Goal: Information Seeking & Learning: Learn about a topic

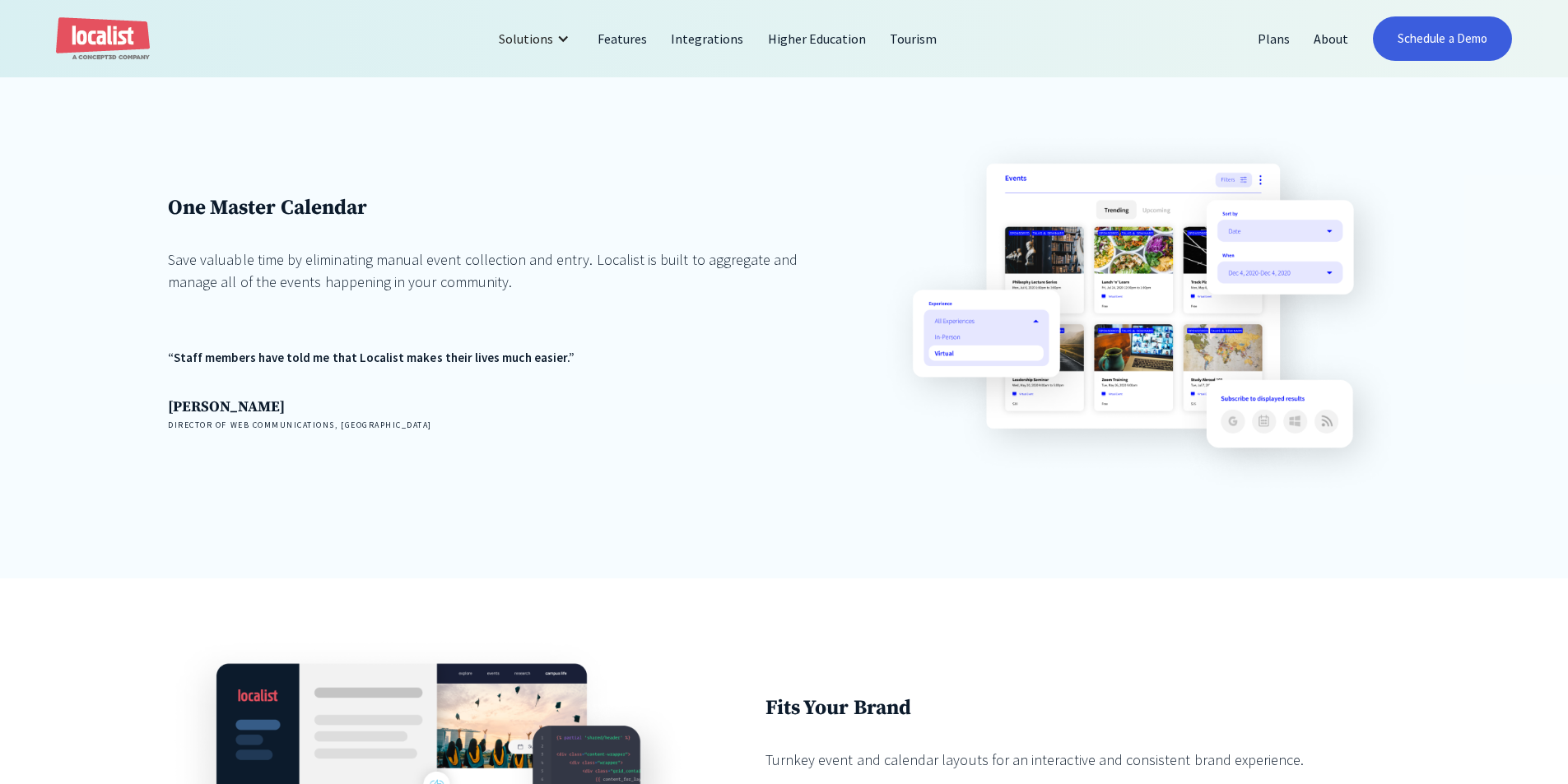
scroll to position [1316, 0]
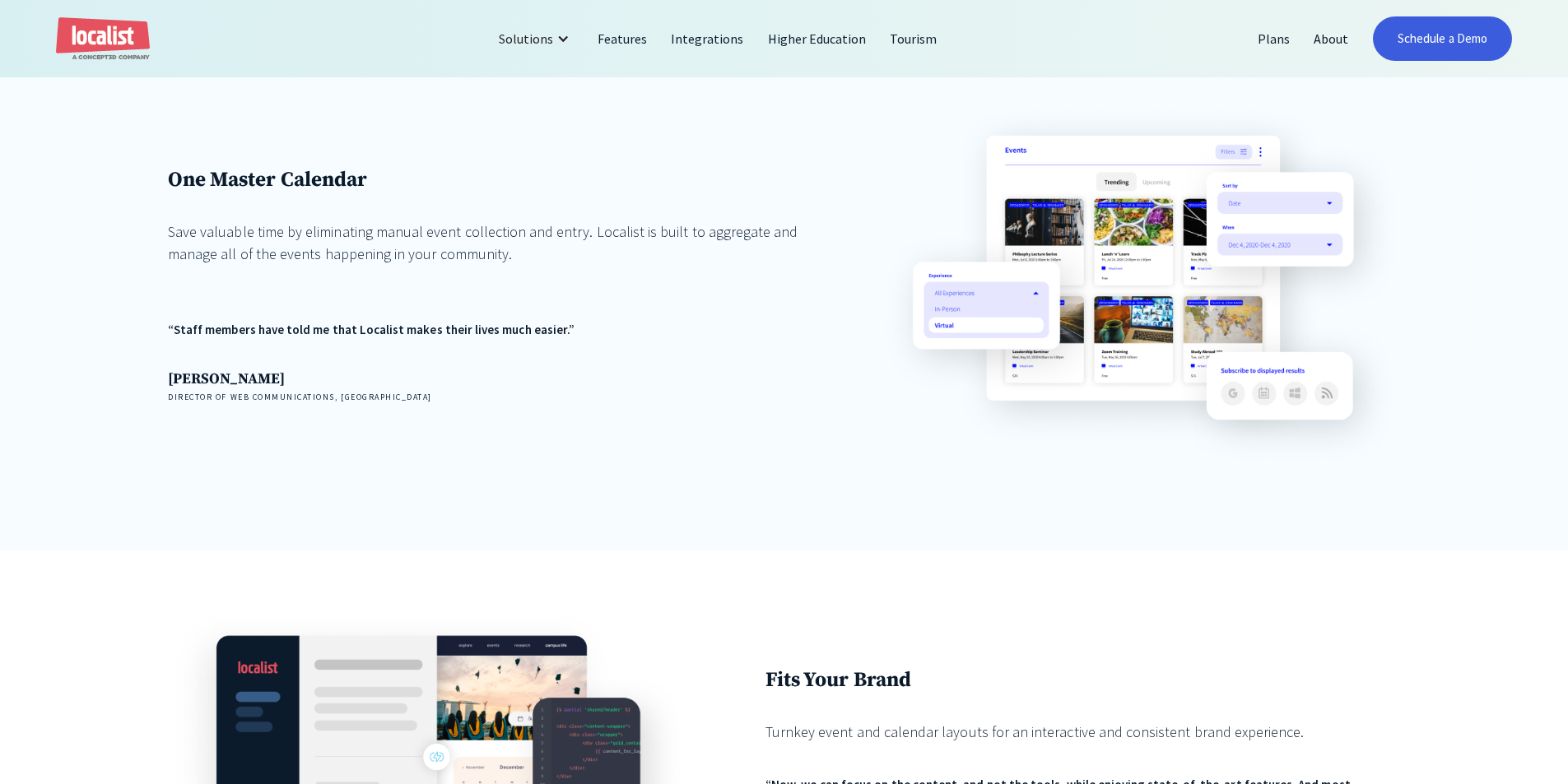
click at [219, 332] on div "One Master Calendar Save valuable time by eliminating manual event collection a…" at bounding box center [485, 285] width 634 height 236
click at [129, 305] on div "One Master Calendar Save valuable time by eliminating manual event collection a…" at bounding box center [784, 299] width 1568 height 504
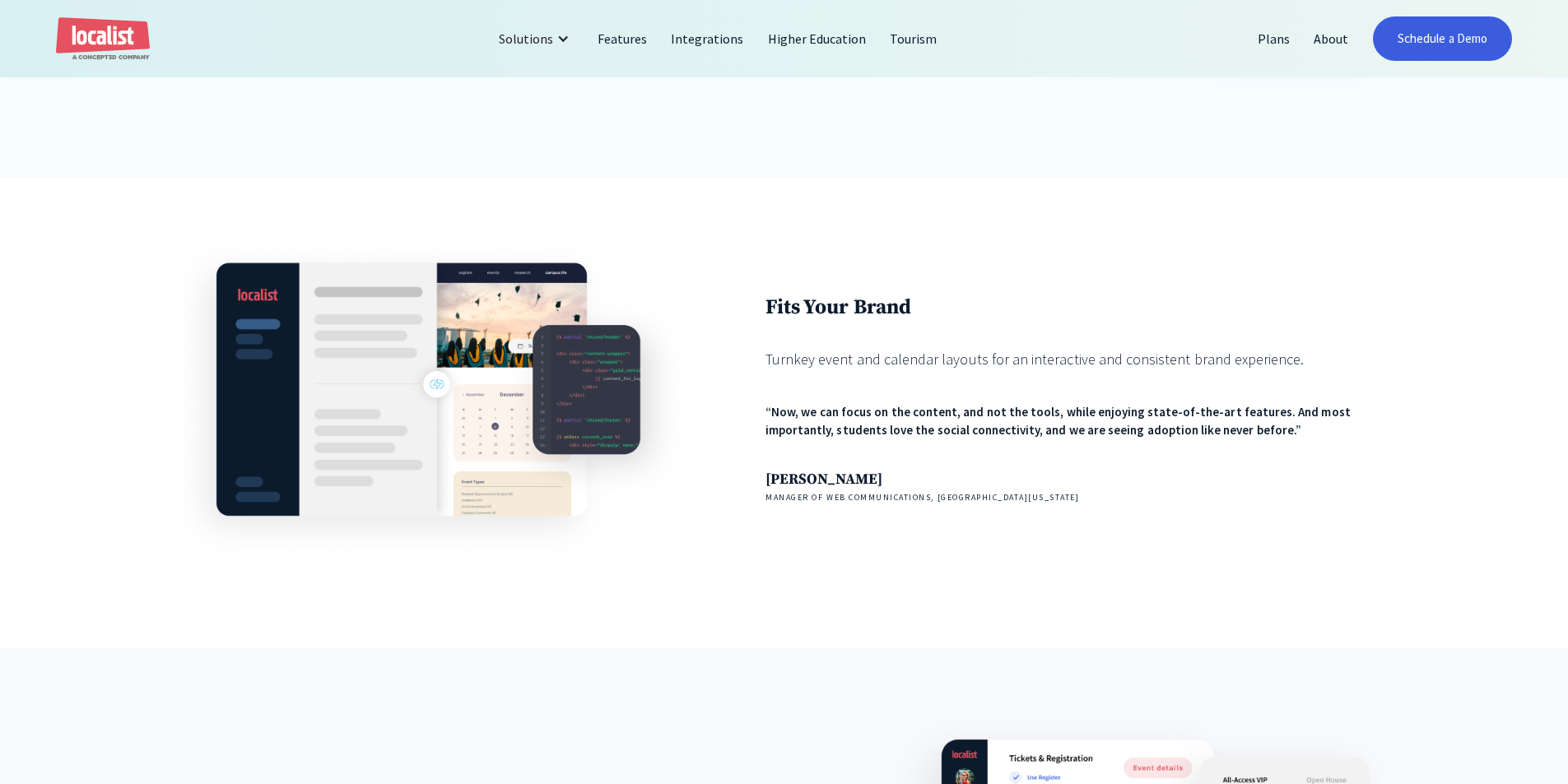
scroll to position [1728, 0]
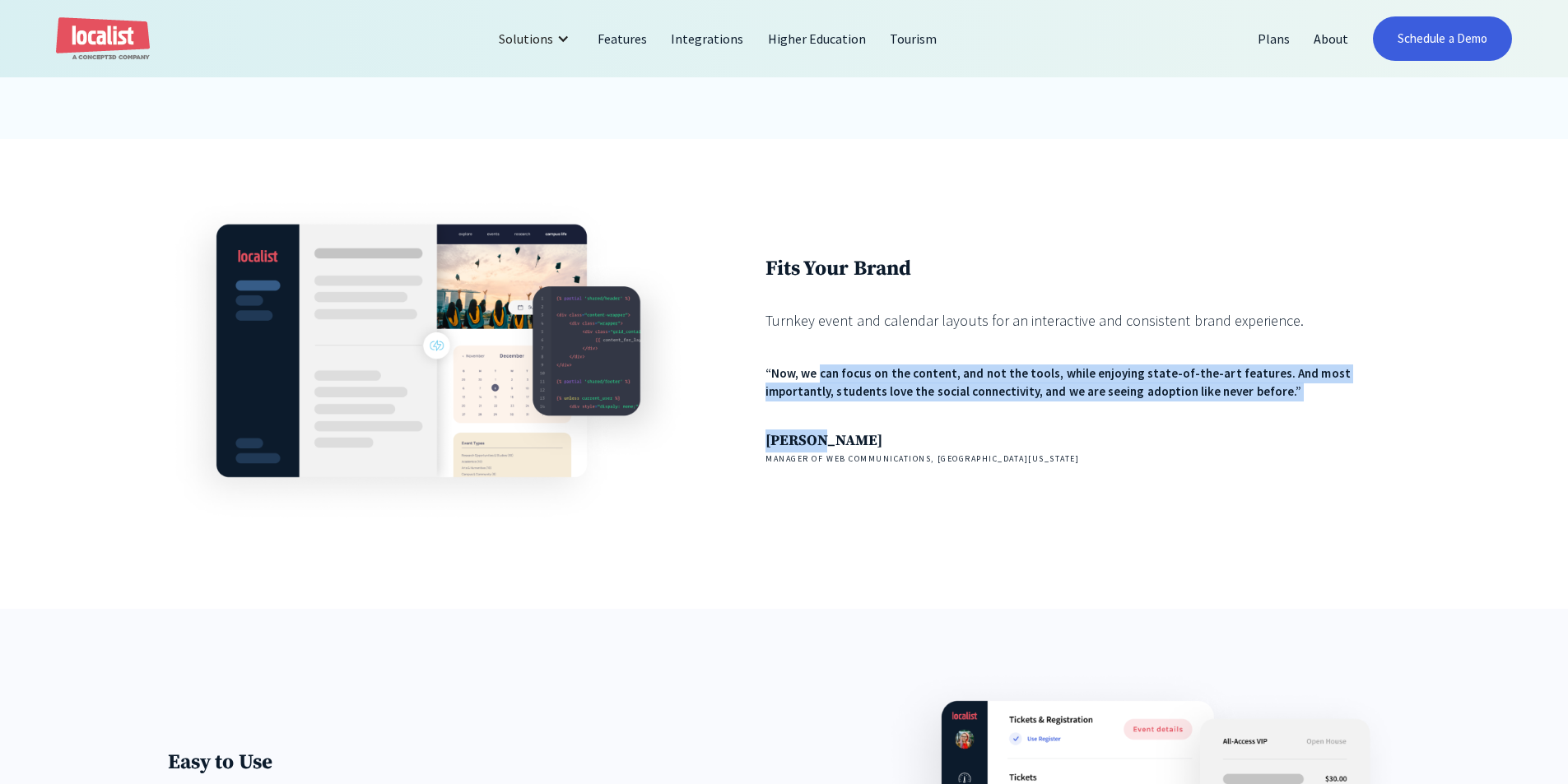
drag, startPoint x: 820, startPoint y: 361, endPoint x: 819, endPoint y: 416, distance: 55.0
click at [819, 416] on div "Fits Your Brand Turnkey event and calendar layouts for an interactive and consi…" at bounding box center [1082, 361] width 634 height 209
click at [819, 416] on div "“Now, we can focus on the content, and not the tools, while enjoying state-of-t…" at bounding box center [1082, 414] width 634 height 100
drag, startPoint x: 819, startPoint y: 416, endPoint x: 784, endPoint y: 348, distance: 76.5
click at [784, 348] on div "Fits Your Brand Turnkey event and calendar layouts for an interactive and consi…" at bounding box center [1082, 361] width 634 height 209
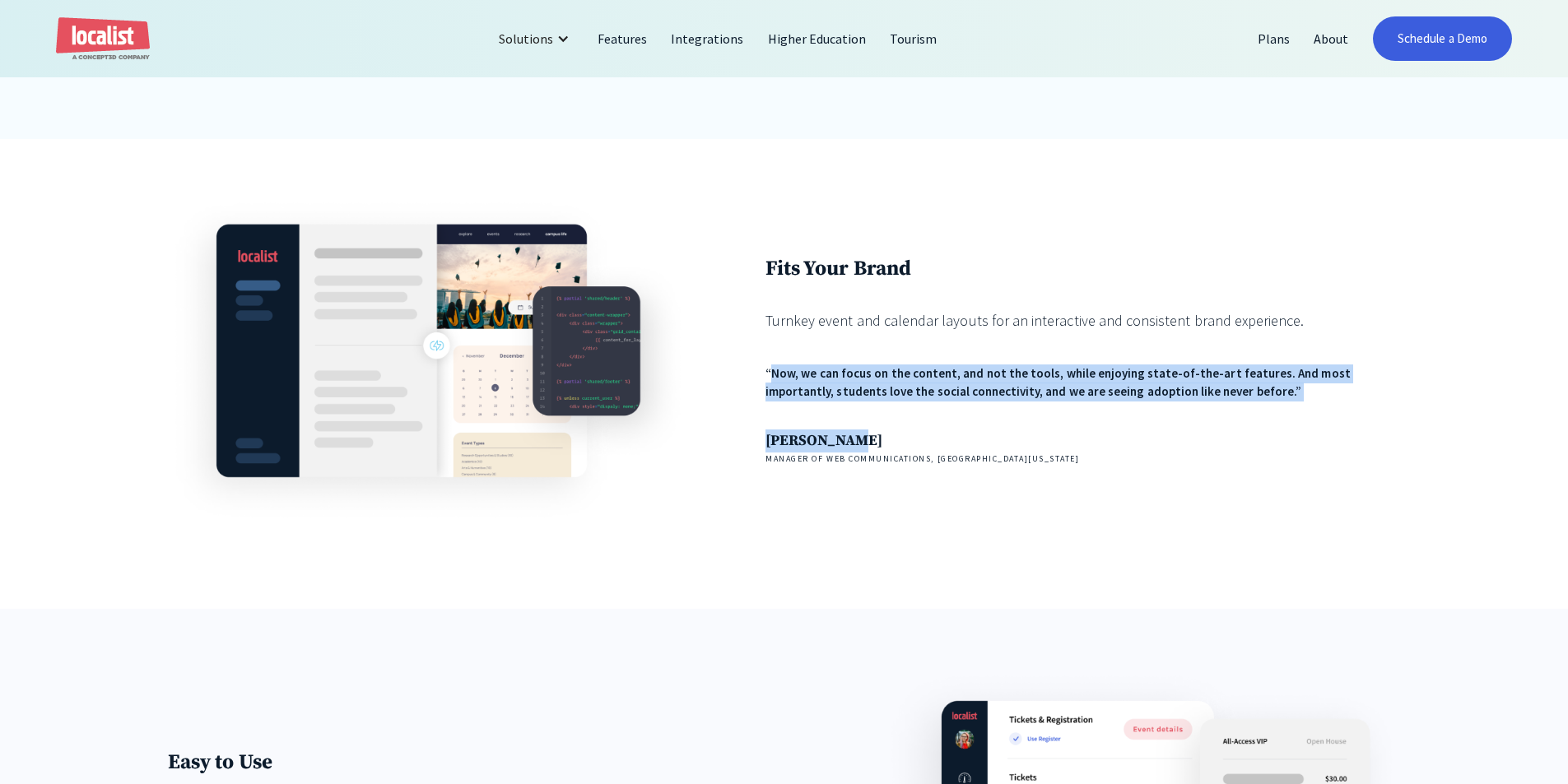
click at [784, 348] on div "Fits Your Brand Turnkey event and calendar layouts for an interactive and consi…" at bounding box center [1082, 361] width 634 height 209
drag, startPoint x: 784, startPoint y: 348, endPoint x: 1314, endPoint y: 412, distance: 533.9
click at [1314, 412] on div "Fits Your Brand Turnkey event and calendar layouts for an interactive and consi…" at bounding box center [1082, 361] width 634 height 209
click at [1314, 412] on div "“Now, we can focus on the content, and not the tools, while enjoying state-of-t…" at bounding box center [1082, 414] width 634 height 100
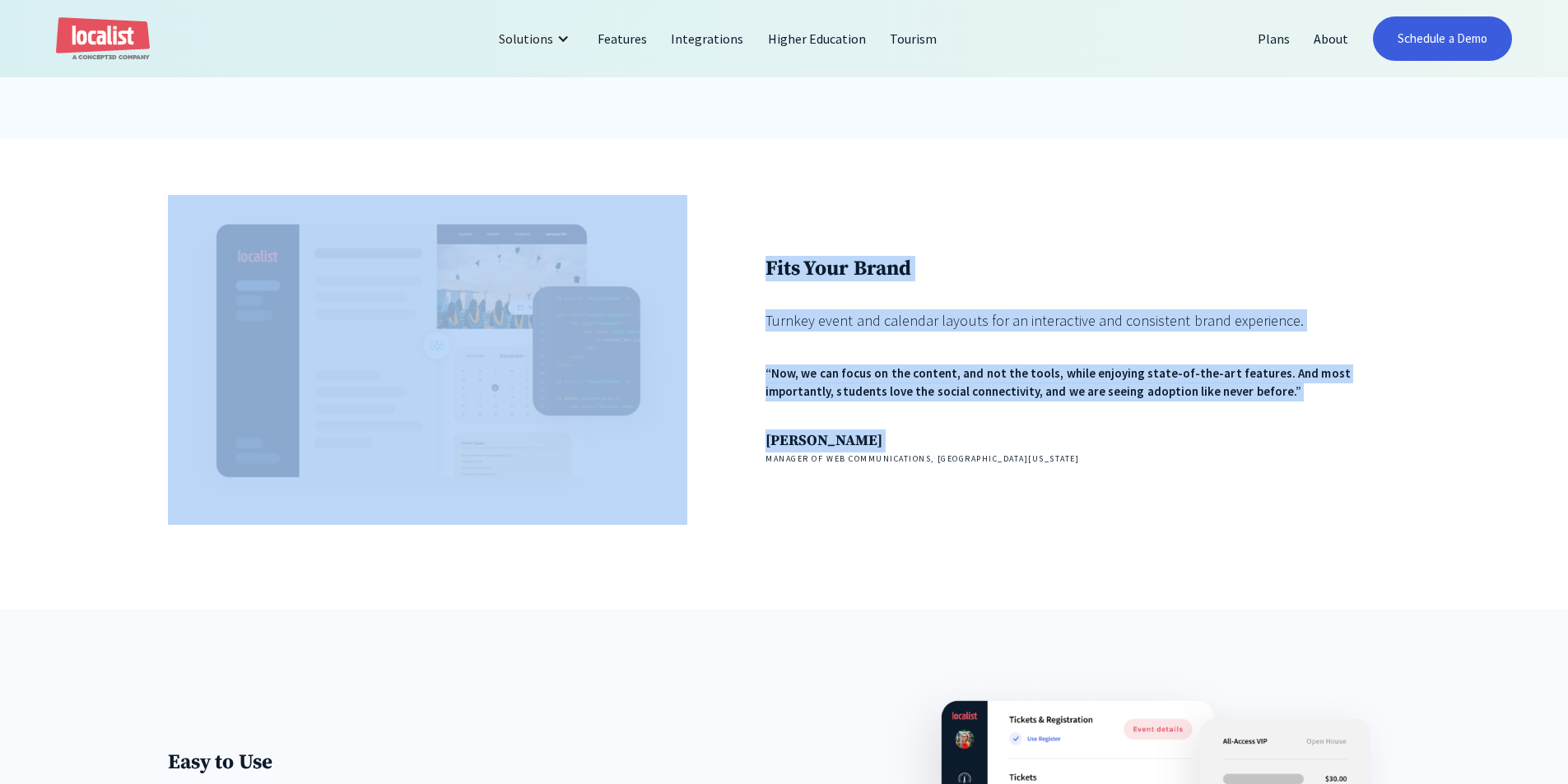
drag, startPoint x: 948, startPoint y: 375, endPoint x: 702, endPoint y: 337, distance: 248.9
click at [702, 337] on div "Fits Your Brand Turnkey event and calendar layouts for an interactive and consi…" at bounding box center [784, 359] width 1232 height 330
click at [718, 334] on div "Fits Your Brand Turnkey event and calendar layouts for an interactive and consi…" at bounding box center [784, 359] width 1232 height 330
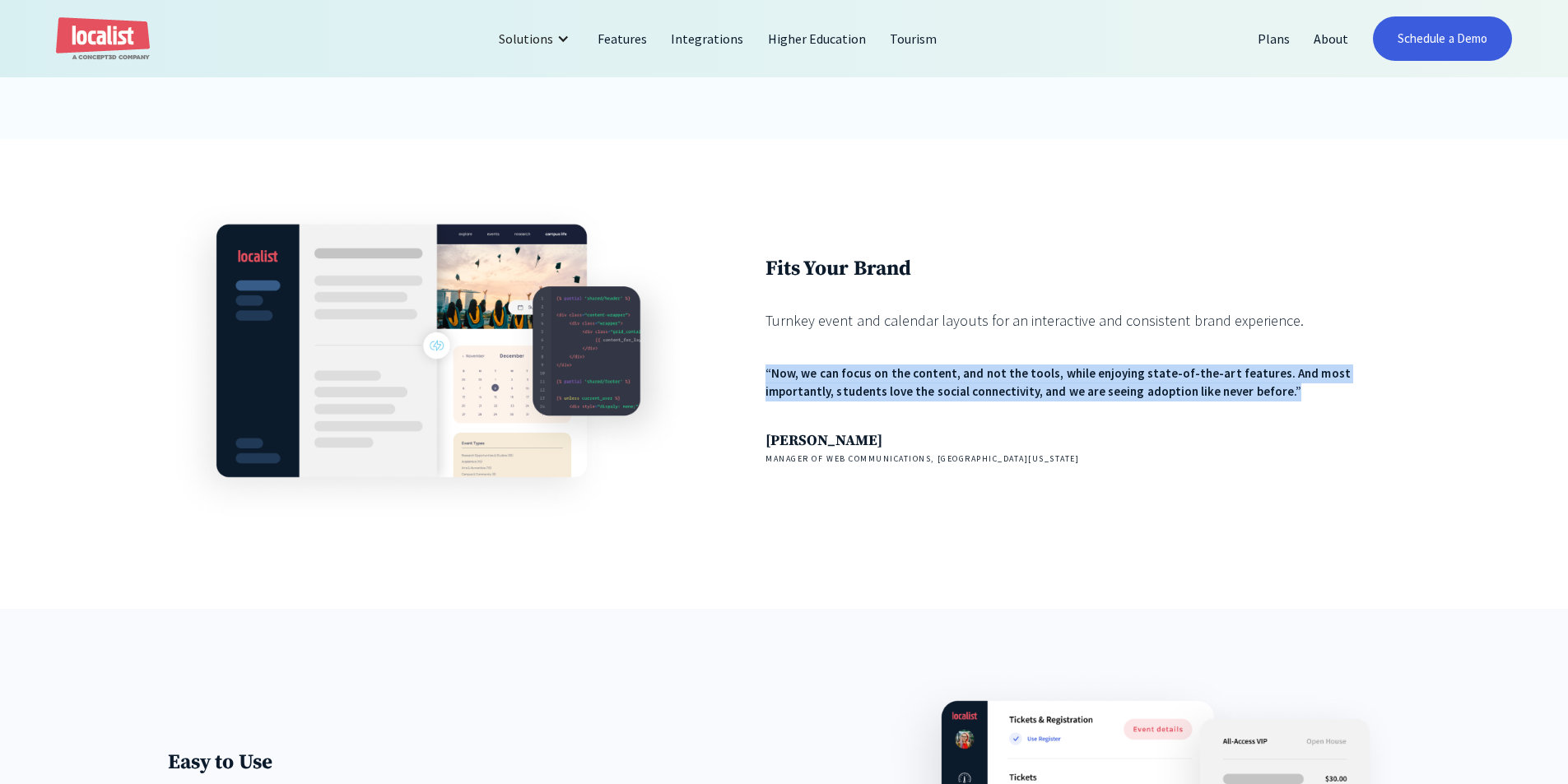
drag, startPoint x: 763, startPoint y: 348, endPoint x: 1387, endPoint y: 402, distance: 626.3
click at [1387, 402] on div "Fits Your Brand Turnkey event and calendar layouts for an interactive and consi…" at bounding box center [784, 359] width 1232 height 330
click at [1387, 401] on div "“Now, we can focus on the content, and not the tools, while enjoying state-of-t…" at bounding box center [1082, 383] width 634 height 37
drag, startPoint x: 1387, startPoint y: 402, endPoint x: 761, endPoint y: 353, distance: 627.9
click at [761, 353] on div "Fits Your Brand Turnkey event and calendar layouts for an interactive and consi…" at bounding box center [784, 359] width 1232 height 330
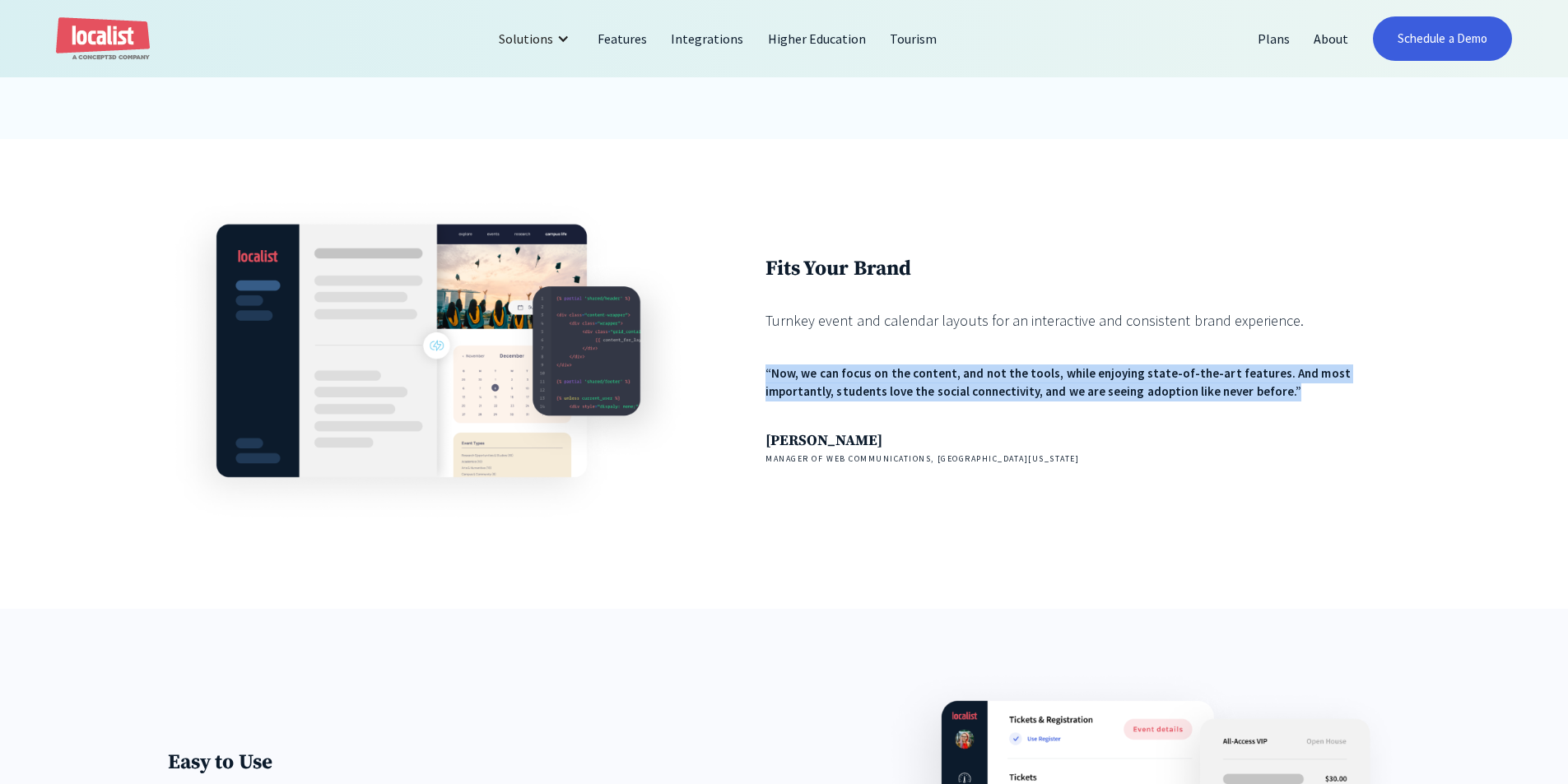
click at [965, 340] on div "Fits Your Brand Turnkey event and calendar layouts for an interactive and consi…" at bounding box center [1082, 361] width 634 height 209
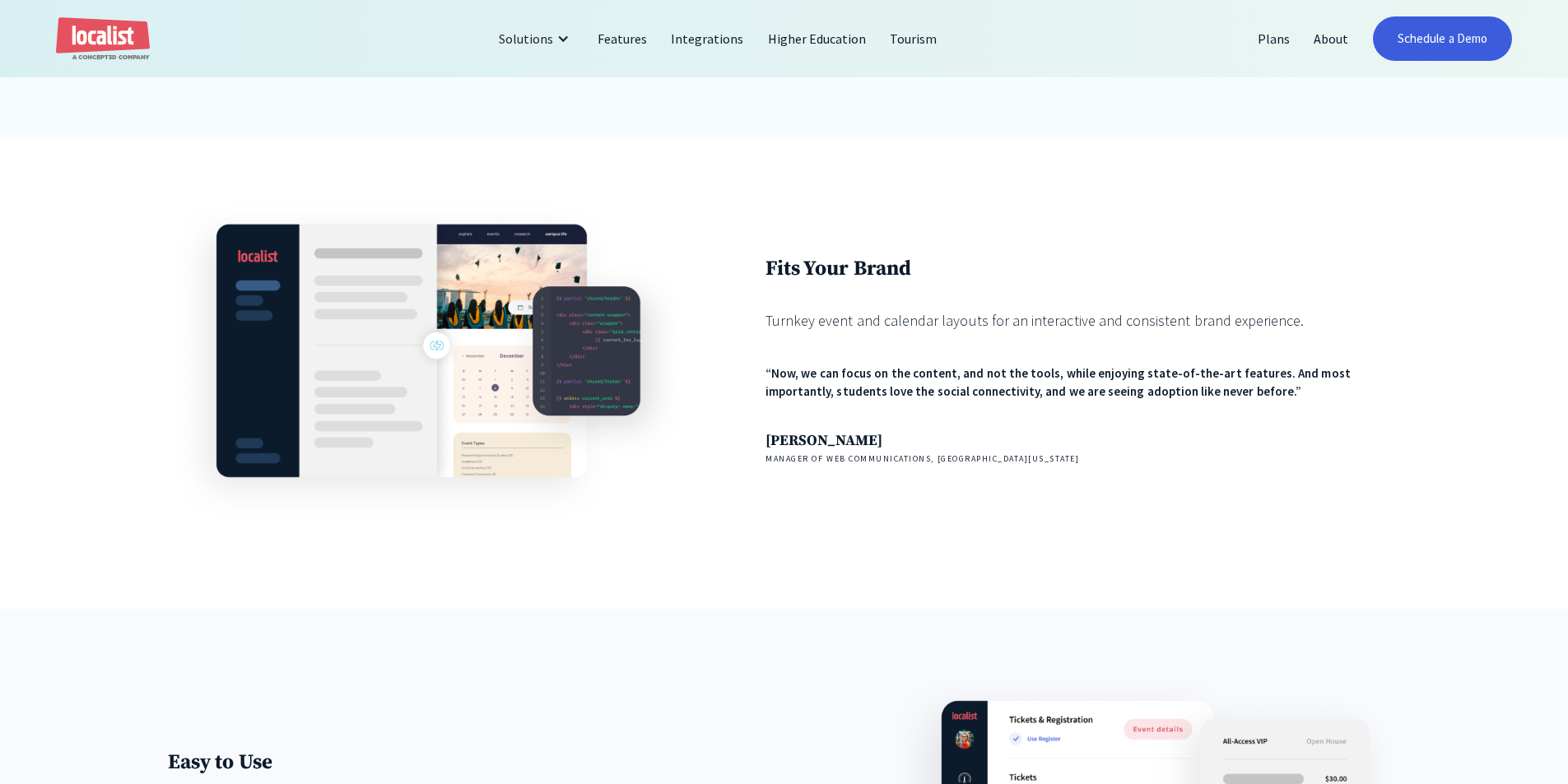
click at [965, 340] on div "Fits Your Brand Turnkey event and calendar layouts for an interactive and consi…" at bounding box center [1082, 361] width 634 height 209
click at [969, 322] on div "Turnkey event and calendar layouts for an interactive and consistent brand expe…" at bounding box center [1082, 320] width 634 height 22
click at [963, 320] on div "Turnkey event and calendar layouts for an interactive and consistent brand expe…" at bounding box center [1082, 320] width 634 height 22
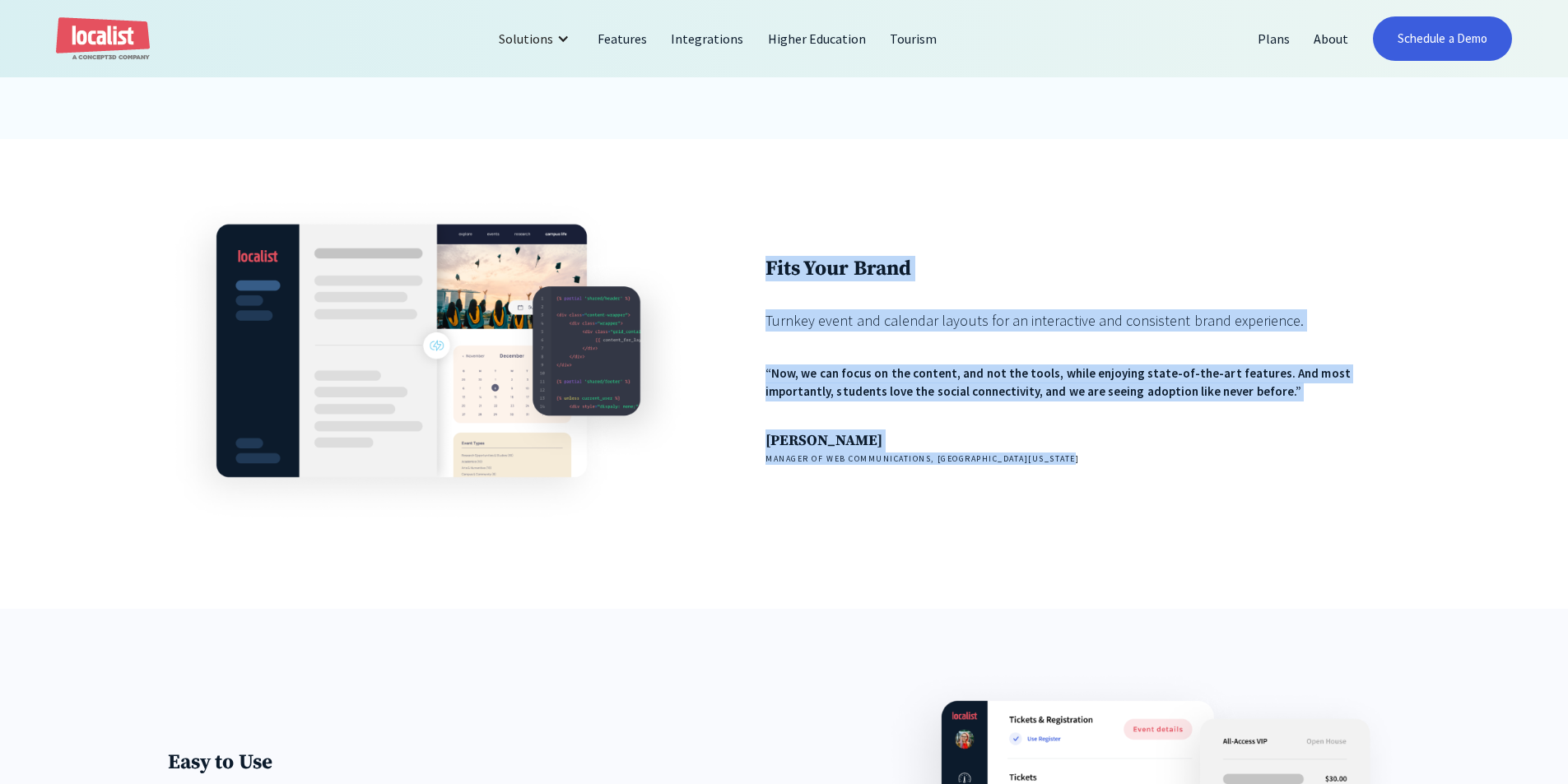
drag, startPoint x: 763, startPoint y: 282, endPoint x: 1256, endPoint y: 503, distance: 540.3
click at [1257, 503] on div "Fits Your Brand Turnkey event and calendar layouts for an interactive and consi…" at bounding box center [784, 359] width 1232 height 330
click at [1256, 503] on div "Fits Your Brand Turnkey event and calendar layouts for an interactive and consi…" at bounding box center [1082, 359] width 634 height 330
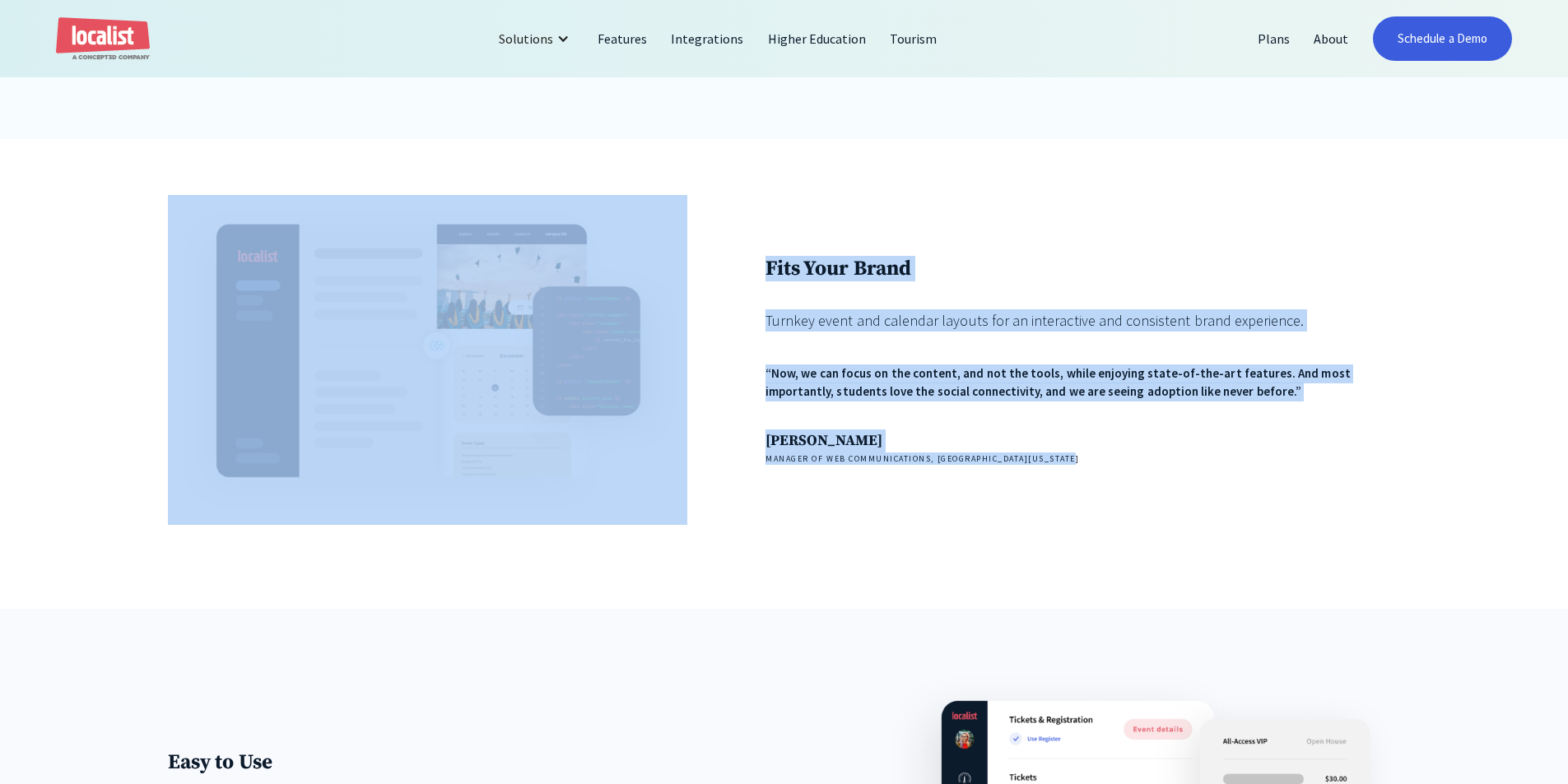
drag, startPoint x: 1176, startPoint y: 475, endPoint x: 785, endPoint y: 207, distance: 474.0
click at [711, 208] on div "Fits Your Brand Turnkey event and calendar layouts for an interactive and consi…" at bounding box center [784, 359] width 1232 height 330
click at [846, 204] on div "Fits Your Brand Turnkey event and calendar layouts for an interactive and consi…" at bounding box center [1082, 359] width 634 height 330
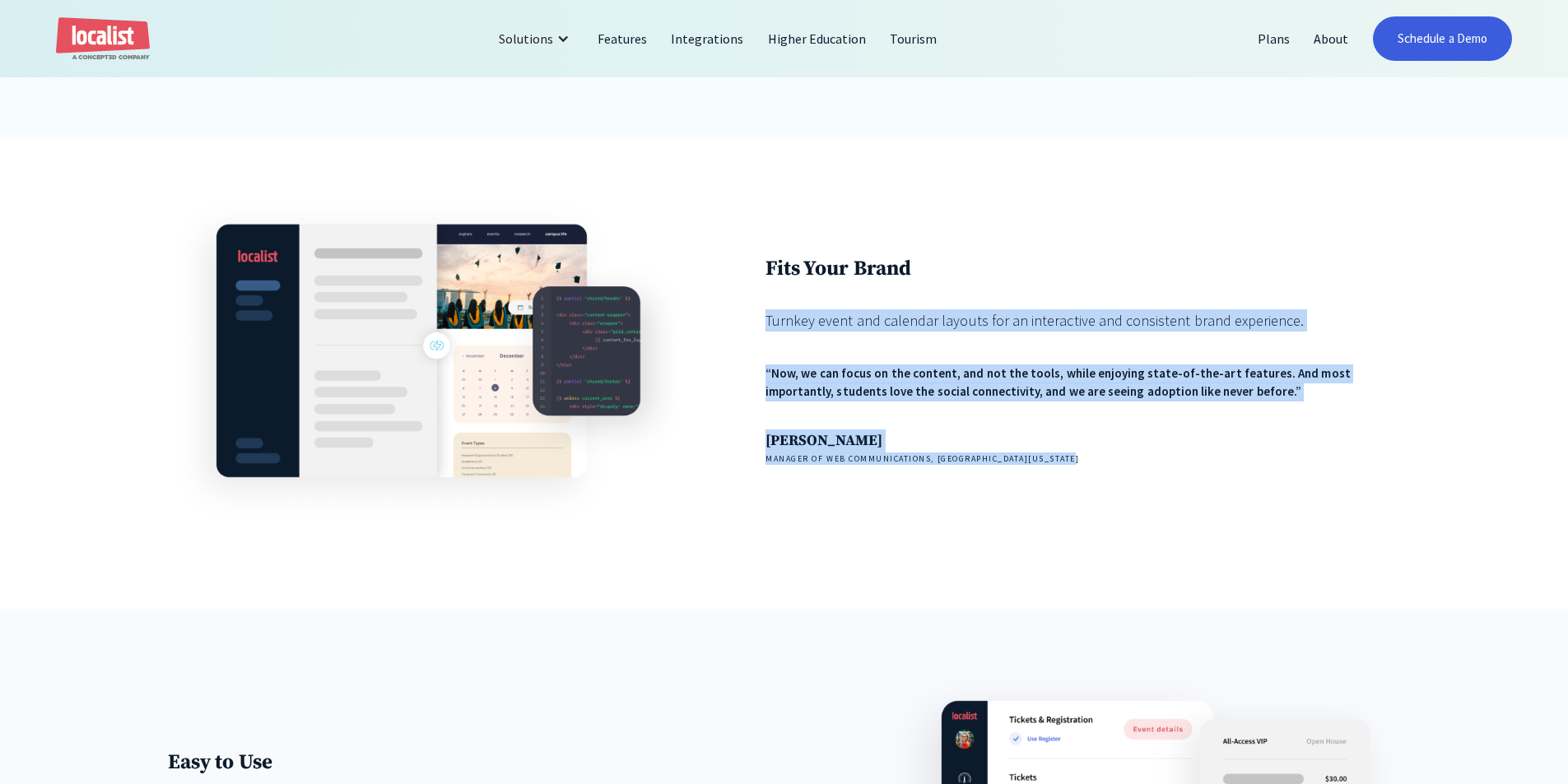
drag, startPoint x: 1226, startPoint y: 244, endPoint x: 1112, endPoint y: 525, distance: 303.2
click at [1112, 525] on div "Fits Your Brand Turnkey event and calendar layouts for an interactive and consi…" at bounding box center [1082, 359] width 634 height 330
click at [1110, 521] on div "Fits Your Brand Turnkey event and calendar layouts for an interactive and consi…" at bounding box center [1082, 359] width 634 height 330
drag, startPoint x: 773, startPoint y: 290, endPoint x: 749, endPoint y: 153, distance: 139.1
click at [749, 153] on div "Fits Your Brand Turnkey event and calendar layouts for an interactive and consi…" at bounding box center [784, 374] width 1568 height 470
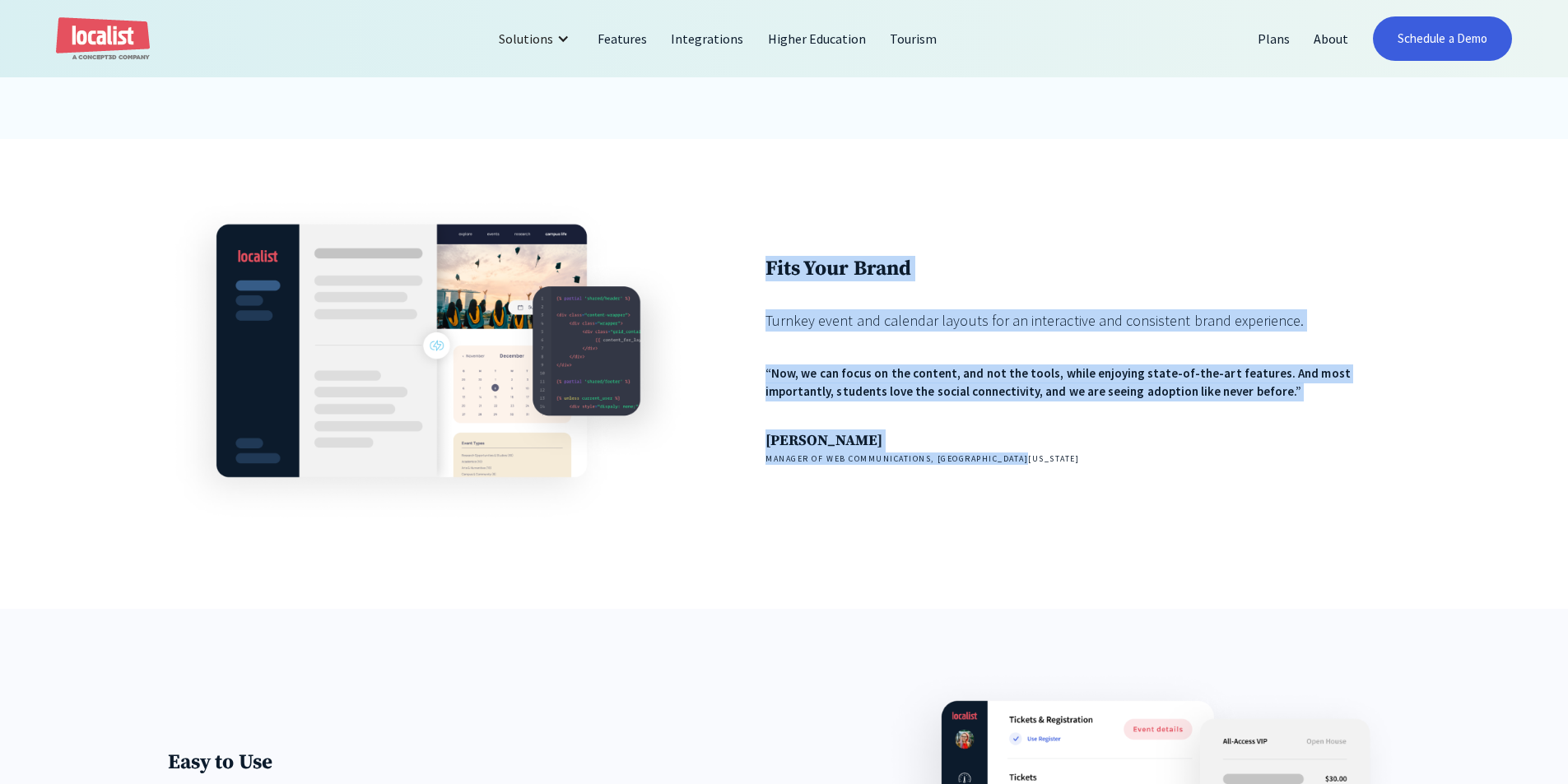
click at [968, 294] on div "Fits Your Brand Turnkey event and calendar layouts for an interactive and consi…" at bounding box center [1082, 361] width 634 height 209
drag, startPoint x: 822, startPoint y: 556, endPoint x: 767, endPoint y: 252, distance: 308.9
click at [767, 252] on div "Fits Your Brand Turnkey event and calendar layouts for an interactive and consi…" at bounding box center [784, 374] width 1568 height 470
click at [767, 260] on div "Fits Your Brand Turnkey event and calendar layouts for an interactive and consi…" at bounding box center [1082, 359] width 634 height 330
click at [769, 273] on strong "Fits Your Brand" at bounding box center [838, 269] width 146 height 26
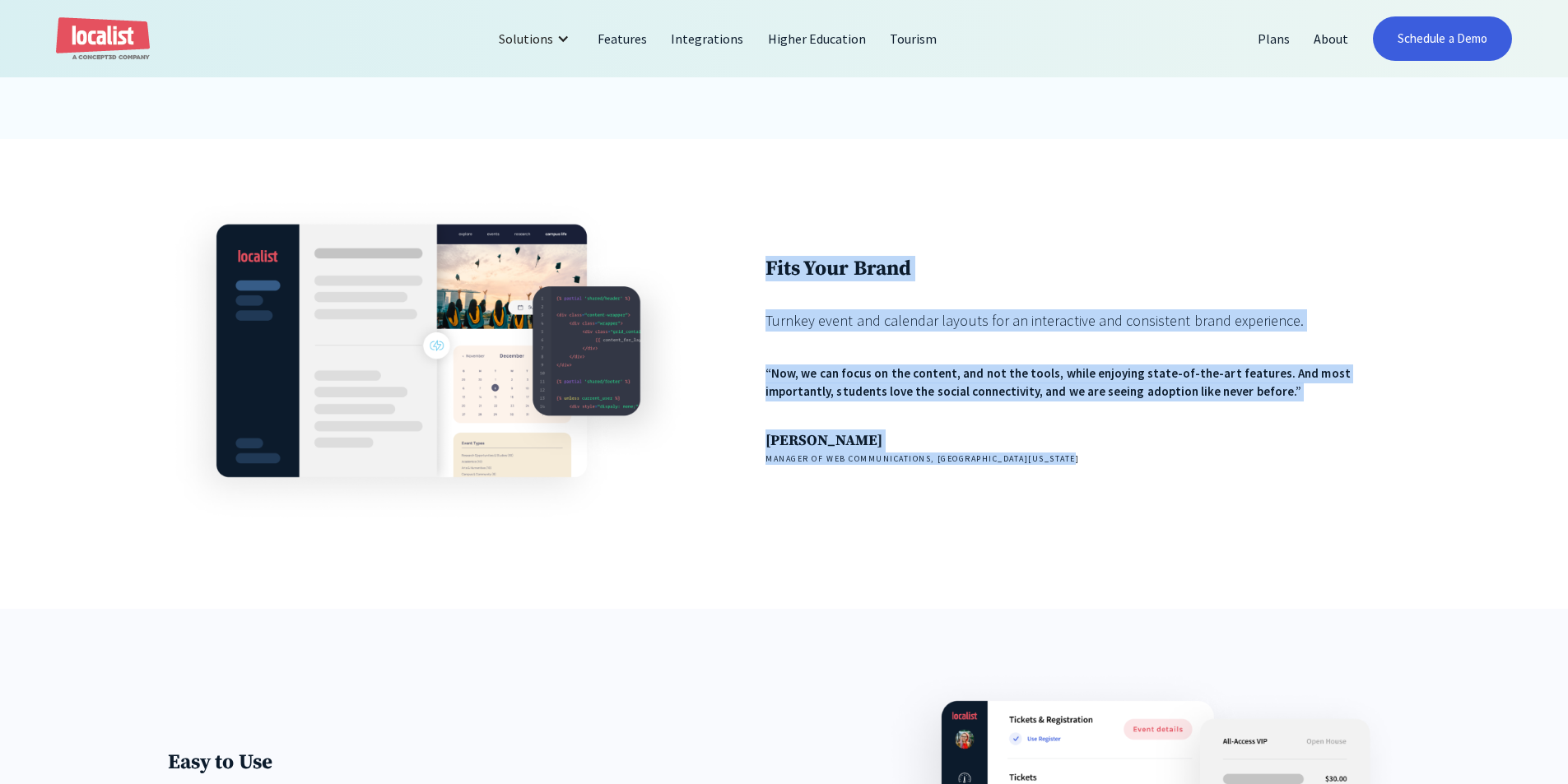
drag, startPoint x: 769, startPoint y: 274, endPoint x: 1094, endPoint y: 467, distance: 378.0
click at [1094, 465] on div "Fits Your Brand Turnkey event and calendar layouts for an interactive and consi…" at bounding box center [1082, 361] width 634 height 209
click at [1094, 465] on h4 "Manager of Web Communications, University of Rhode Island" at bounding box center [1082, 458] width 634 height 12
drag, startPoint x: 1044, startPoint y: 462, endPoint x: 765, endPoint y: 257, distance: 346.2
click at [765, 257] on div "Fits Your Brand Turnkey event and calendar layouts for an interactive and consi…" at bounding box center [784, 359] width 1232 height 330
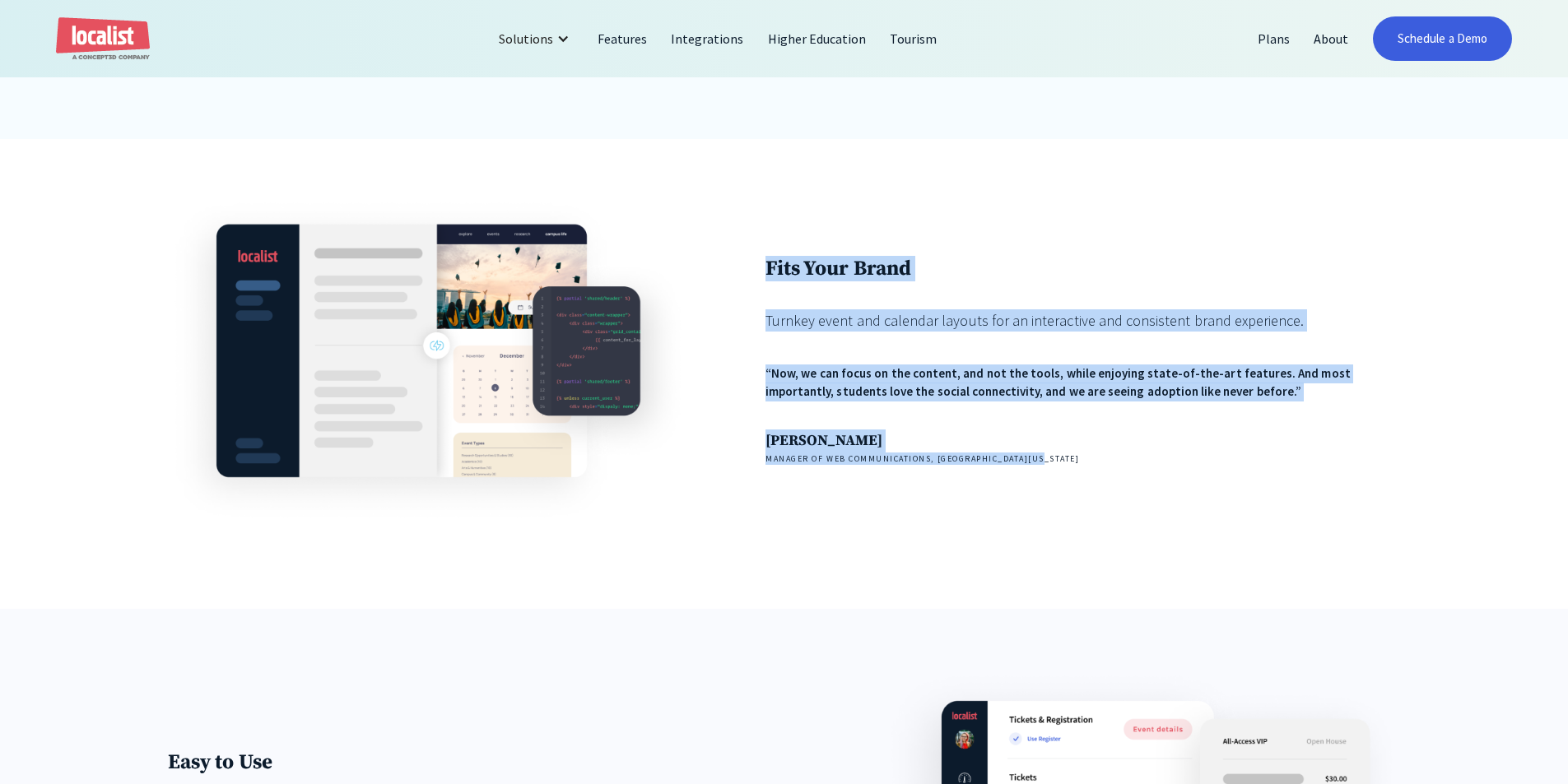
click at [765, 257] on div "Fits Your Brand Turnkey event and calendar layouts for an interactive and consi…" at bounding box center [784, 359] width 1232 height 330
drag, startPoint x: 969, startPoint y: 249, endPoint x: 1102, endPoint y: 507, distance: 290.3
click at [1103, 506] on div "Fits Your Brand Turnkey event and calendar layouts for an interactive and consi…" at bounding box center [1082, 359] width 634 height 330
click at [905, 525] on div "Fits Your Brand Turnkey event and calendar layouts for an interactive and consi…" at bounding box center [1082, 359] width 634 height 330
drag, startPoint x: 903, startPoint y: 528, endPoint x: 766, endPoint y: 258, distance: 302.8
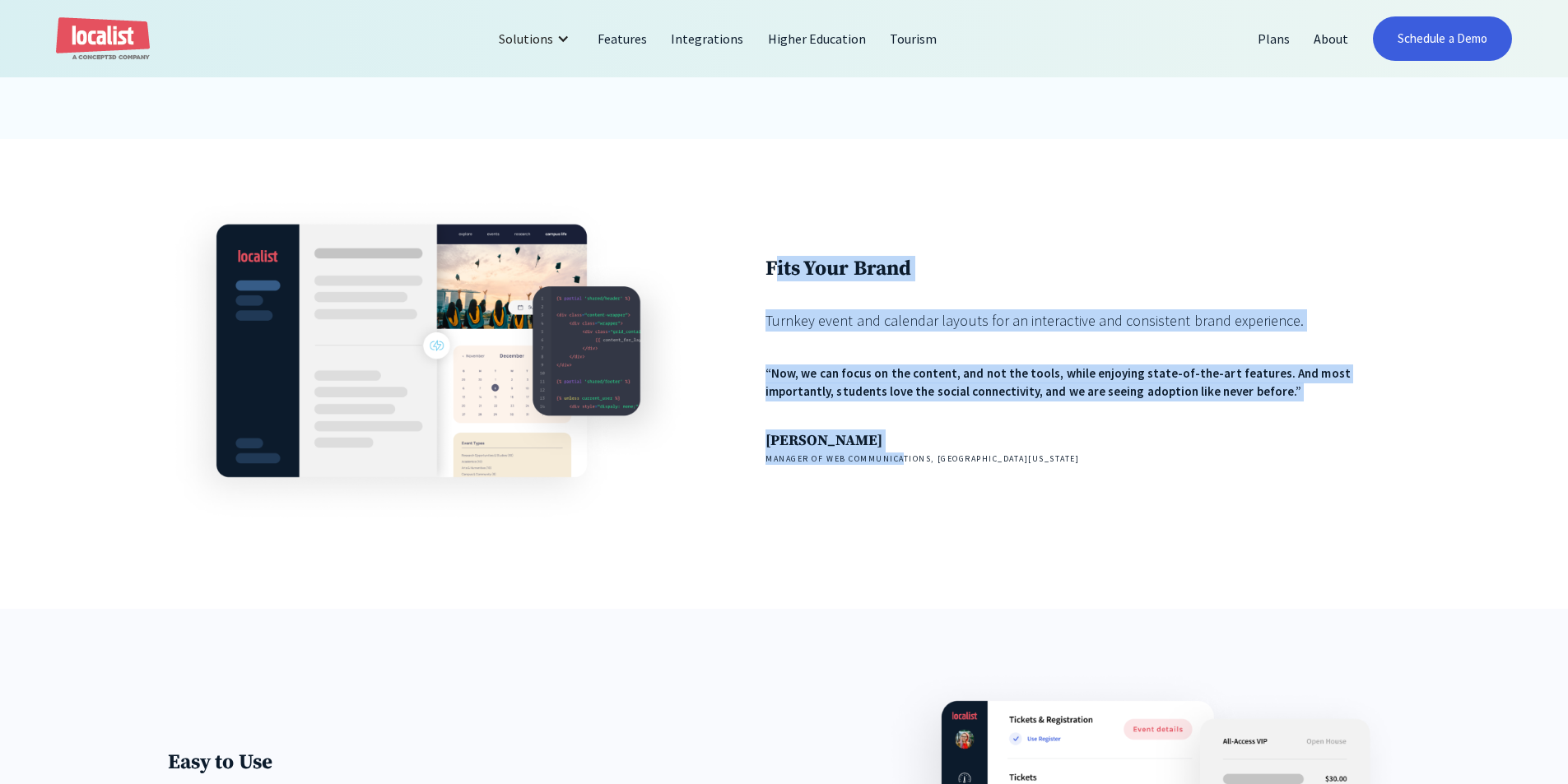
click at [772, 254] on div "Fits Your Brand Turnkey event and calendar layouts for an interactive and consi…" at bounding box center [1082, 359] width 634 height 330
click at [742, 297] on div "Fits Your Brand Turnkey event and calendar layouts for an interactive and consi…" at bounding box center [784, 359] width 1232 height 330
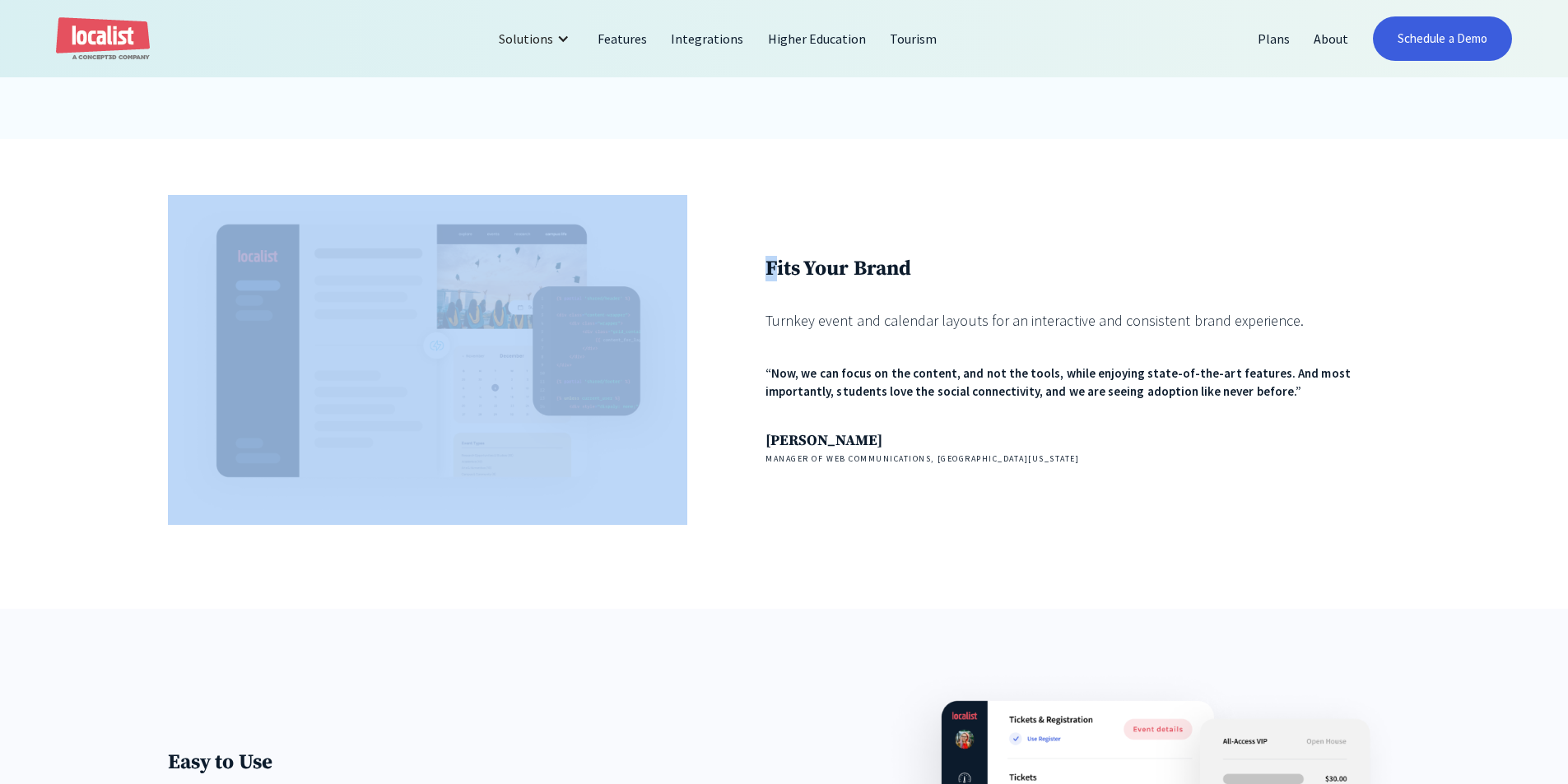
drag, startPoint x: 774, startPoint y: 275, endPoint x: 720, endPoint y: 274, distance: 54.0
click at [720, 274] on div "Fits Your Brand Turnkey event and calendar layouts for an interactive and consi…" at bounding box center [784, 359] width 1232 height 330
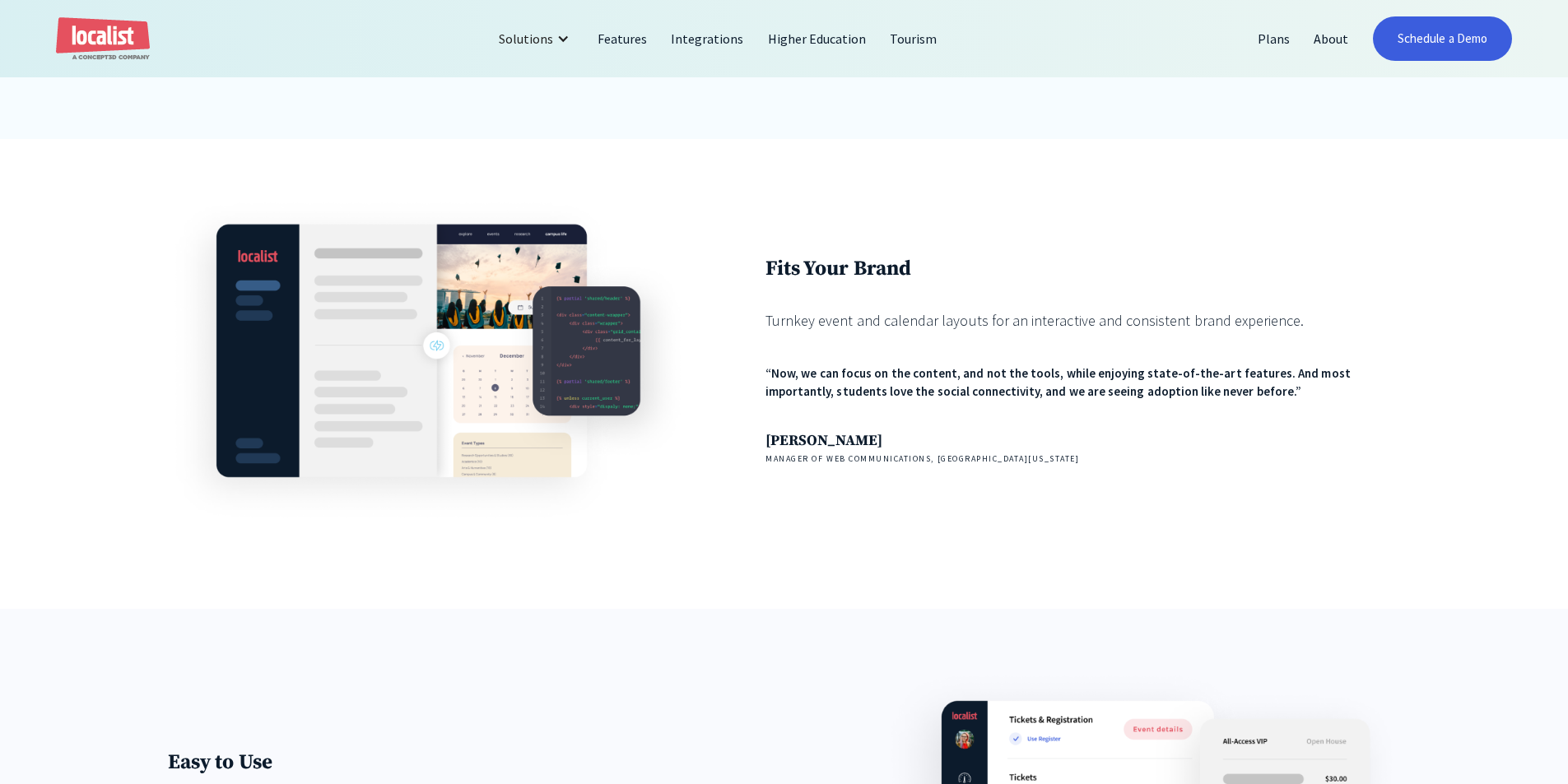
click at [787, 269] on strong "Fits Your Brand" at bounding box center [838, 269] width 146 height 26
click at [1007, 282] on h1 "Fits Your Brand" at bounding box center [1082, 269] width 634 height 26
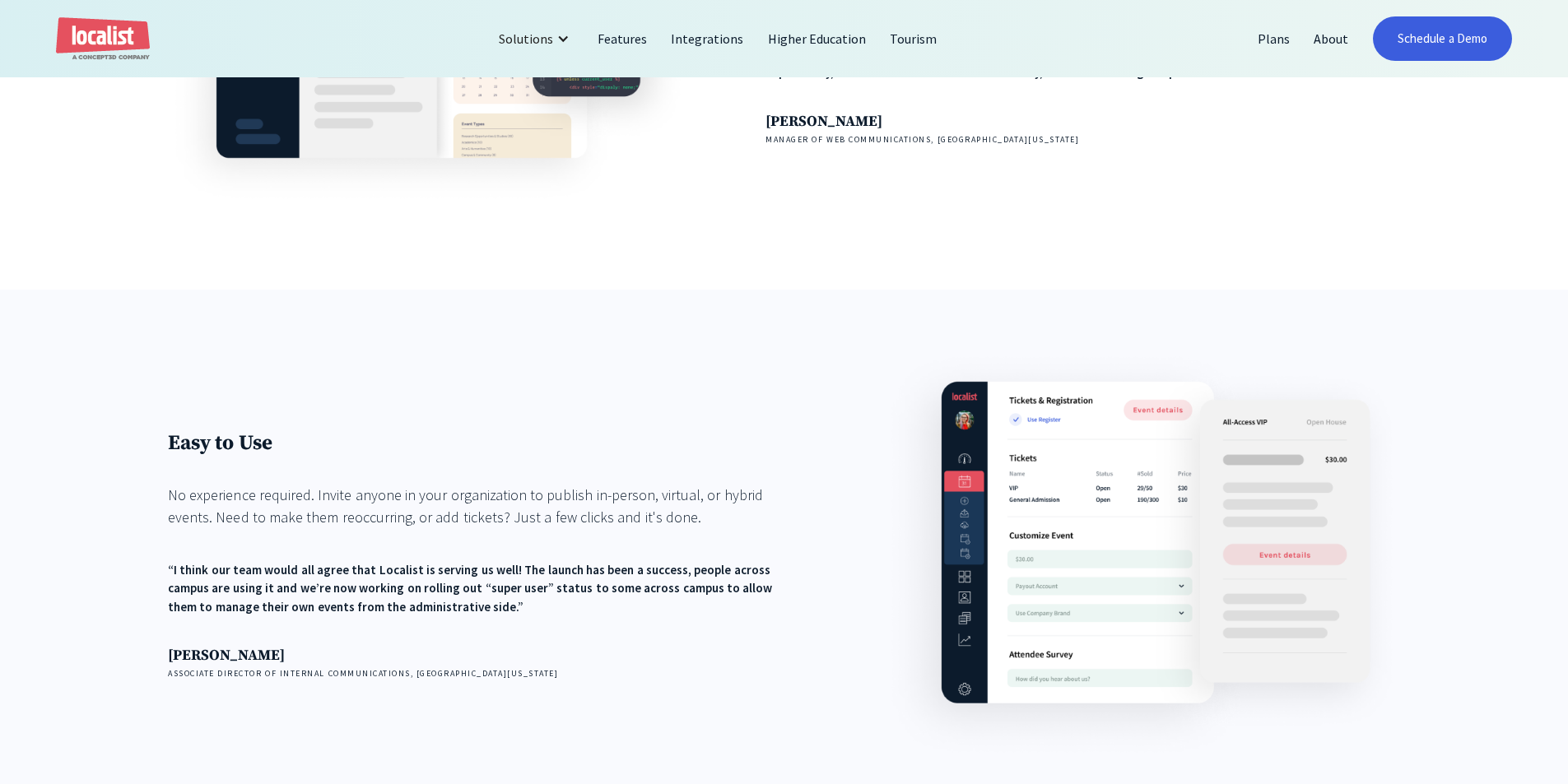
scroll to position [2139, 0]
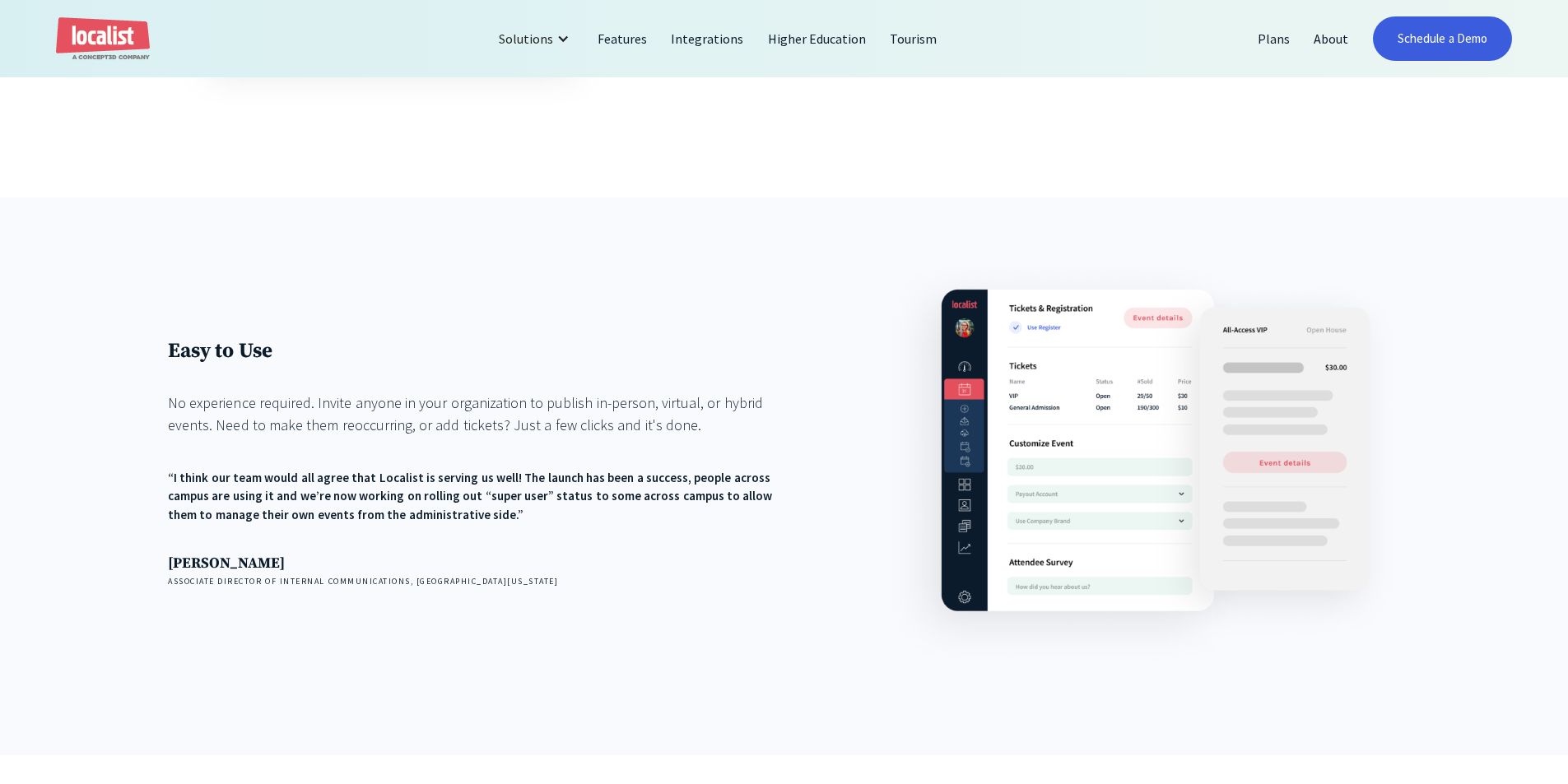
click at [572, 608] on div "Easy to Use No experience required. Invite anyone in your organization to publi…" at bounding box center [485, 462] width 634 height 418
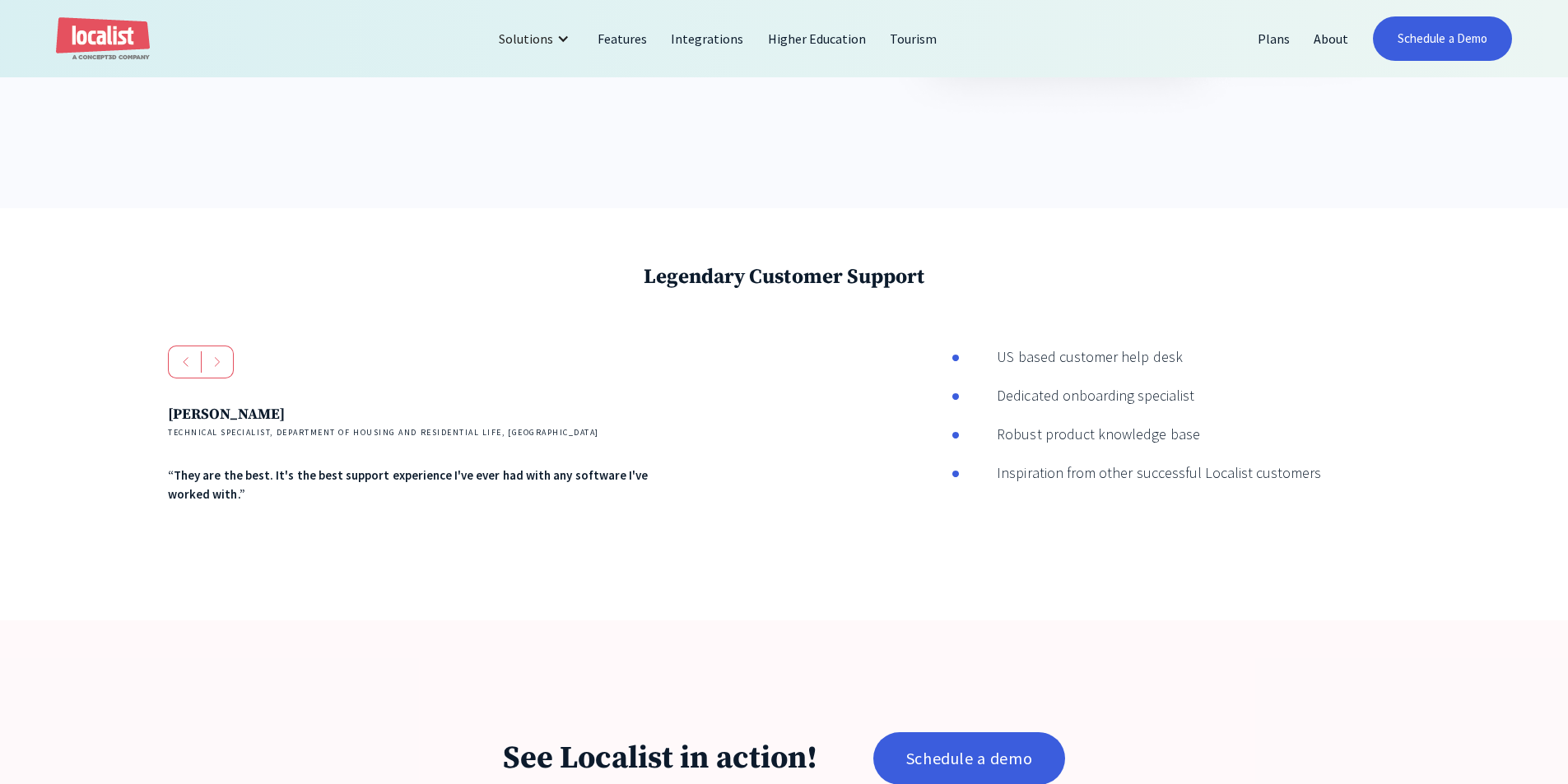
scroll to position [2716, 0]
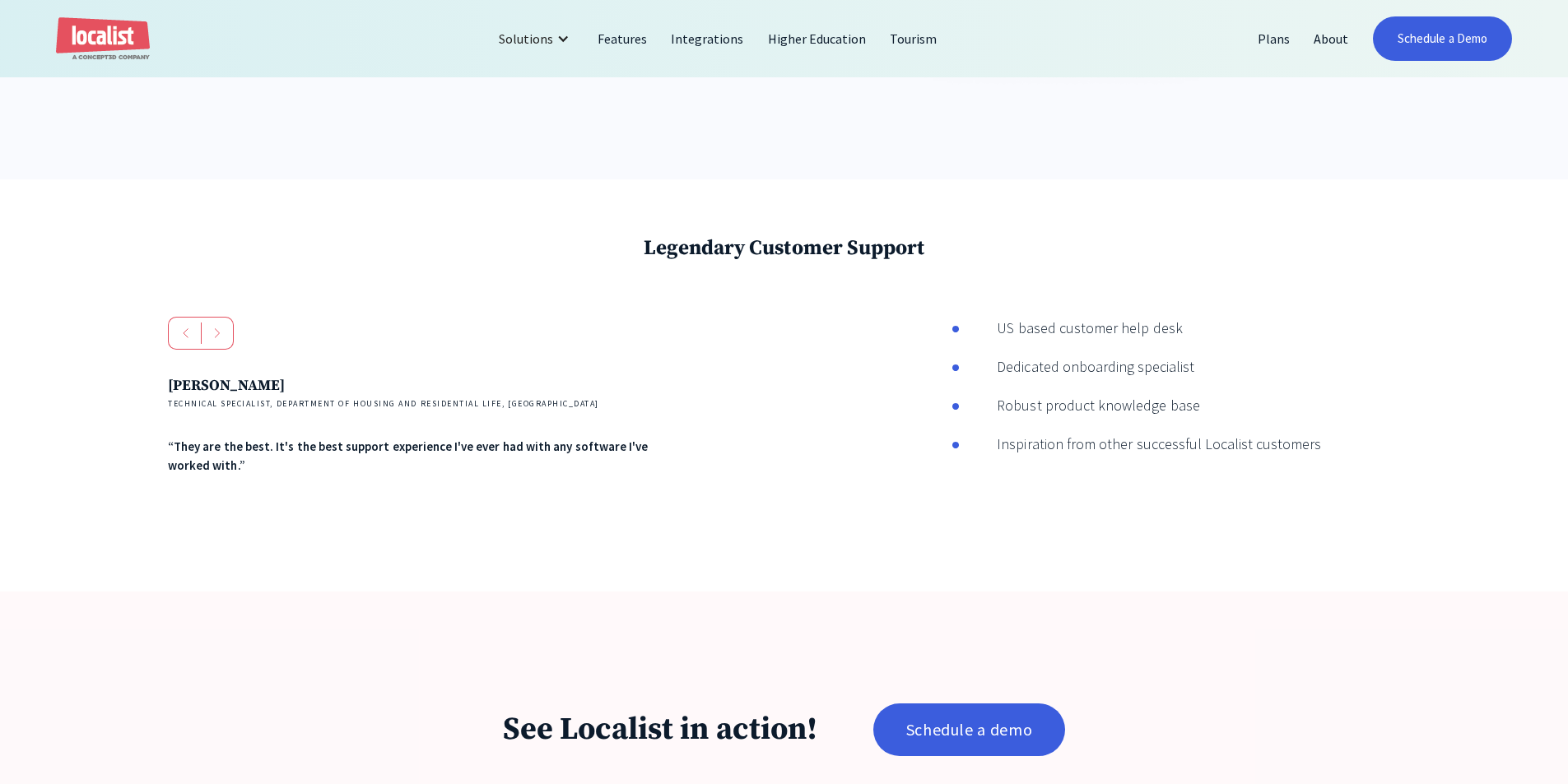
click at [639, 536] on div "Andres Reid Technical Specialist, Department of Housing and Residential Life, U…" at bounding box center [503, 426] width 671 height 218
click at [528, 497] on div "Andres Reid Technical Specialist, Department of Housing and Residential Life, U…" at bounding box center [420, 414] width 504 height 195
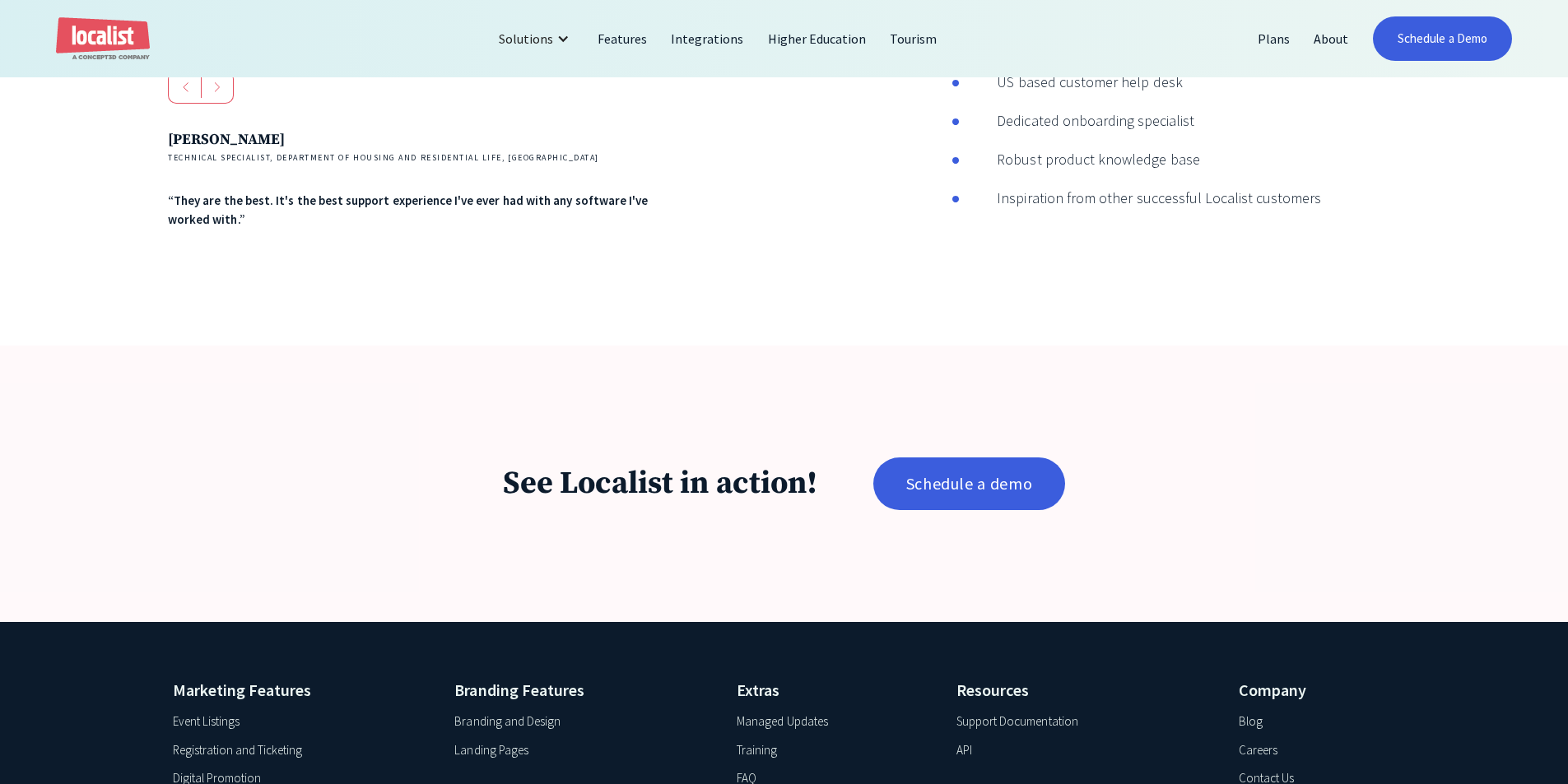
scroll to position [2962, 0]
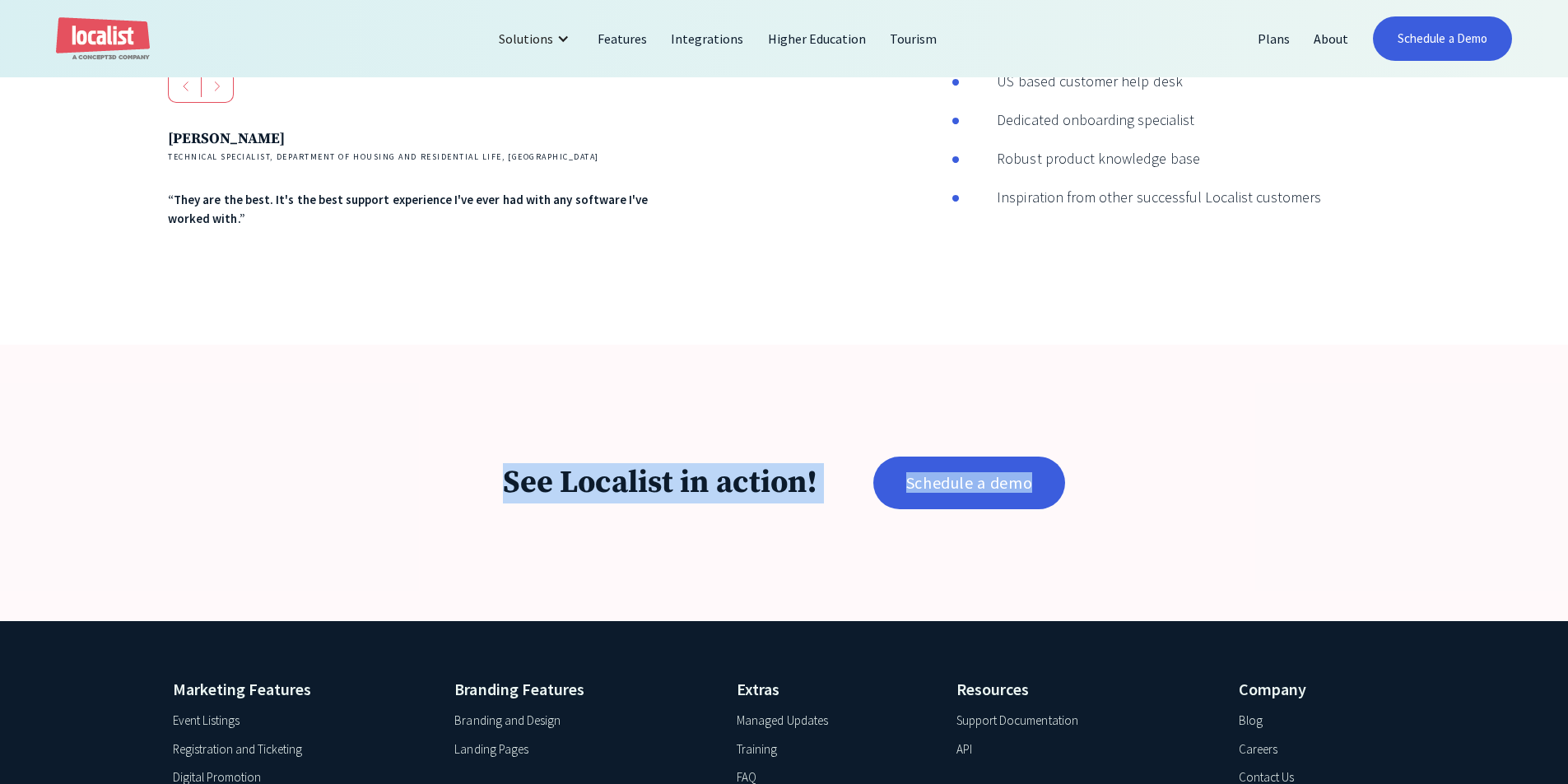
drag, startPoint x: 664, startPoint y: 479, endPoint x: 1346, endPoint y: 511, distance: 682.8
click at [1346, 511] on div "See Localist in action! Schedule a demo" at bounding box center [784, 483] width 1568 height 276
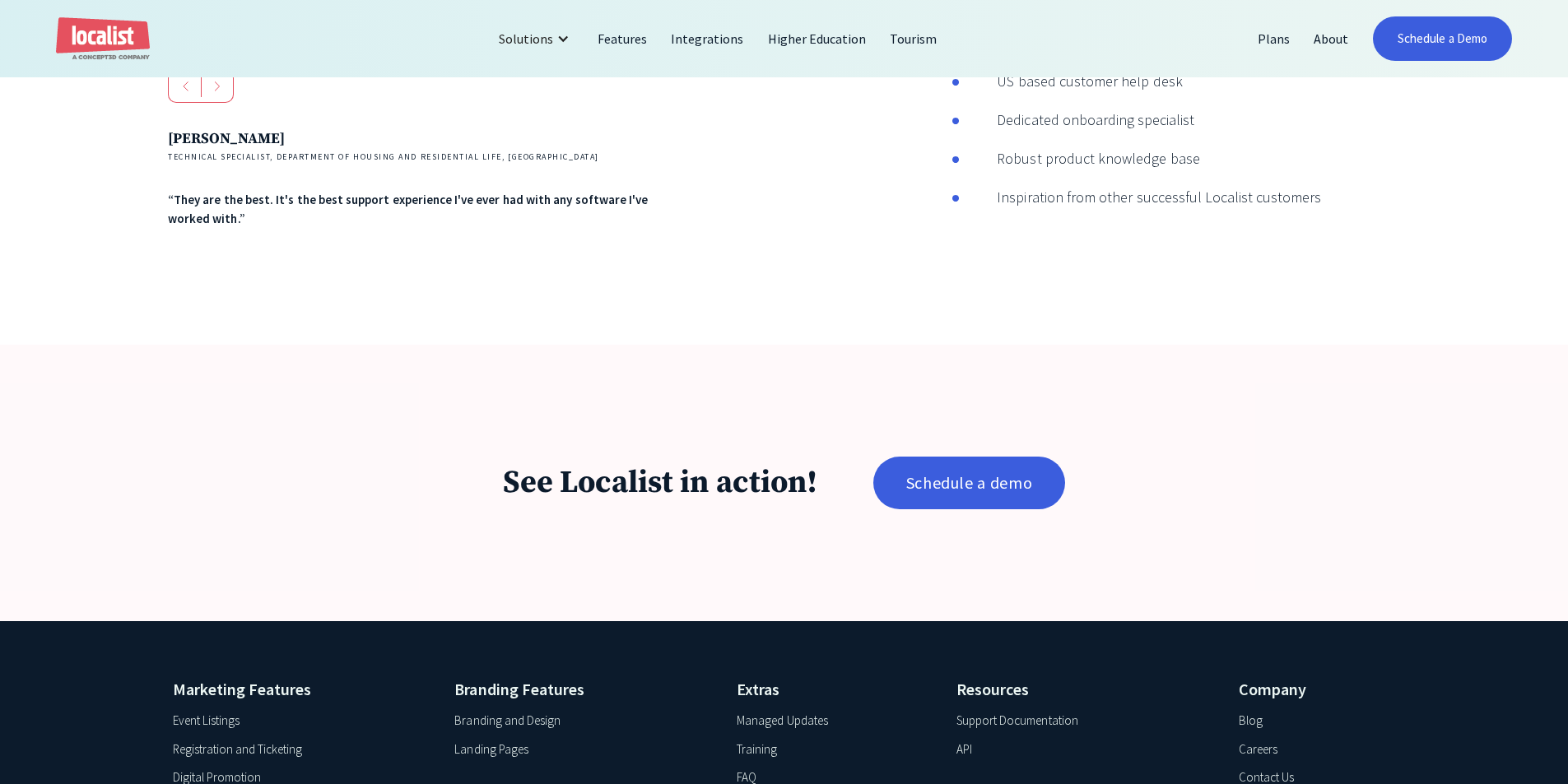
click at [1346, 510] on div "See Localist in action! Schedule a demo" at bounding box center [784, 482] width 1344 height 52
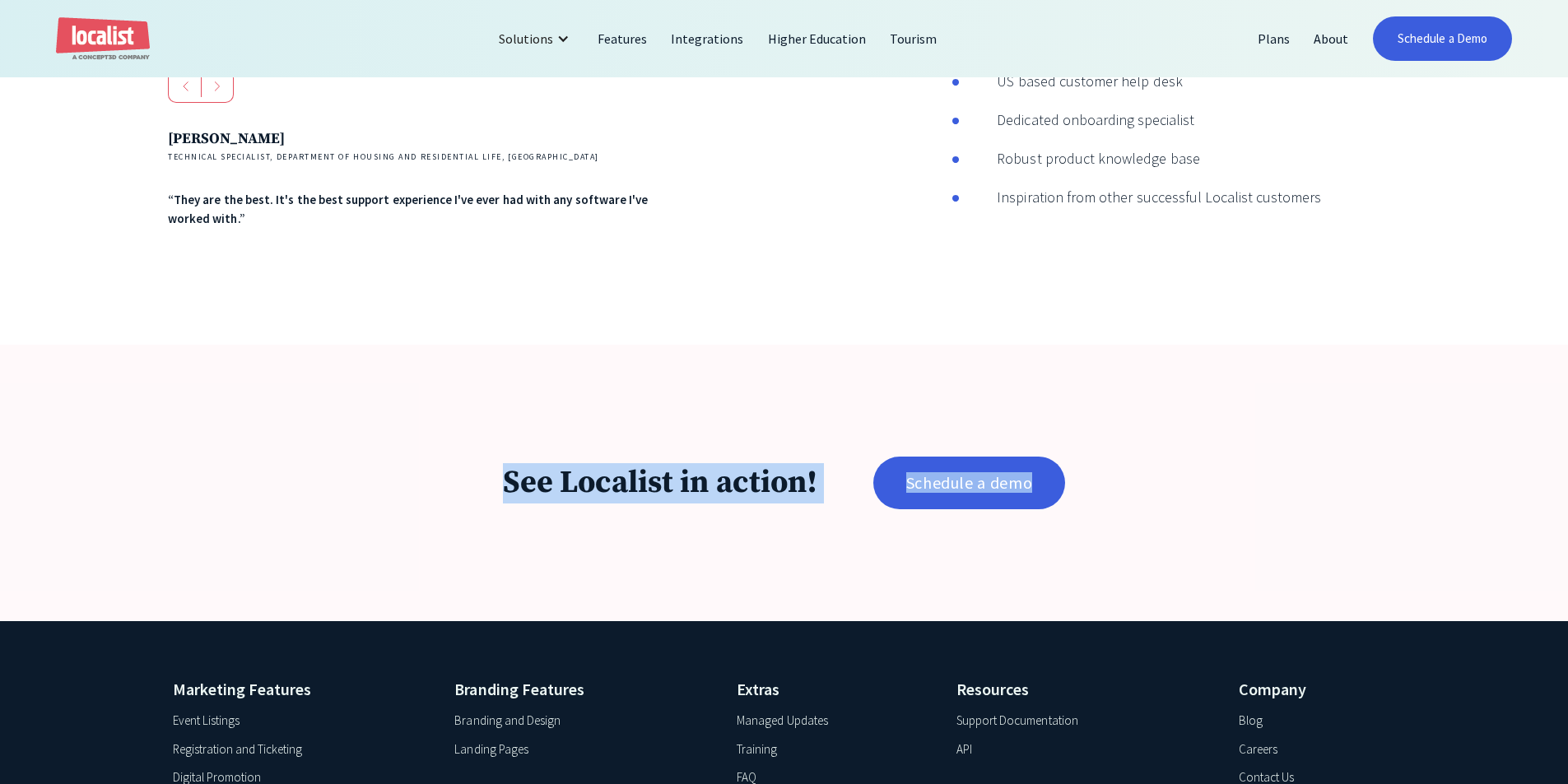
drag, startPoint x: 1214, startPoint y: 503, endPoint x: 468, endPoint y: 443, distance: 748.4
click at [468, 443] on div "See Localist in action! Schedule a demo" at bounding box center [784, 483] width 1568 height 276
click at [468, 442] on div "See Localist in action! Schedule a demo" at bounding box center [784, 483] width 1568 height 276
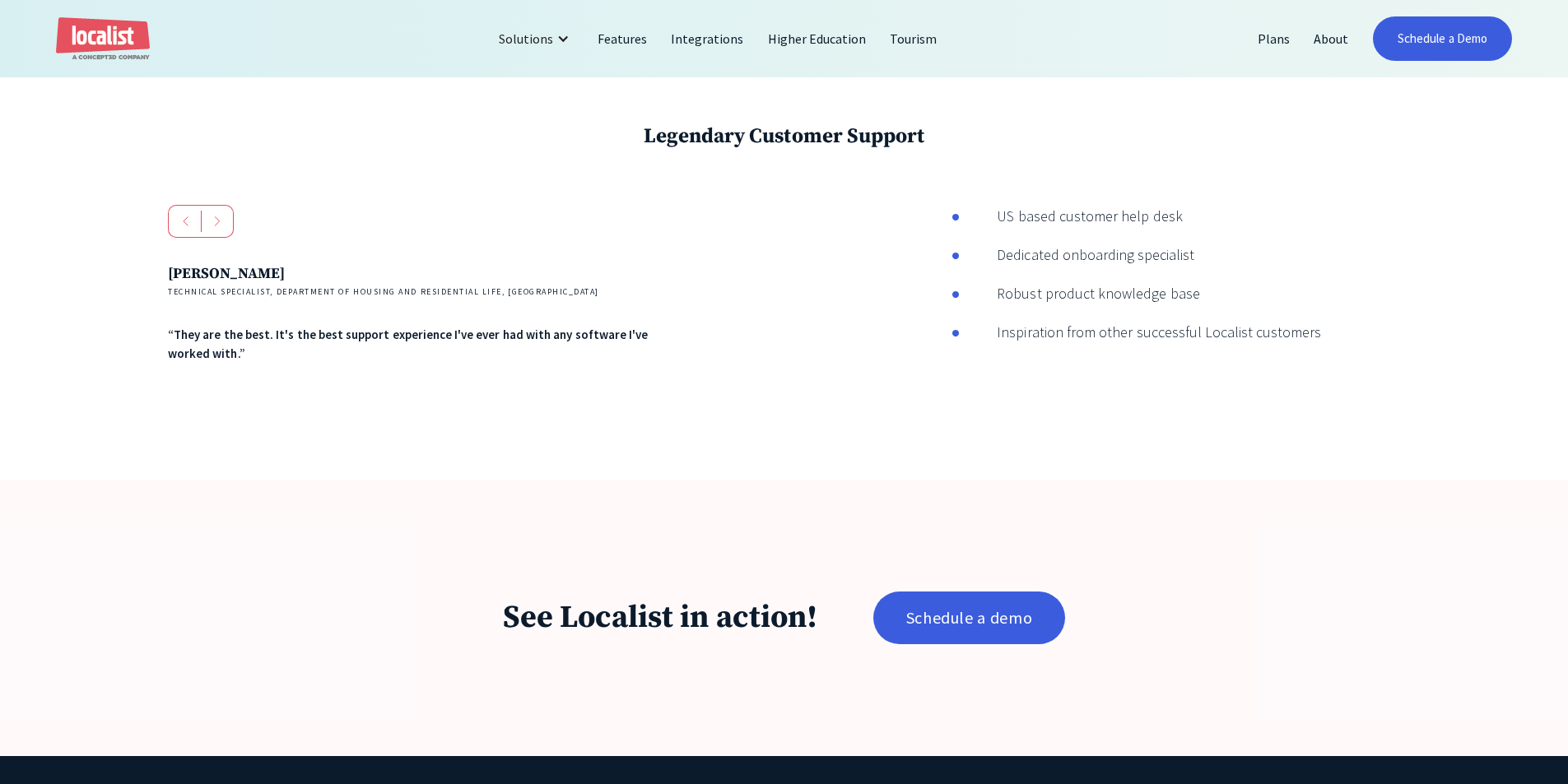
scroll to position [2798, 0]
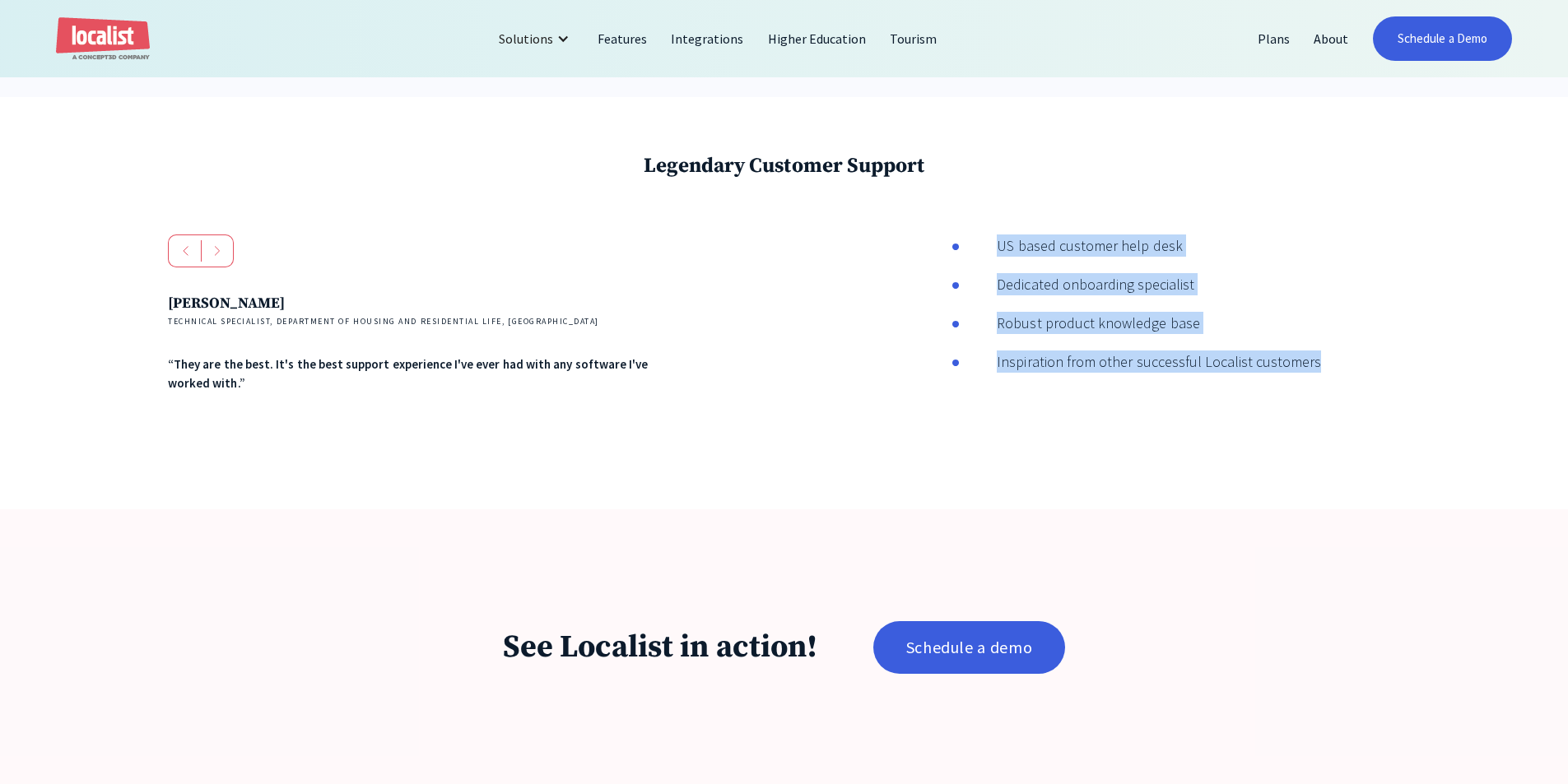
drag, startPoint x: 1020, startPoint y: 241, endPoint x: 1335, endPoint y: 450, distance: 378.0
click at [1335, 450] on div "Legendary Customer Support Andres Reid Technical Specialist, Department of Hous…" at bounding box center [784, 303] width 1568 height 412
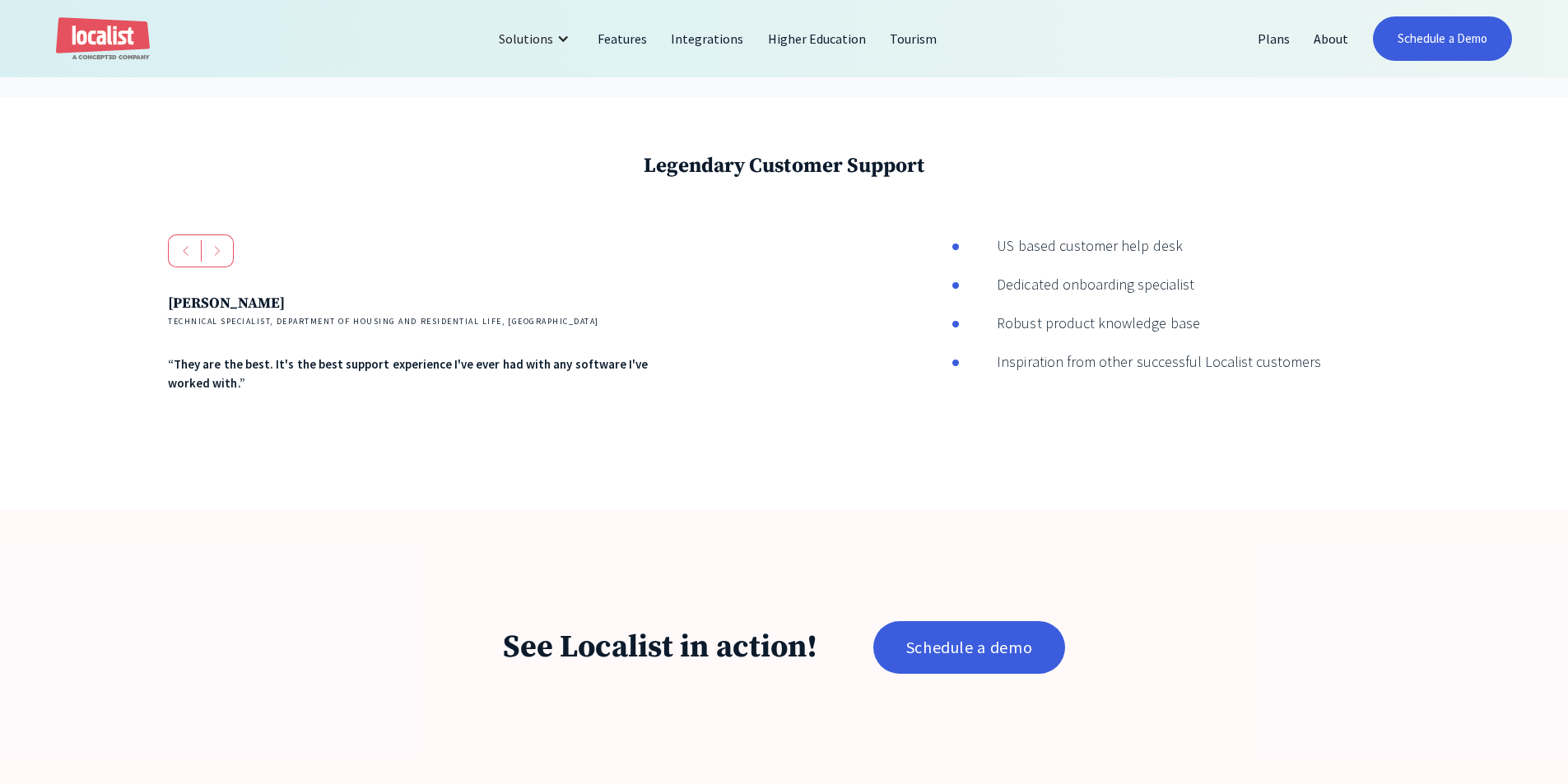
click at [1335, 451] on div "Andres Reid Technical Specialist, Department of Housing and Residential Life, U…" at bounding box center [784, 343] width 1232 height 218
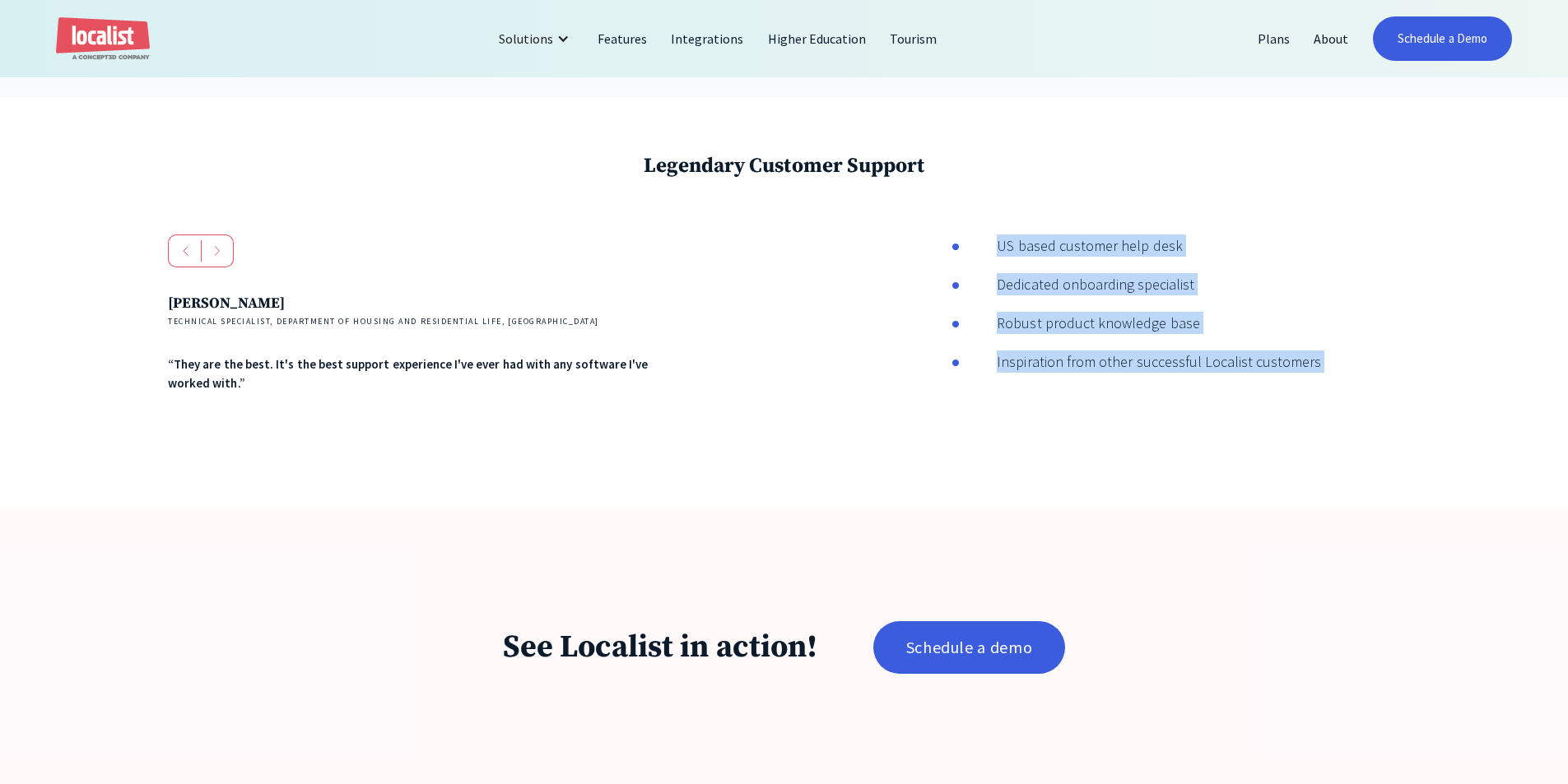
drag, startPoint x: 1335, startPoint y: 451, endPoint x: 1020, endPoint y: 229, distance: 385.4
click at [1020, 231] on div "Legendary Customer Support Andres Reid Technical Specialist, Department of Hous…" at bounding box center [784, 303] width 1568 height 412
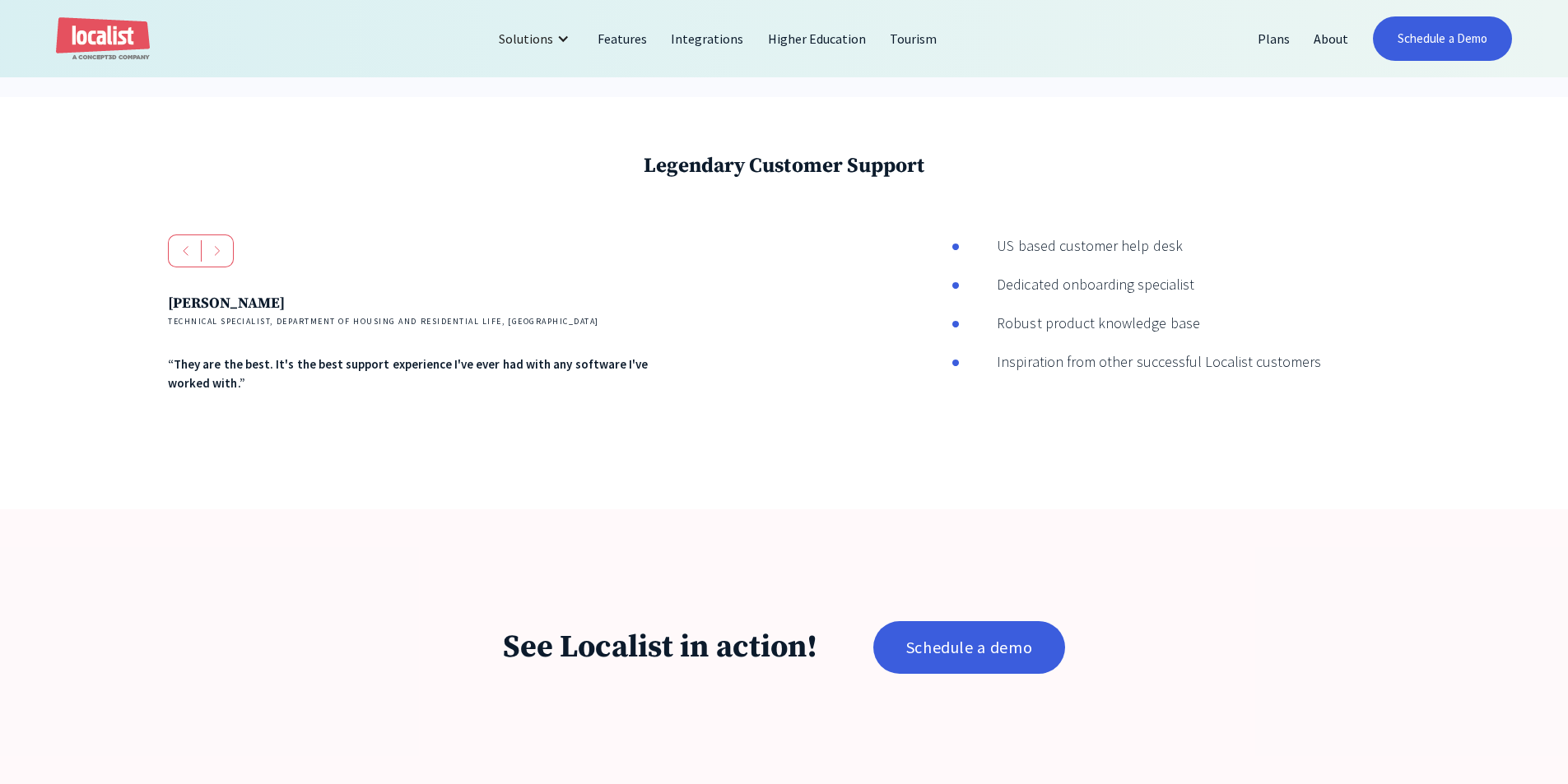
click at [1045, 226] on div "Legendary Customer Support Andres Reid Technical Specialist, Department of Hous…" at bounding box center [784, 303] width 1568 height 412
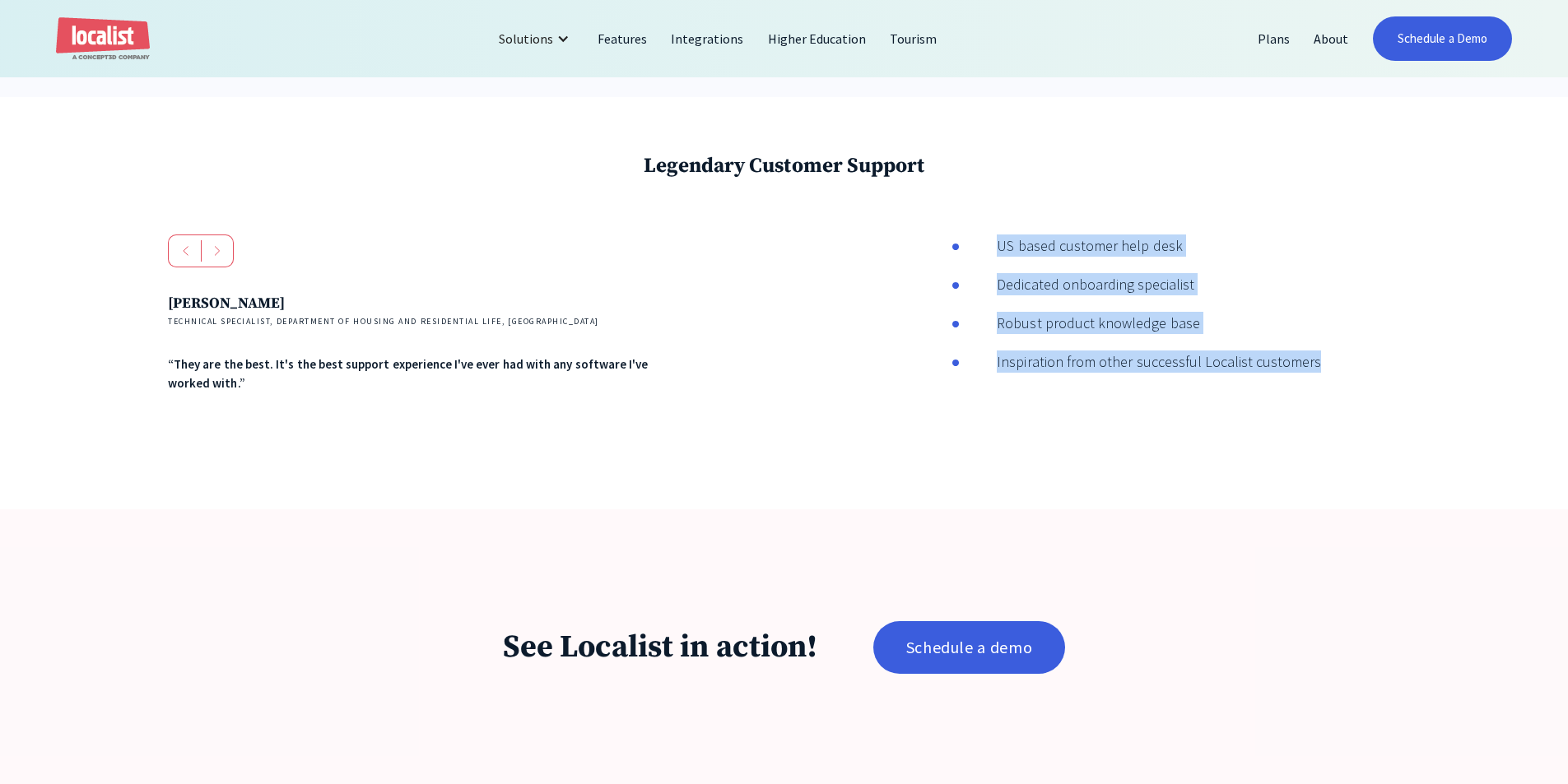
drag, startPoint x: 1244, startPoint y: 199, endPoint x: 1258, endPoint y: 442, distance: 243.4
click at [1258, 442] on div "Legendary Customer Support Andres Reid Technical Specialist, Department of Hous…" at bounding box center [784, 303] width 1568 height 412
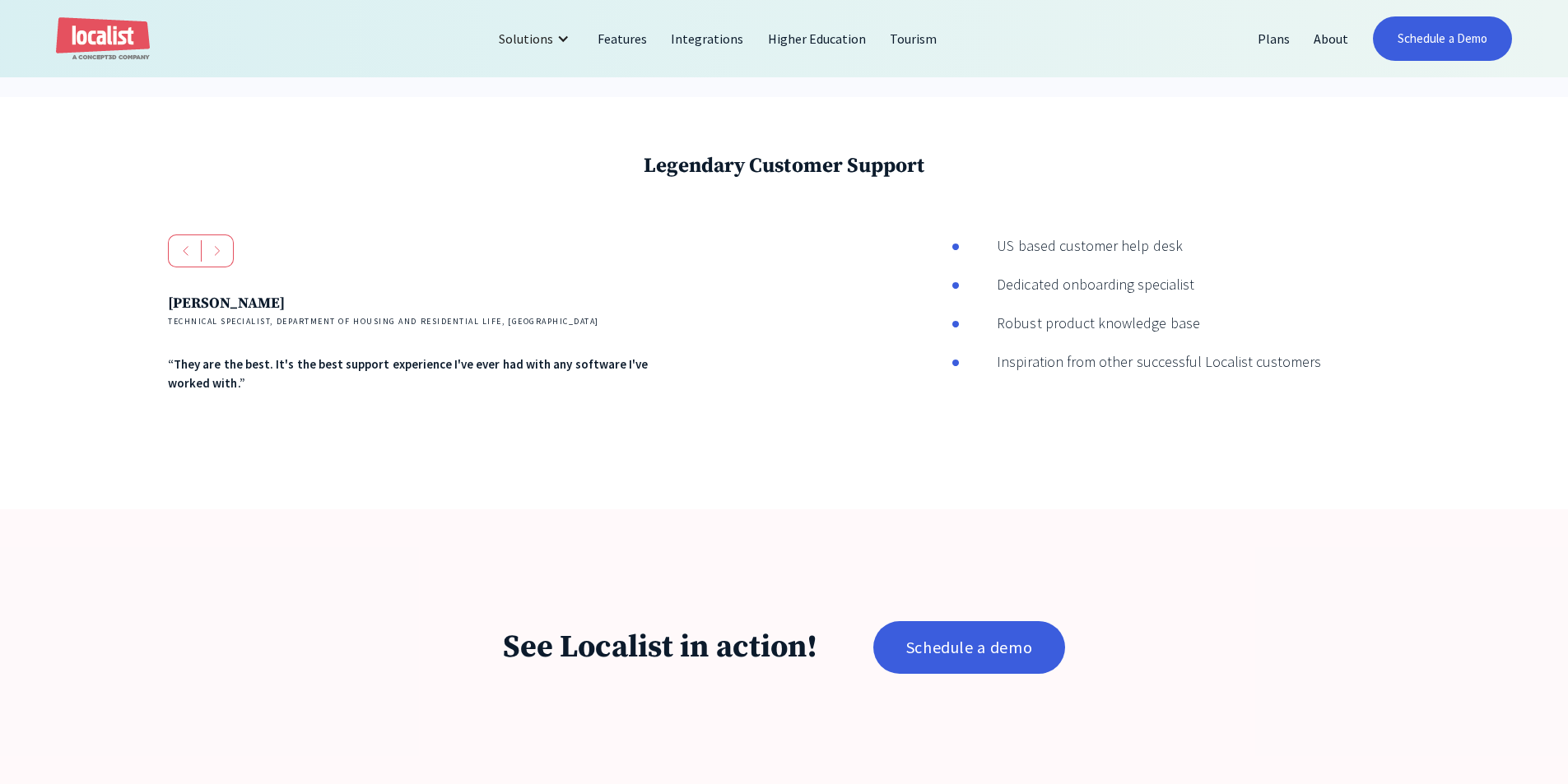
click at [1258, 442] on div "Andres Reid Technical Specialist, Department of Housing and Residential Life, U…" at bounding box center [784, 343] width 1232 height 218
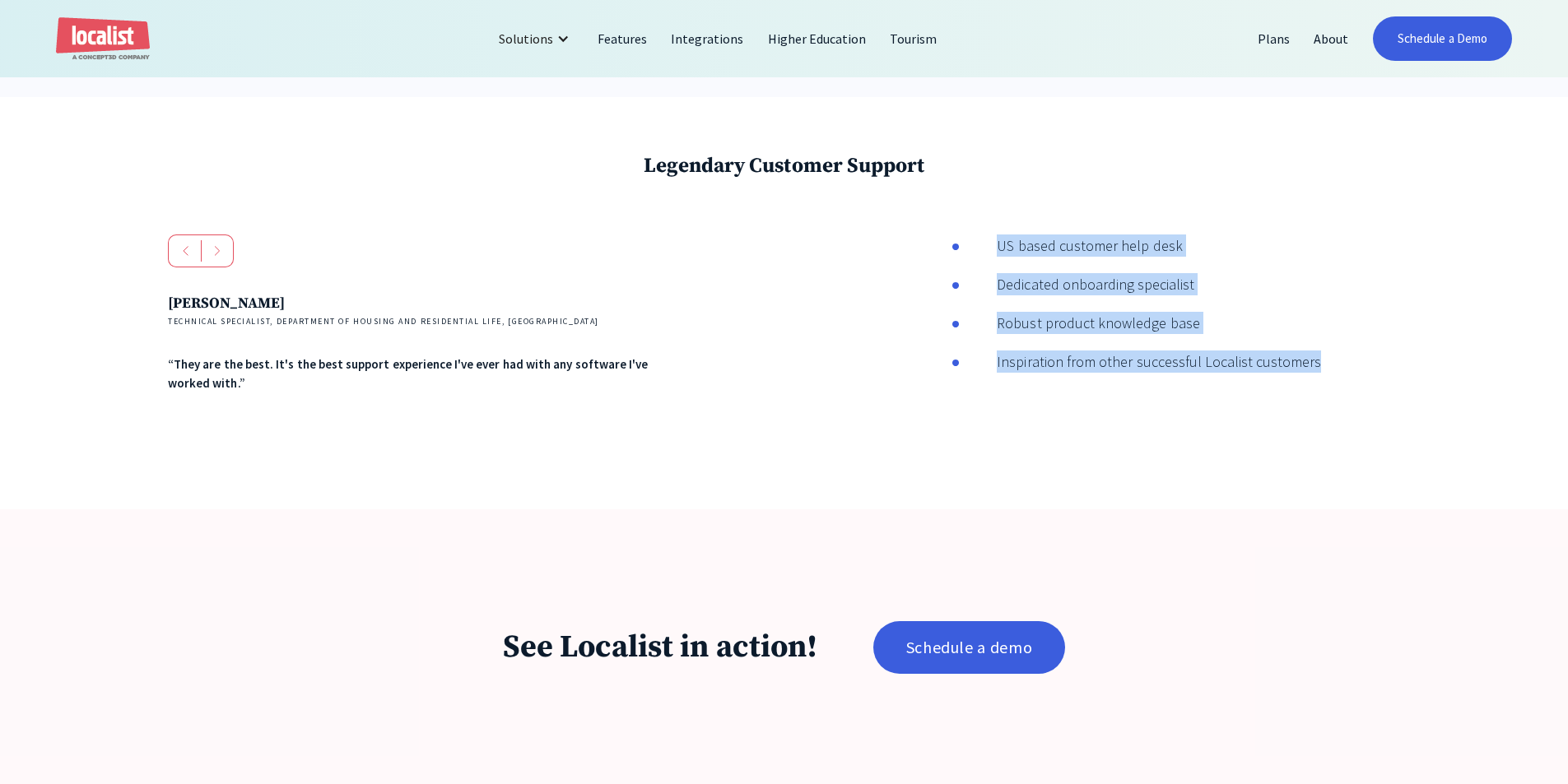
drag, startPoint x: 1176, startPoint y: 461, endPoint x: 1004, endPoint y: 187, distance: 323.5
click at [1004, 187] on div "Legendary Customer Support Andres Reid Technical Specialist, Department of Hous…" at bounding box center [784, 303] width 1568 height 412
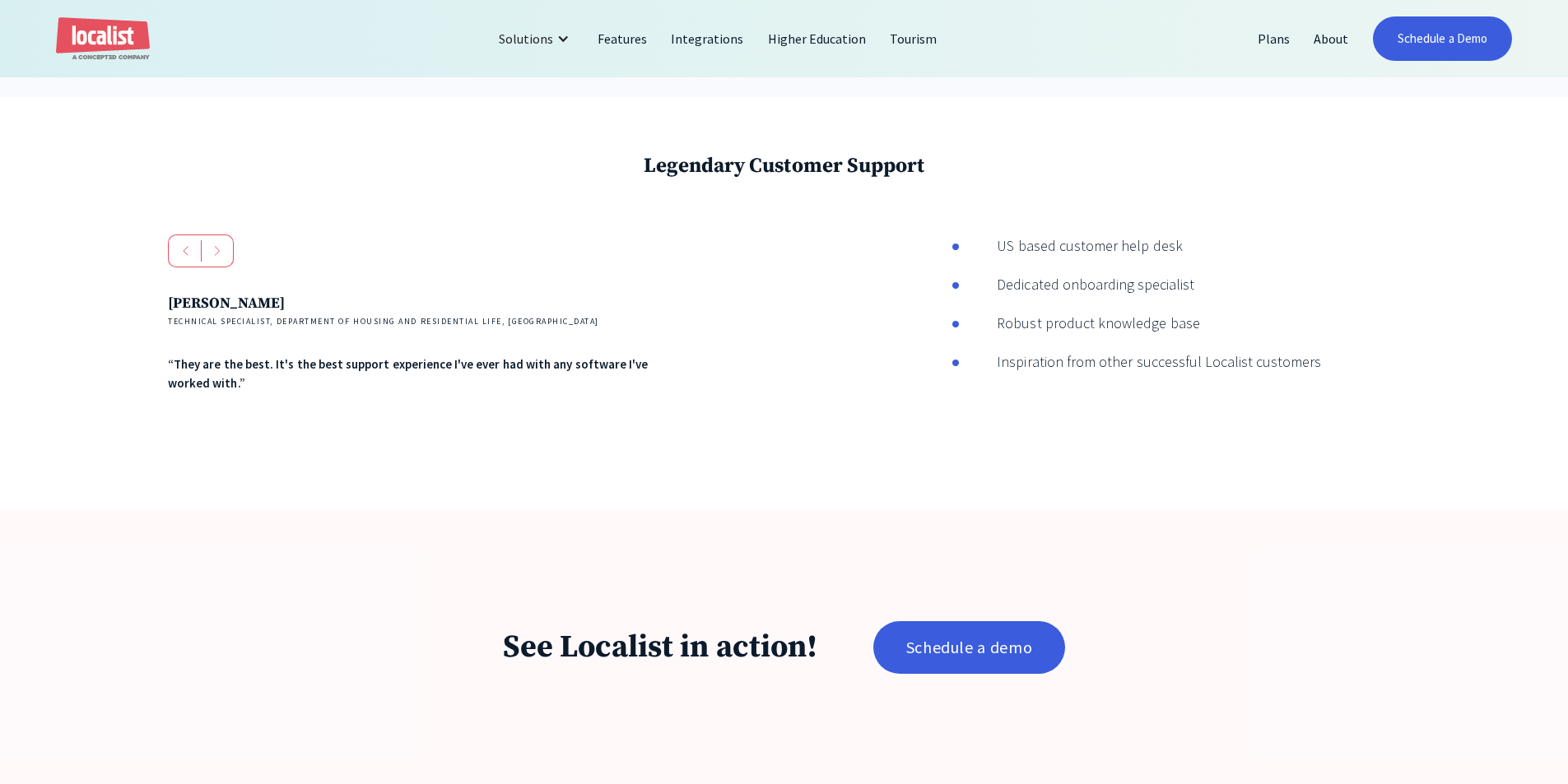
click at [1064, 199] on div "Legendary Customer Support Andres Reid Technical Specialist, Department of Hous…" at bounding box center [784, 303] width 1568 height 412
click at [860, 307] on div "Andres Reid Technical Specialist, Department of Housing and Residential Life, U…" at bounding box center [784, 343] width 1232 height 218
click at [709, 448] on div "Andres Reid Technical Specialist, Department of Housing and Residential Life, U…" at bounding box center [503, 343] width 671 height 218
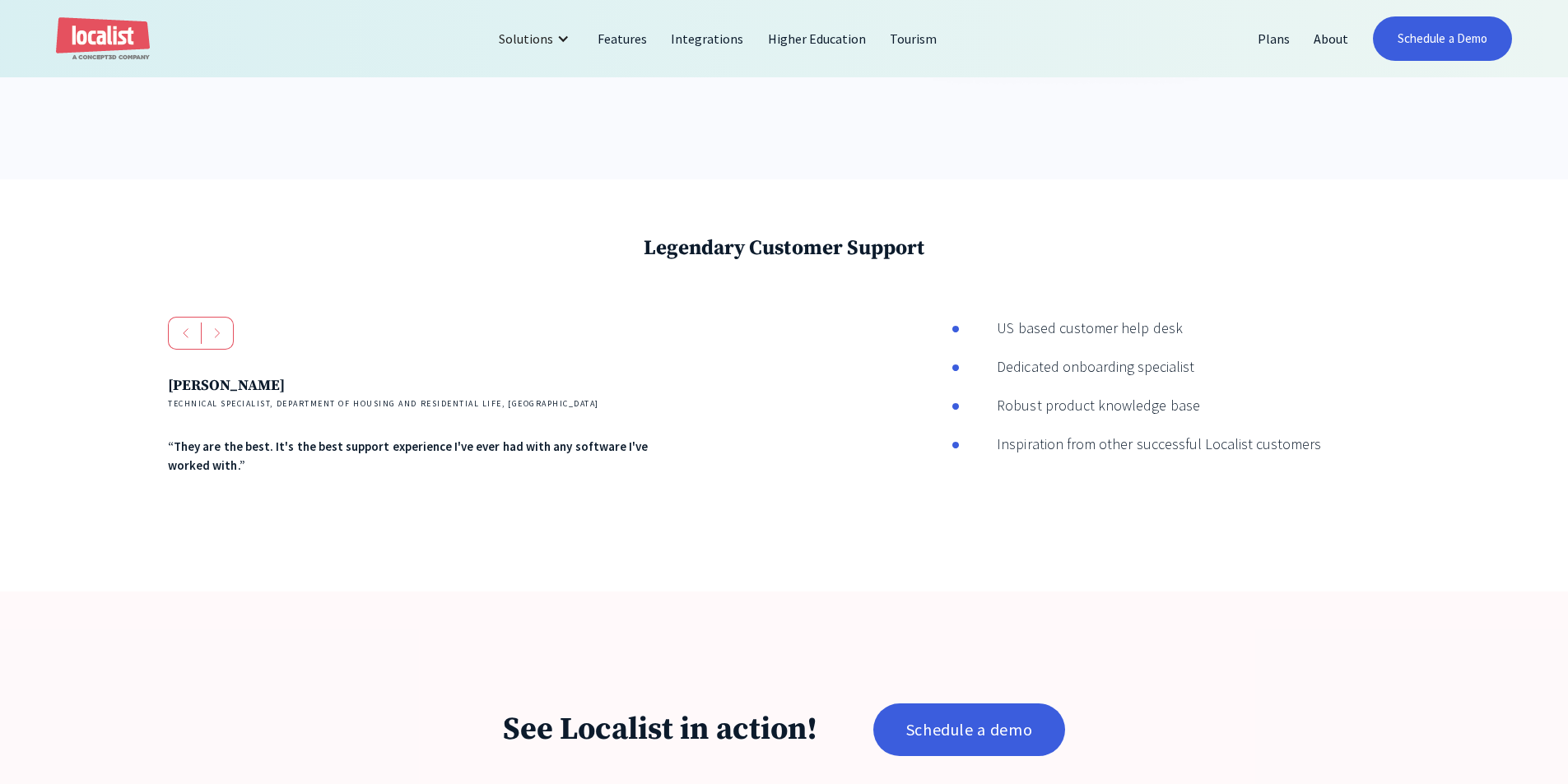
click at [370, 395] on h4 "Andres Reid" at bounding box center [420, 386] width 504 height 23
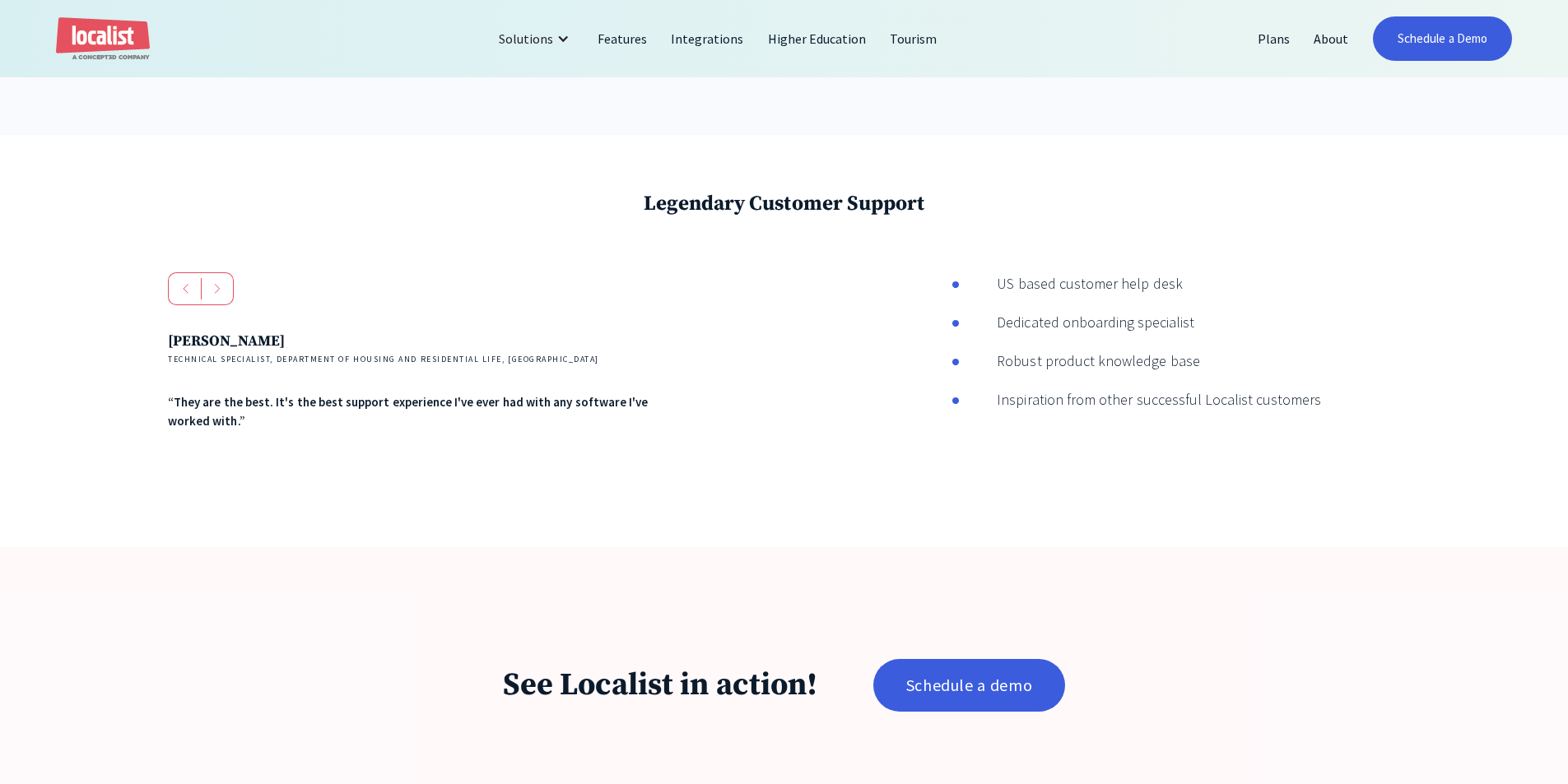
scroll to position [2798, 0]
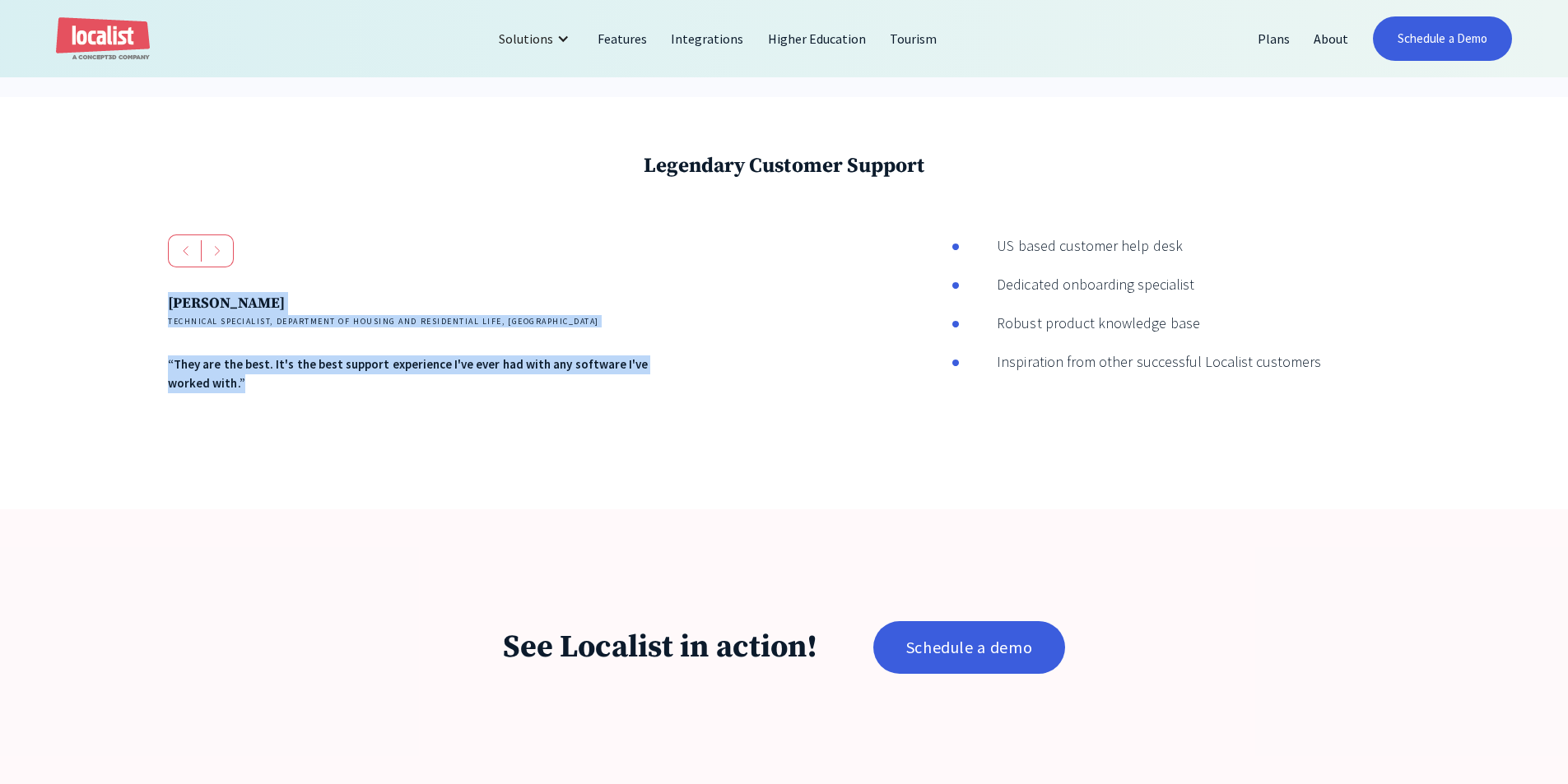
drag, startPoint x: 361, startPoint y: 295, endPoint x: 336, endPoint y: 420, distance: 127.5
click at [336, 420] on div "Andres Reid Technical Specialist, Department of Housing and Residential Life, U…" at bounding box center [503, 343] width 671 height 218
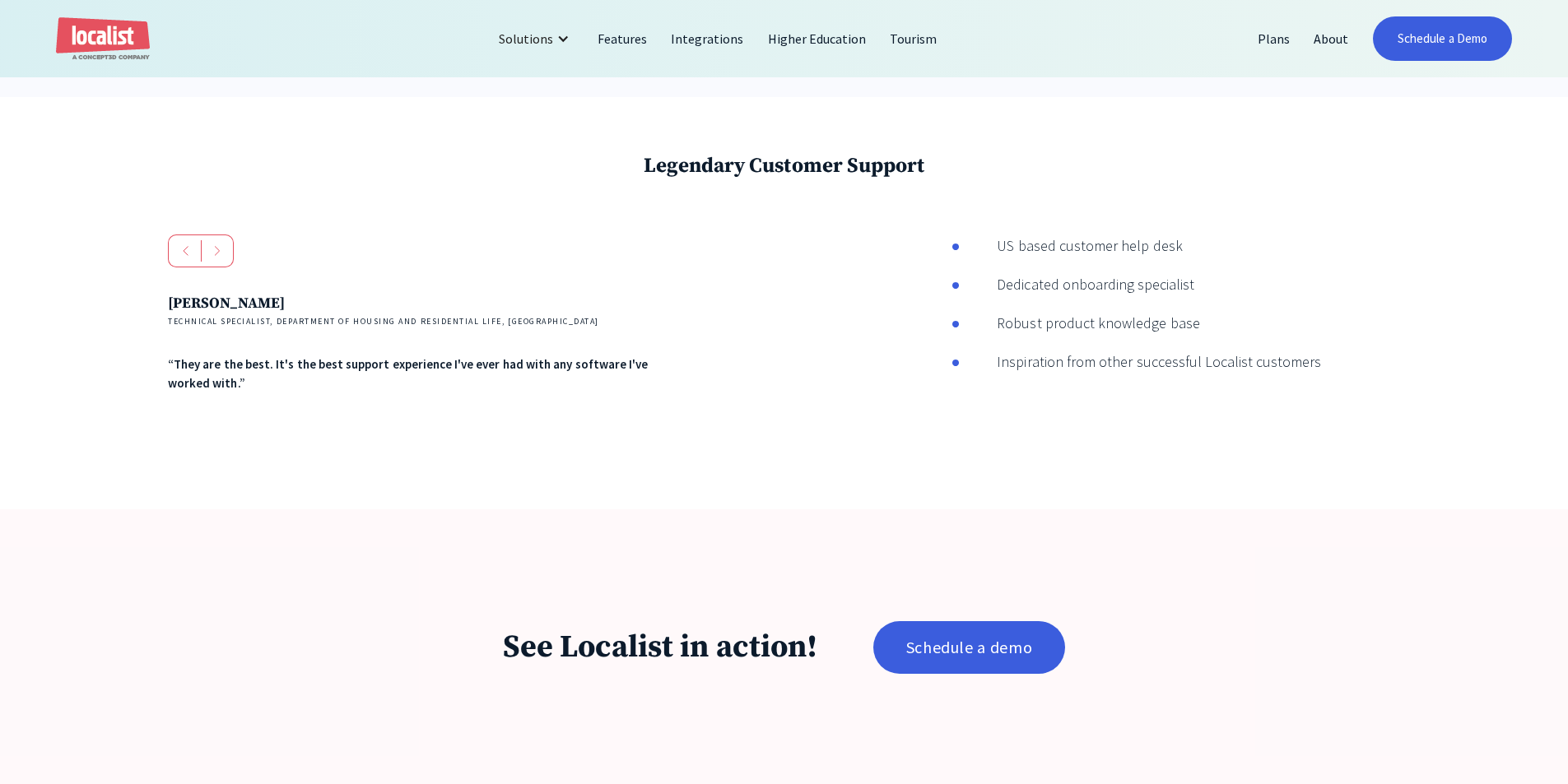
click at [336, 420] on div "Andres Reid Technical Specialist, Department of Housing and Residential Life, U…" at bounding box center [503, 343] width 671 height 218
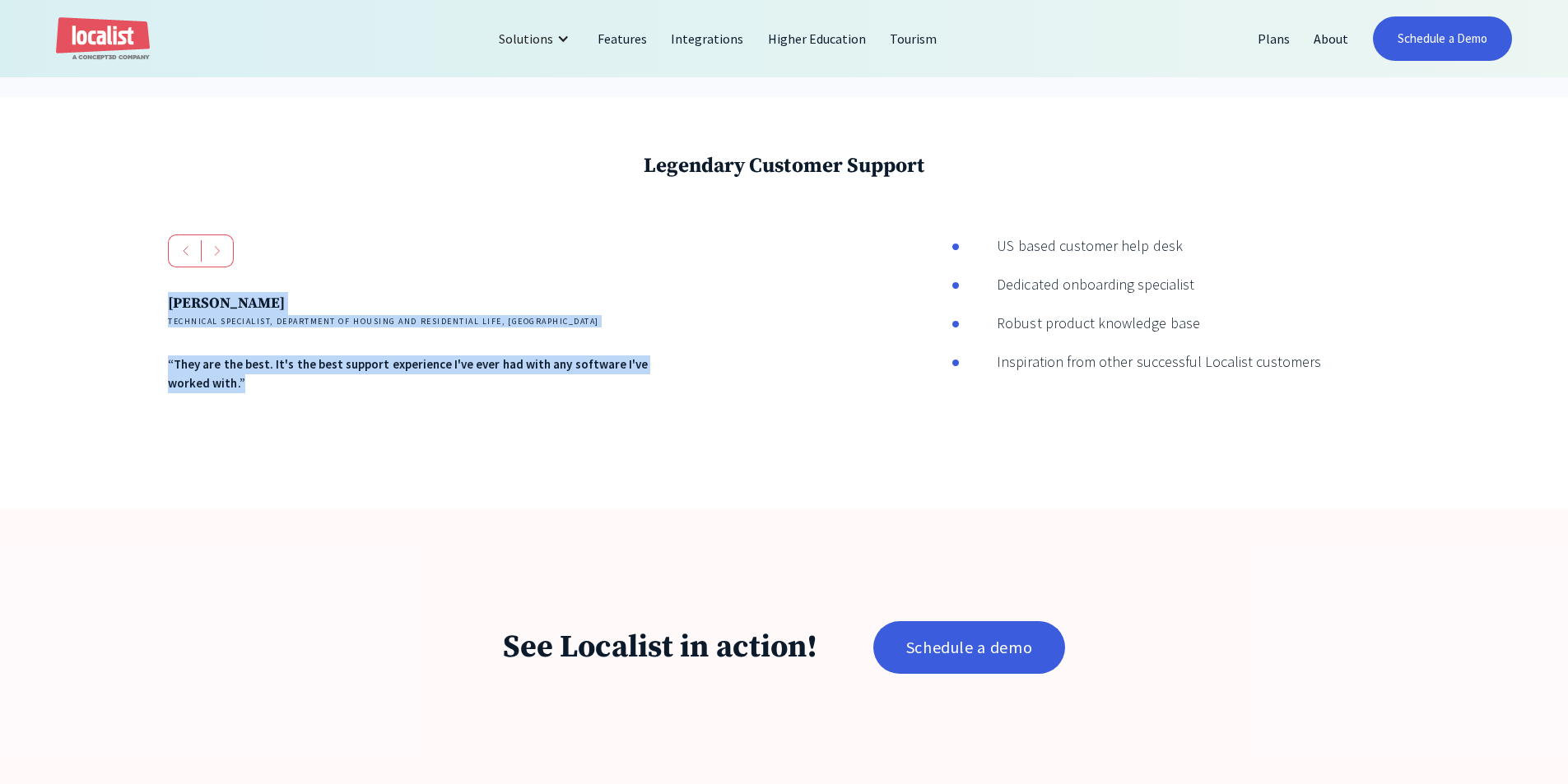
drag, startPoint x: 337, startPoint y: 414, endPoint x: 148, endPoint y: 310, distance: 215.7
click at [148, 310] on div "Legendary Customer Support Andres Reid Technical Specialist, Department of Hous…" at bounding box center [784, 303] width 1568 height 412
click at [379, 345] on div "Andres Reid Technical Specialist, Department of Housing and Residential Life, U…" at bounding box center [420, 342] width 504 height 100
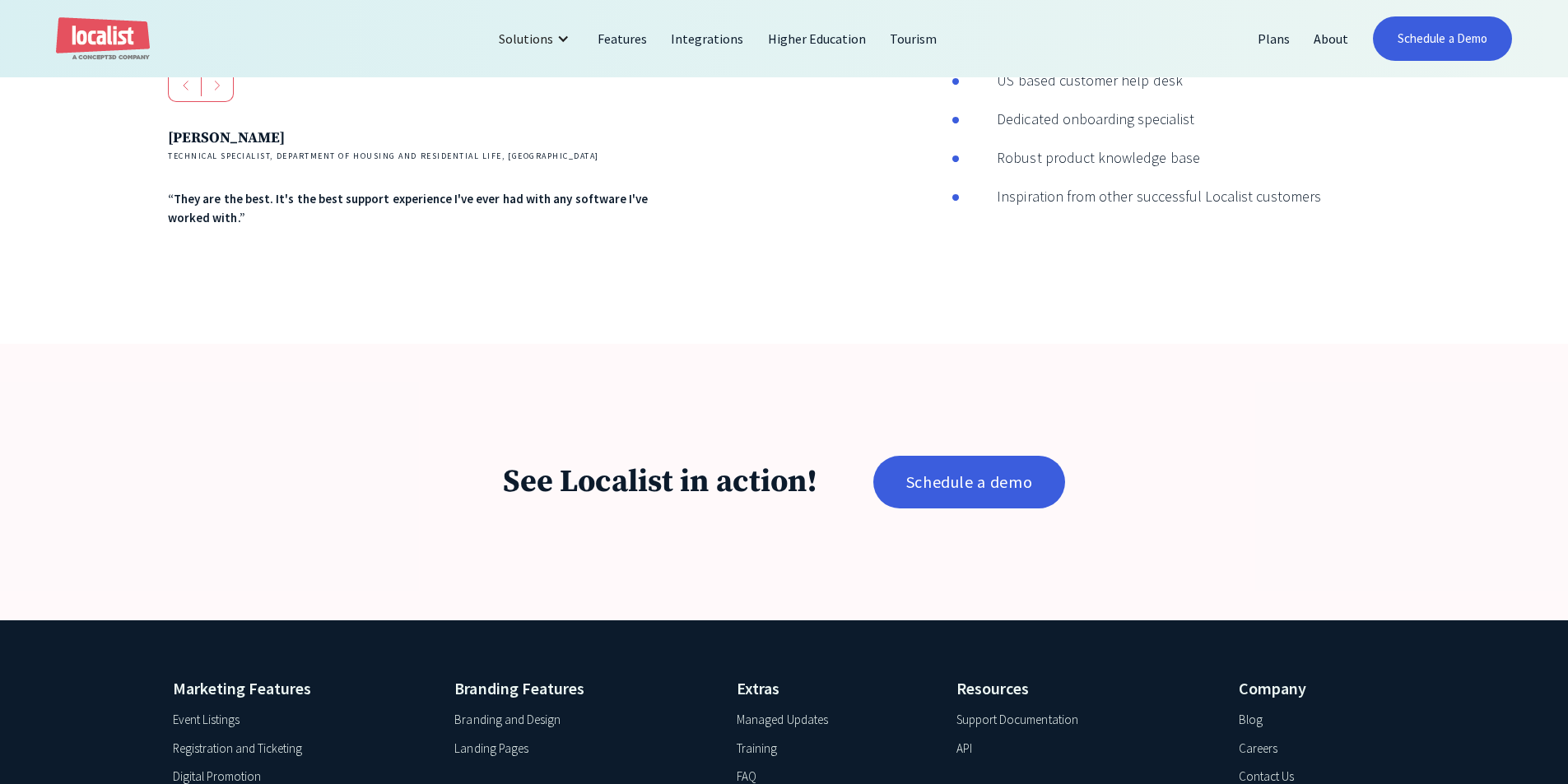
scroll to position [3127, 0]
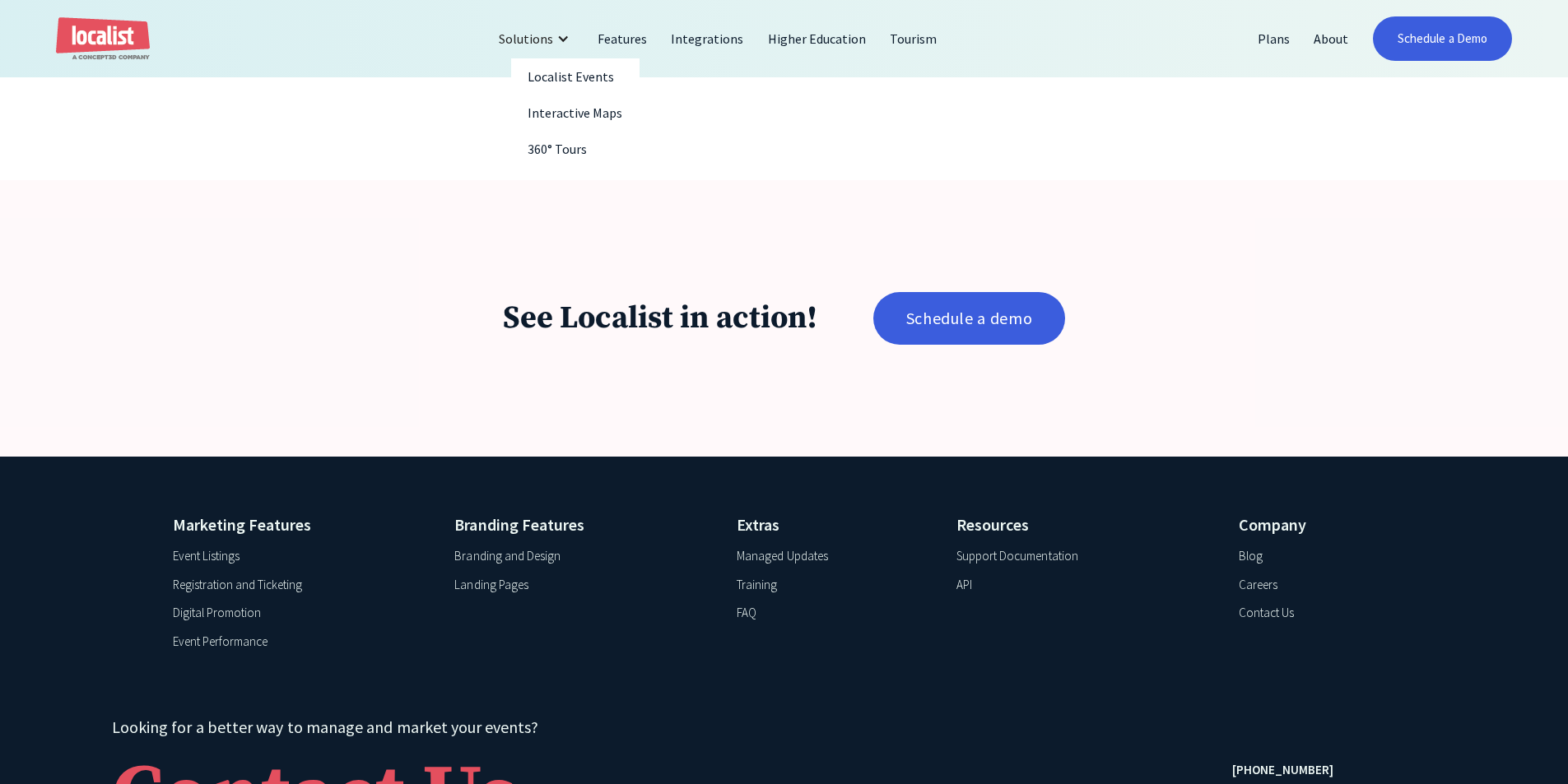
click at [528, 38] on div "Solutions" at bounding box center [525, 39] width 54 height 20
click at [530, 40] on div "Solutions" at bounding box center [525, 39] width 54 height 20
click at [565, 73] on link "Localist Events" at bounding box center [576, 76] width 129 height 36
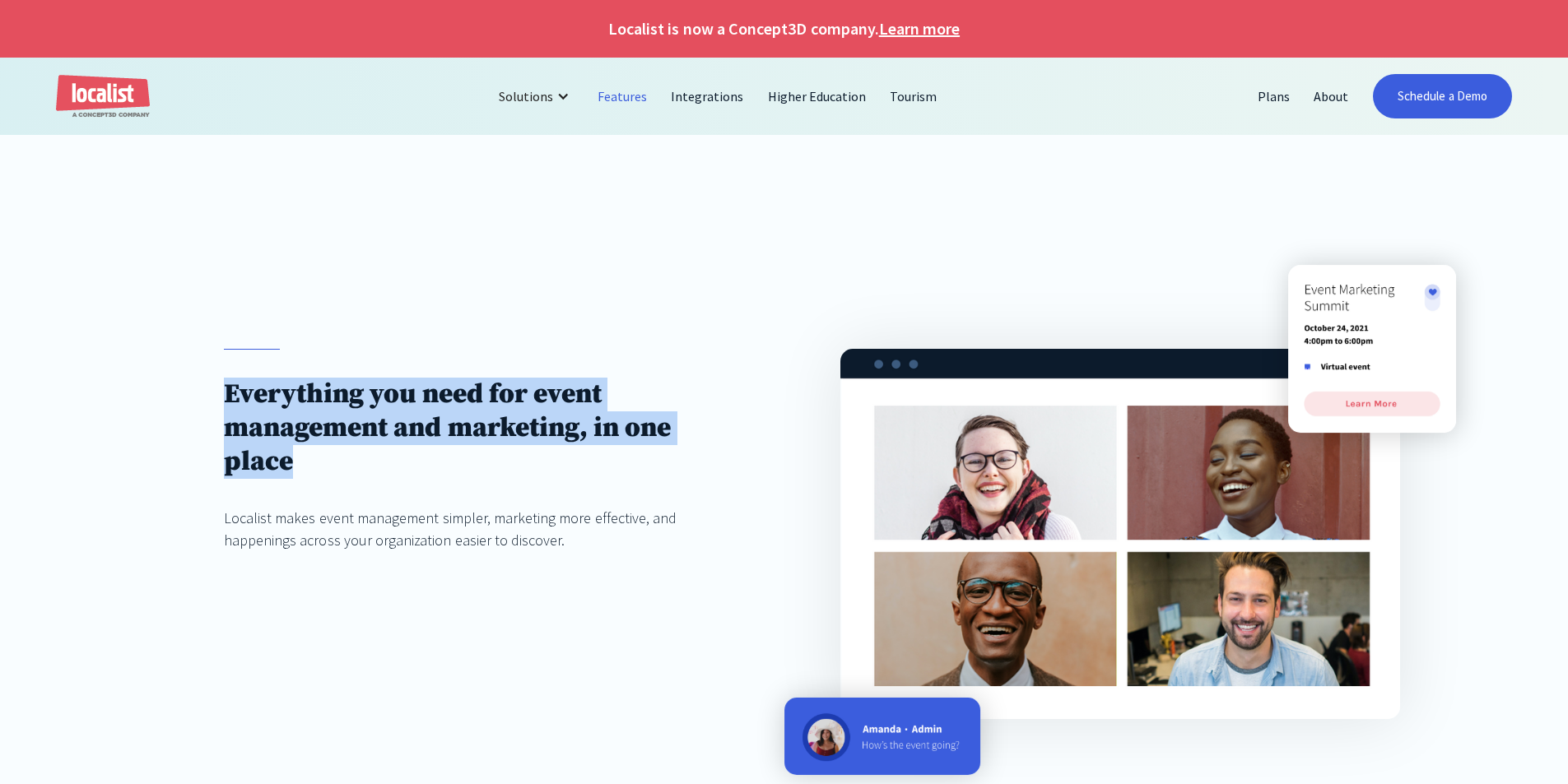
drag, startPoint x: 207, startPoint y: 395, endPoint x: 340, endPoint y: 469, distance: 152.2
click at [340, 469] on div "Everything you need for event management and marketing, in one place Localist m…" at bounding box center [784, 533] width 1568 height 594
click at [340, 469] on h1 "Everything you need for event management and marketing, in one place" at bounding box center [476, 428] width 504 height 101
drag, startPoint x: 340, startPoint y: 469, endPoint x: 213, endPoint y: 397, distance: 146.0
click at [213, 397] on div "Everything you need for event management and marketing, in one place Localist m…" at bounding box center [784, 533] width 1568 height 594
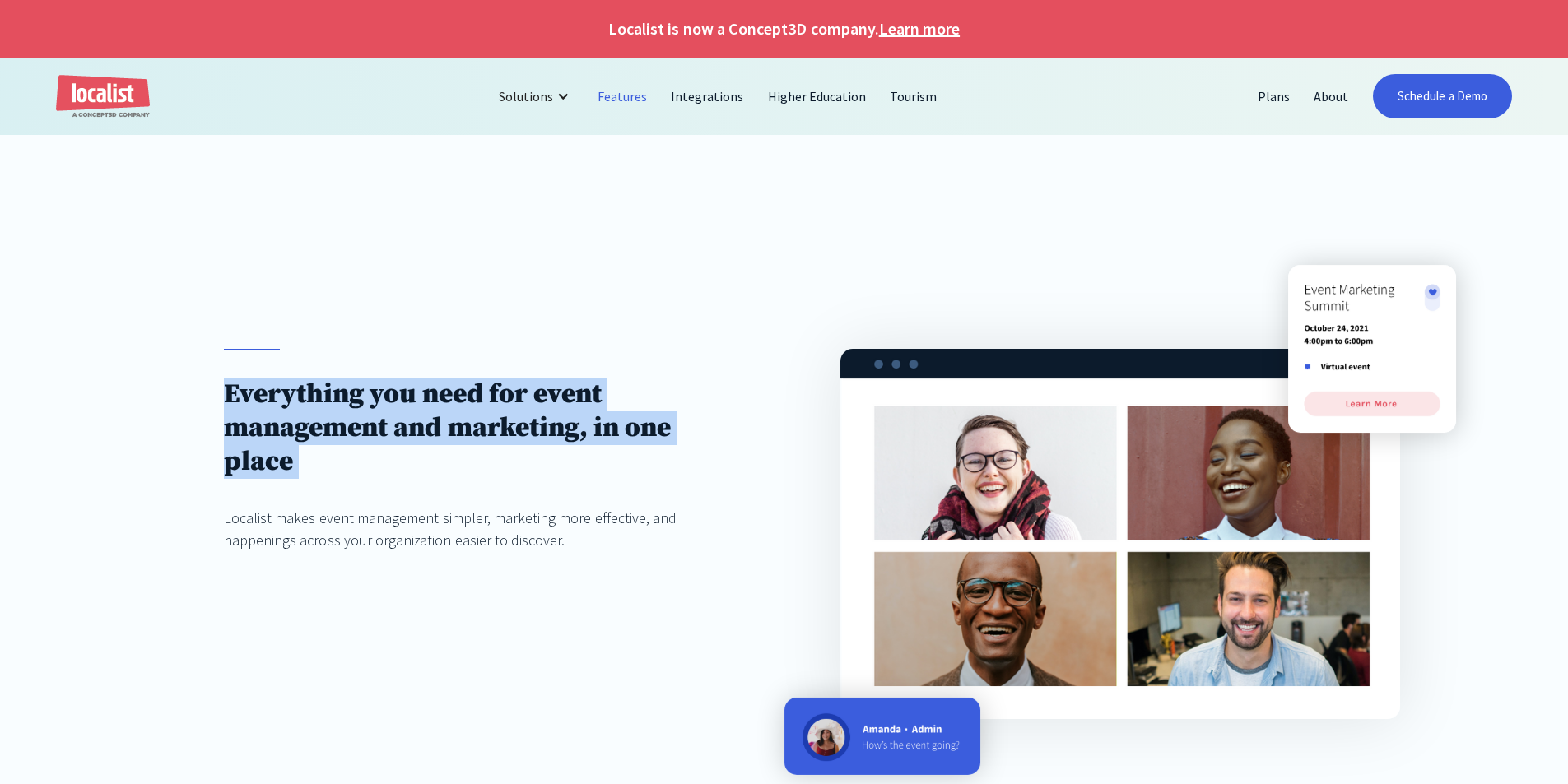
click at [213, 397] on div "Everything you need for event management and marketing, in one place Localist m…" at bounding box center [784, 533] width 1568 height 594
drag, startPoint x: 218, startPoint y: 383, endPoint x: 314, endPoint y: 468, distance: 128.2
click at [314, 468] on div "Everything you need for event management and marketing, in one place Localist m…" at bounding box center [784, 533] width 1568 height 594
click at [314, 468] on h1 "Everything you need for event management and marketing, in one place" at bounding box center [476, 428] width 504 height 101
drag, startPoint x: 314, startPoint y: 468, endPoint x: 229, endPoint y: 383, distance: 120.2
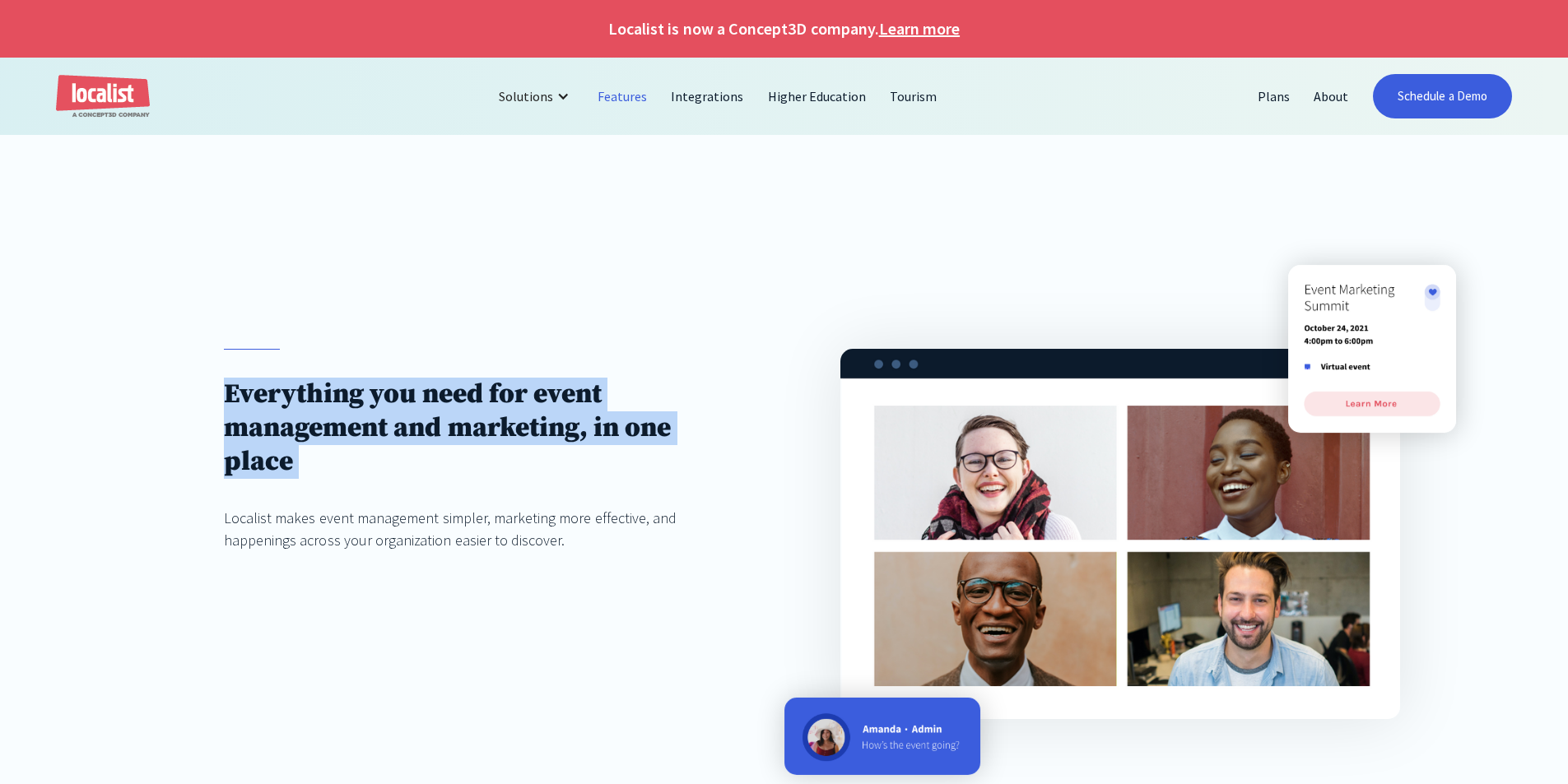
click at [229, 383] on h1 "Everything you need for event management and marketing, in one place" at bounding box center [476, 428] width 504 height 101
click at [424, 362] on div "Everything you need for event management and marketing, in one place Localist m…" at bounding box center [476, 450] width 504 height 202
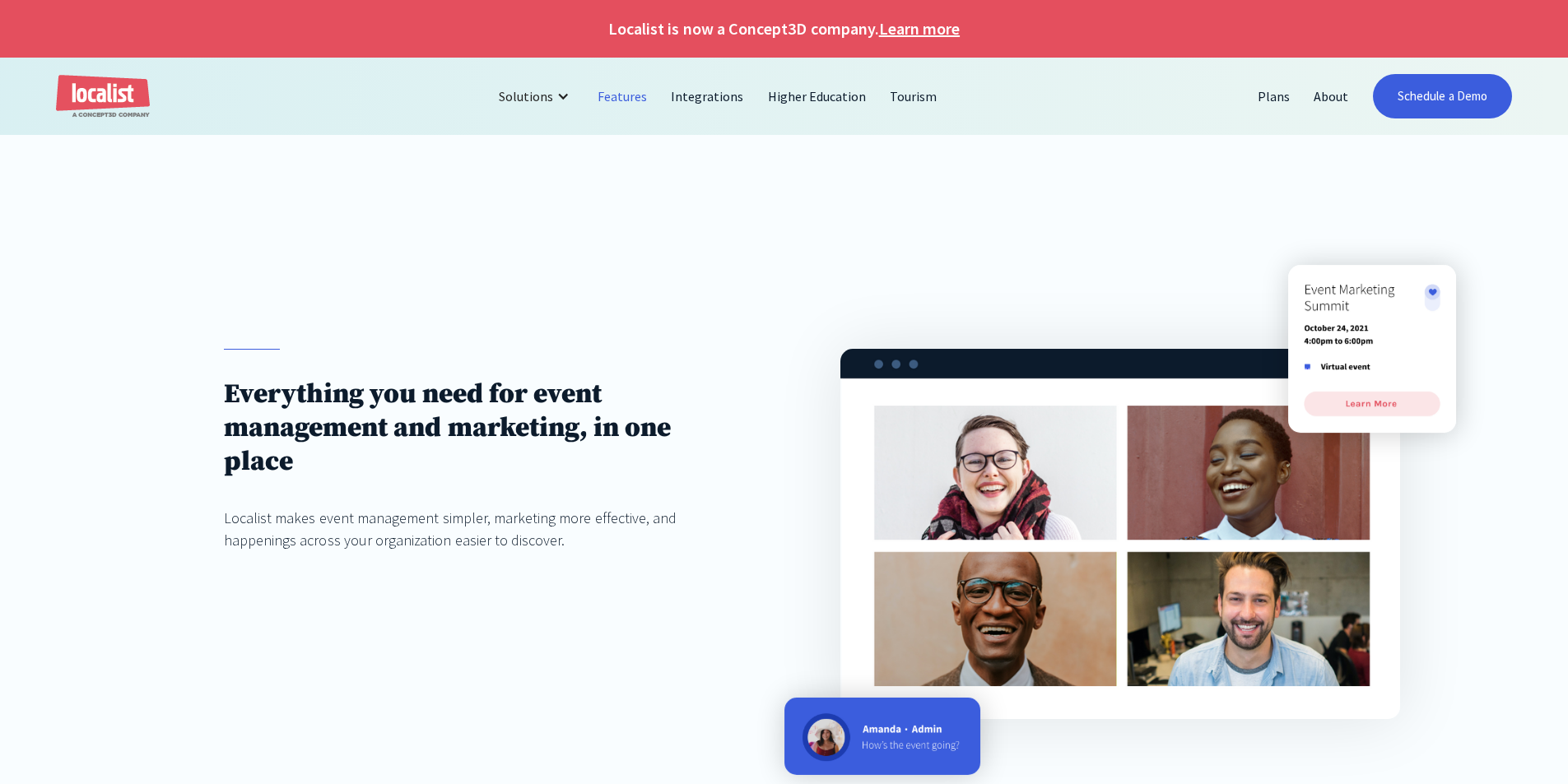
click at [422, 485] on div "Everything you need for event management and marketing, in one place Localist m…" at bounding box center [476, 450] width 504 height 202
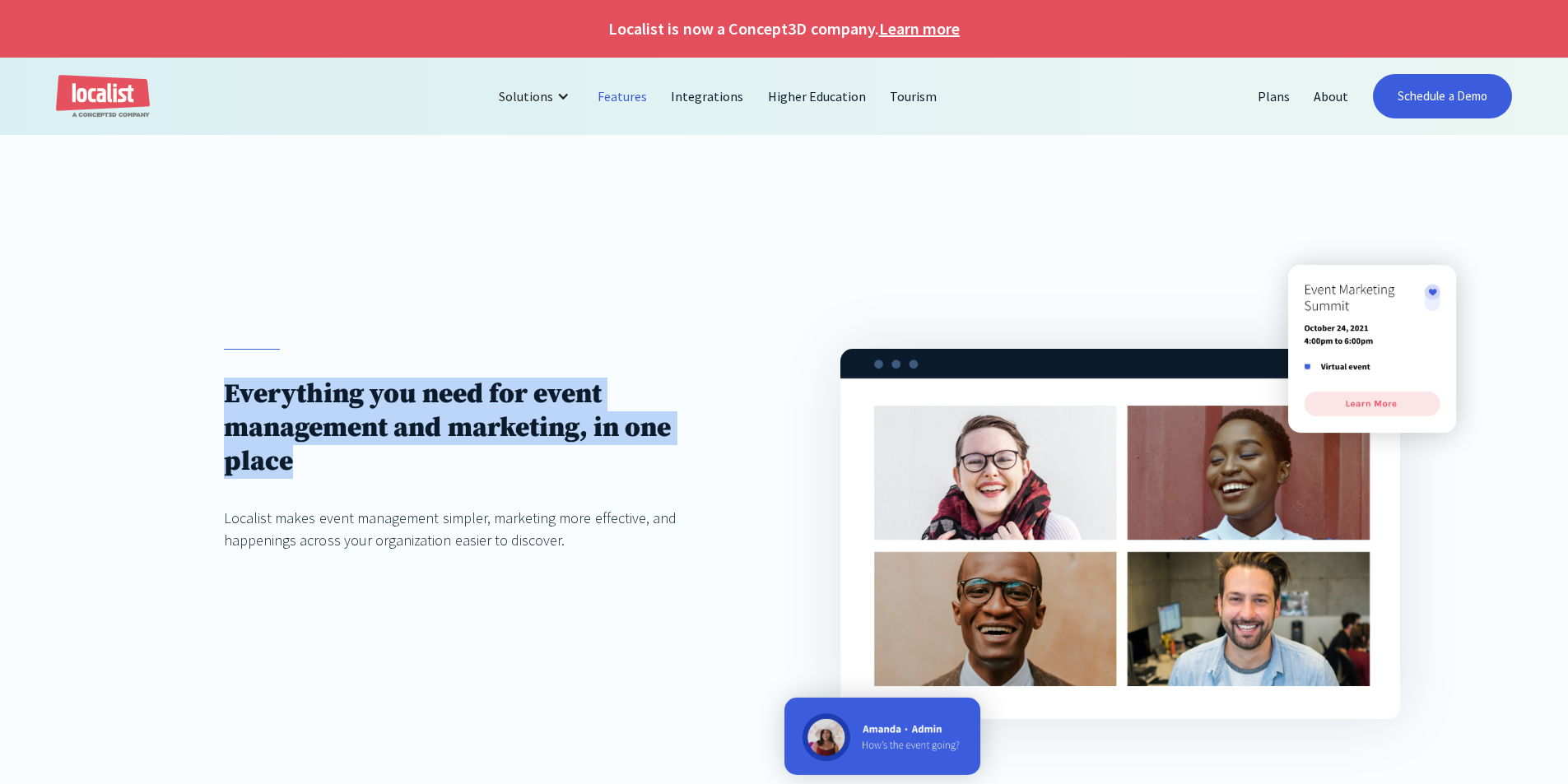
drag, startPoint x: 356, startPoint y: 472, endPoint x: 226, endPoint y: 398, distance: 149.6
click at [226, 398] on h1 "Everything you need for event management and marketing, in one place" at bounding box center [476, 428] width 504 height 101
drag, startPoint x: 226, startPoint y: 398, endPoint x: 308, endPoint y: 469, distance: 108.5
click at [308, 469] on h1 "Everything you need for event management and marketing, in one place" at bounding box center [476, 428] width 504 height 101
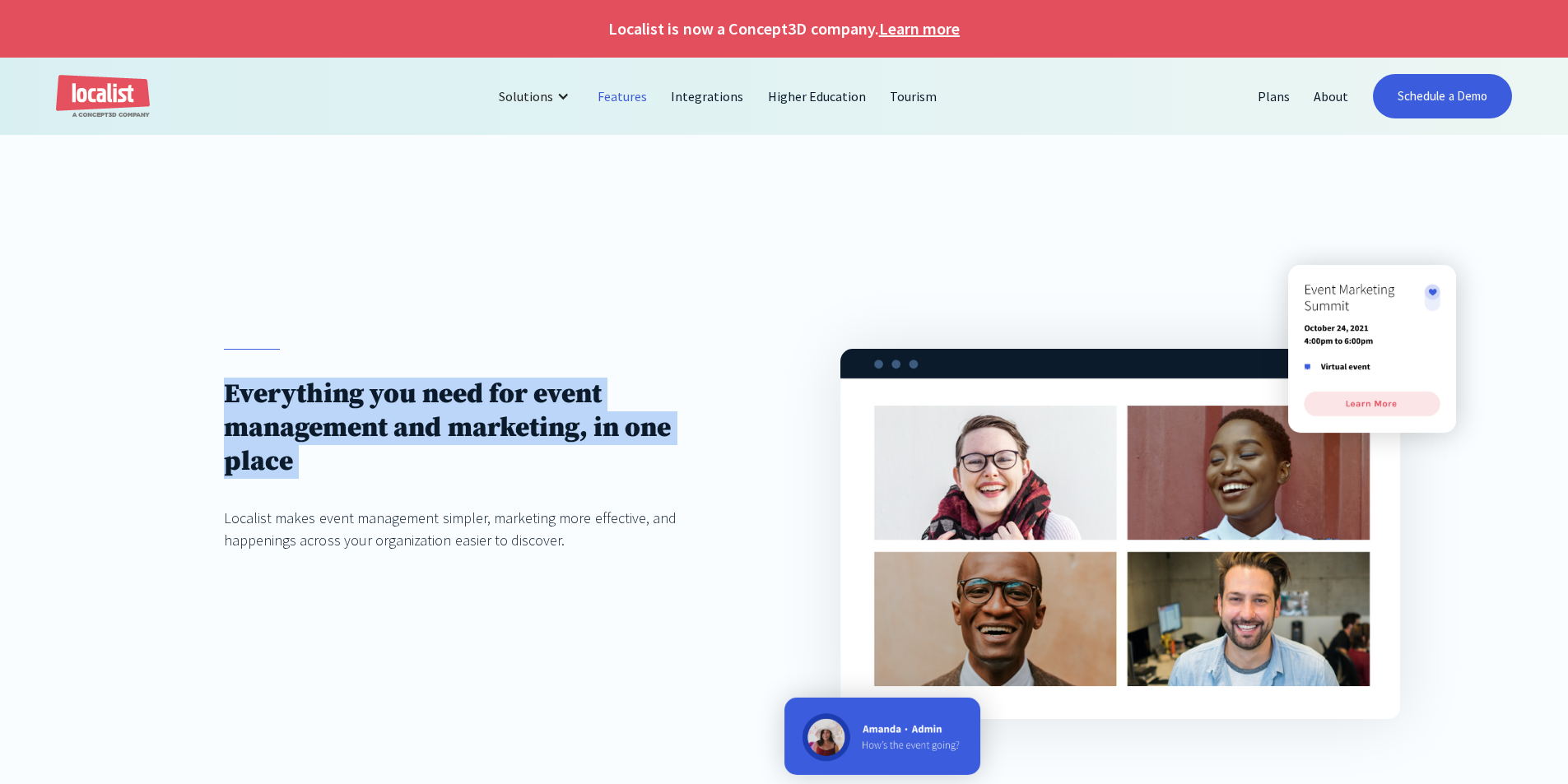
click at [308, 469] on h1 "Everything you need for event management and marketing, in one place" at bounding box center [476, 428] width 504 height 101
drag, startPoint x: 222, startPoint y: 398, endPoint x: 345, endPoint y: 469, distance: 142.0
click at [345, 469] on div "Everything you need for event management and marketing, in one place Localist m…" at bounding box center [784, 533] width 1568 height 594
click at [345, 469] on h1 "Everything you need for event management and marketing, in one place" at bounding box center [476, 428] width 504 height 101
drag, startPoint x: 250, startPoint y: 424, endPoint x: 204, endPoint y: 382, distance: 62.3
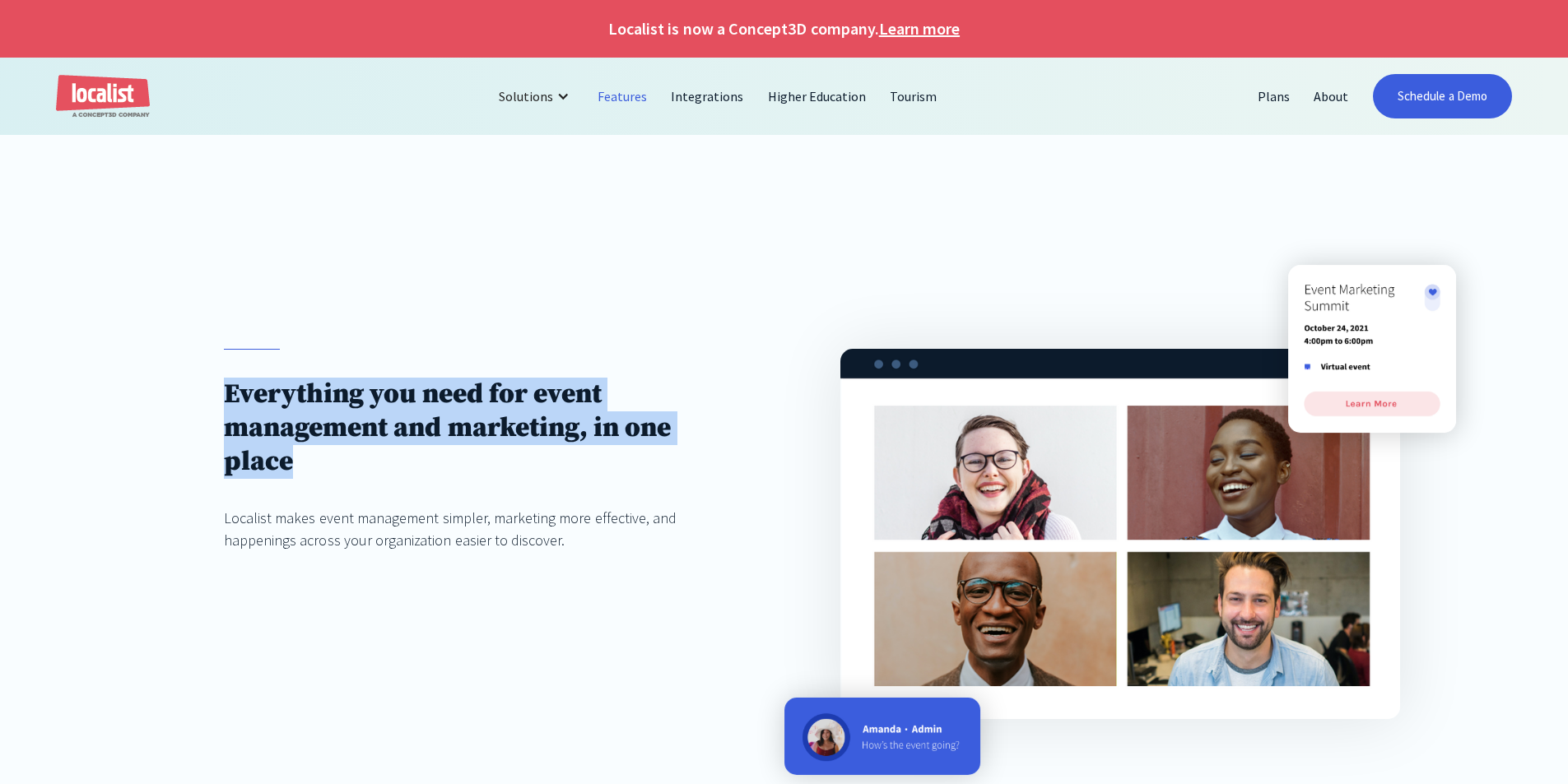
click at [204, 382] on div "Everything you need for event management and marketing, in one place Localist m…" at bounding box center [784, 533] width 1568 height 594
click at [293, 417] on h1 "Everything you need for event management and marketing, in one place" at bounding box center [476, 428] width 504 height 101
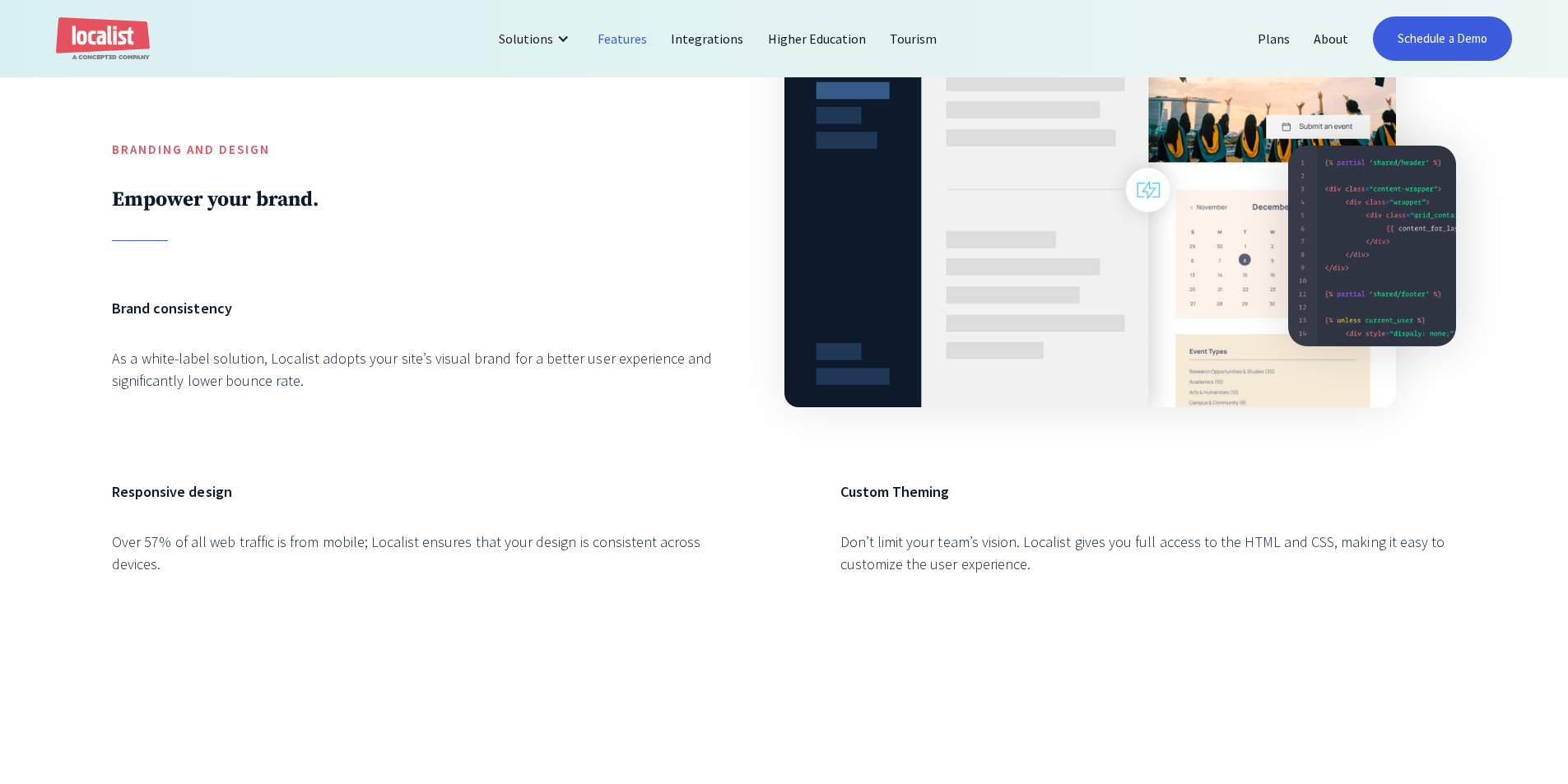
scroll to position [988, 0]
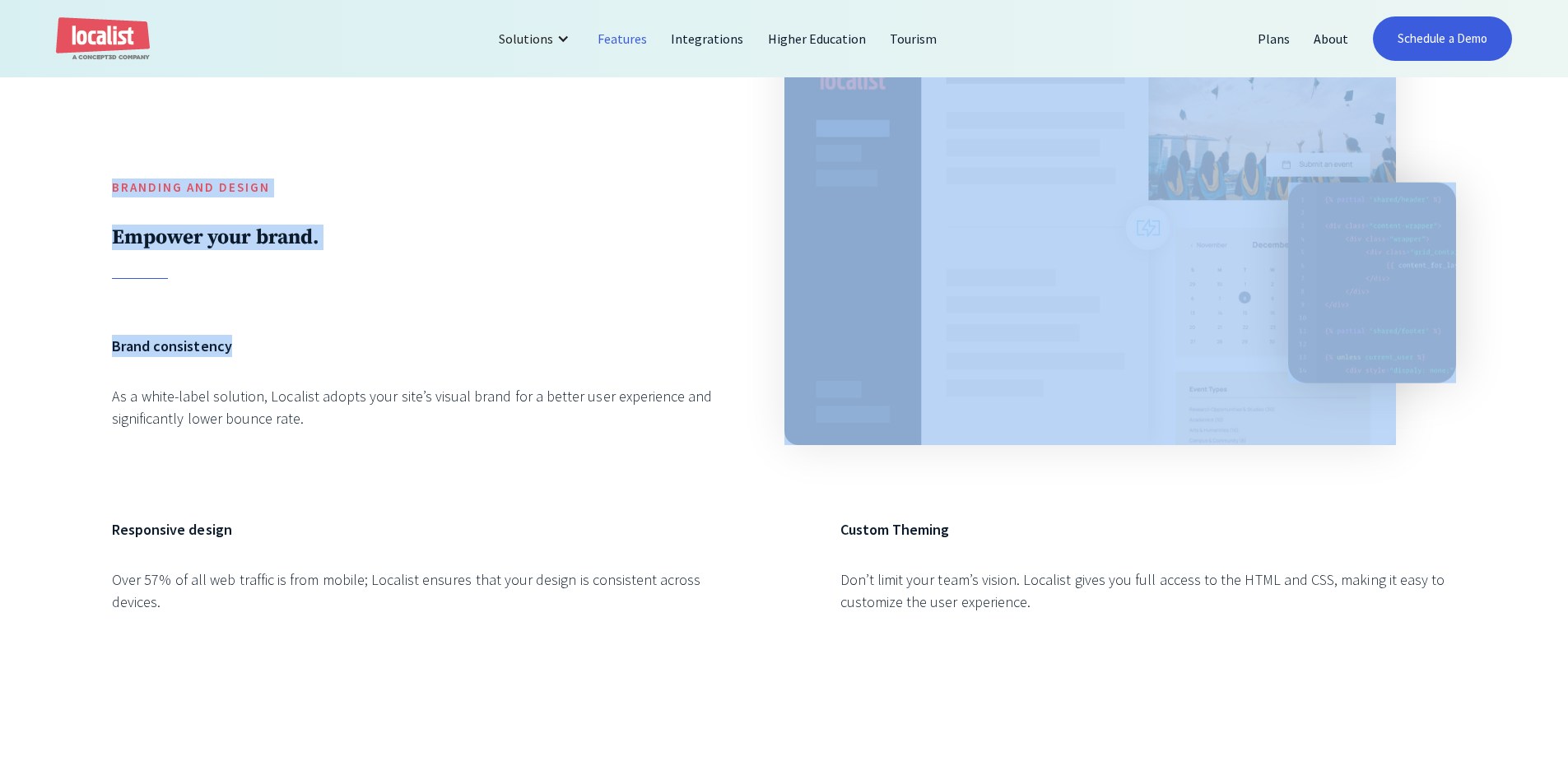
drag, startPoint x: 209, startPoint y: 316, endPoint x: 45, endPoint y: 168, distance: 220.9
click at [45, 168] on div "Branding and Design Empower your brand. Brand consistency As a white-label solu…" at bounding box center [784, 328] width 1568 height 860
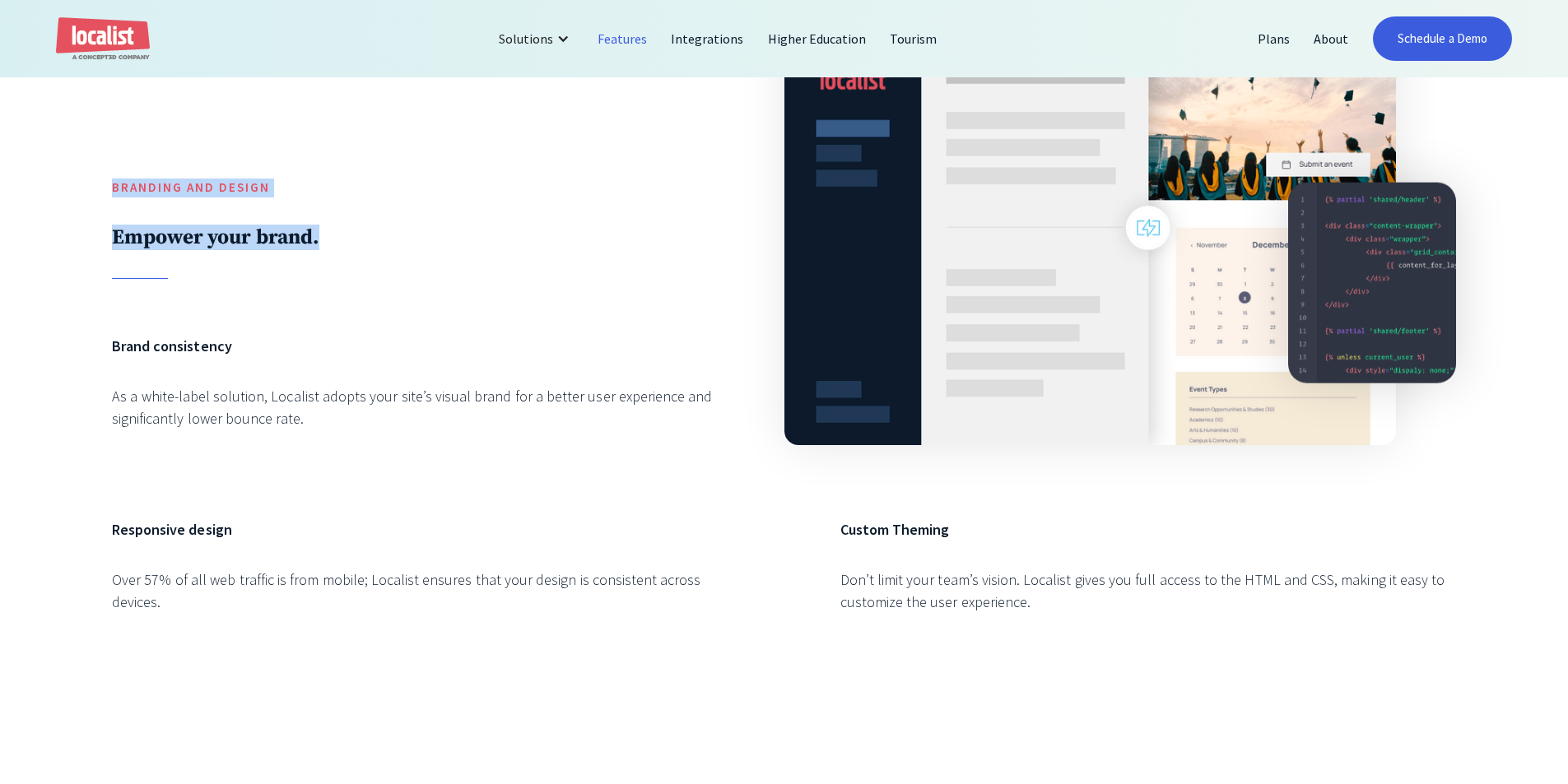
drag, startPoint x: 191, startPoint y: 204, endPoint x: 535, endPoint y: 311, distance: 360.3
click at [535, 311] on div "Branding and Design Empower your brand. Brand consistency As a white-label solu…" at bounding box center [784, 328] width 1568 height 860
click at [535, 311] on div "Branding and Design Empower your brand. Brand consistency As a white-label solu…" at bounding box center [784, 328] width 1344 height 636
drag, startPoint x: 221, startPoint y: 156, endPoint x: 34, endPoint y: 312, distance: 243.5
click at [34, 312] on div "Branding and Design Empower your brand. Brand consistency As a white-label solu…" at bounding box center [784, 328] width 1568 height 860
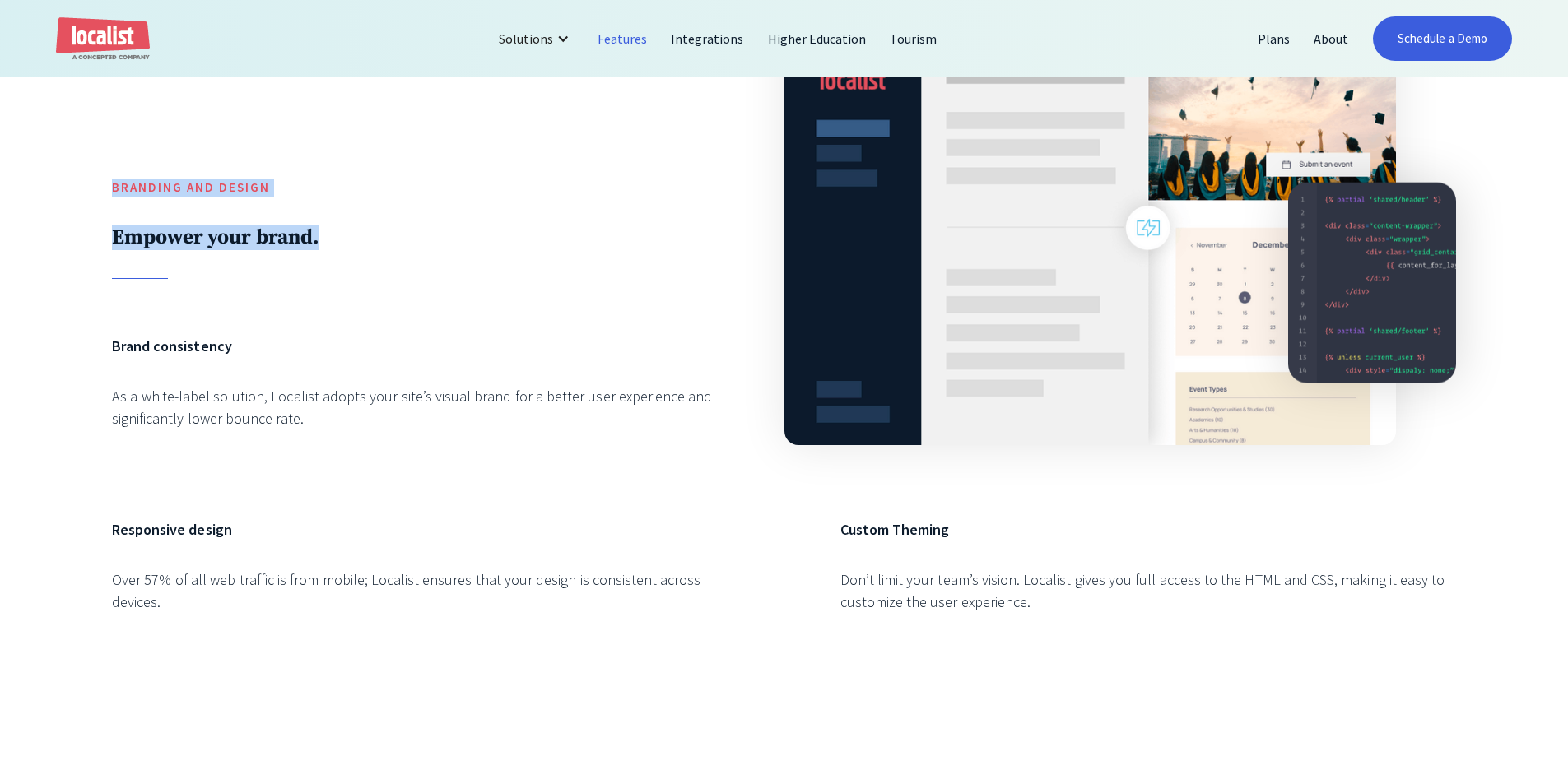
click at [34, 312] on div "Branding and Design Empower your brand. Brand consistency As a white-label solu…" at bounding box center [784, 328] width 1568 height 860
drag, startPoint x: 52, startPoint y: 301, endPoint x: 60, endPoint y: 147, distance: 154.2
click at [60, 147] on div "Branding and Design Empower your brand. Brand consistency As a white-label solu…" at bounding box center [784, 328] width 1568 height 860
click at [386, 287] on div "Branding and Design Empower your brand. Brand consistency As a white-label solu…" at bounding box center [784, 328] width 1344 height 636
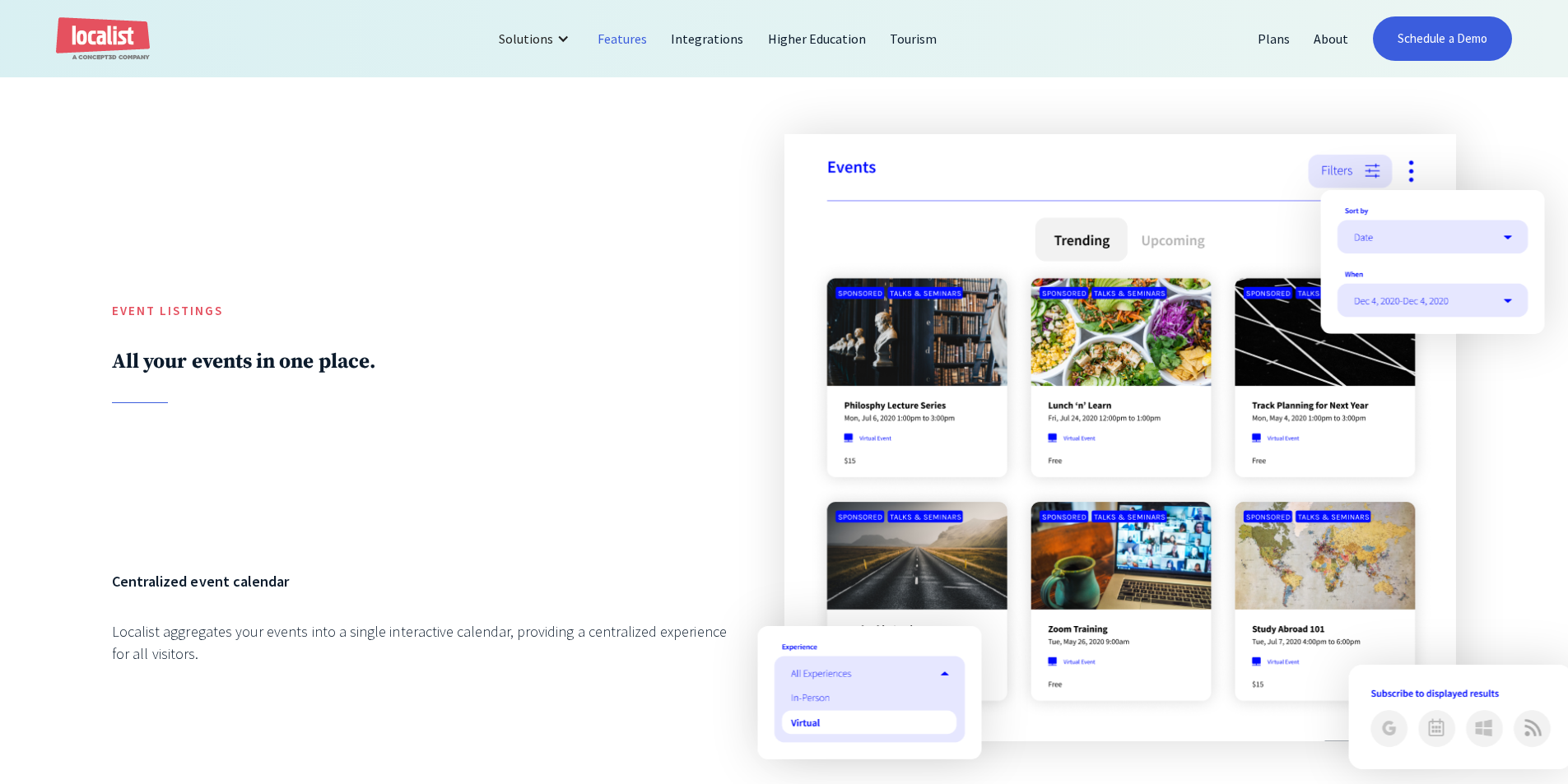
scroll to position [1728, 0]
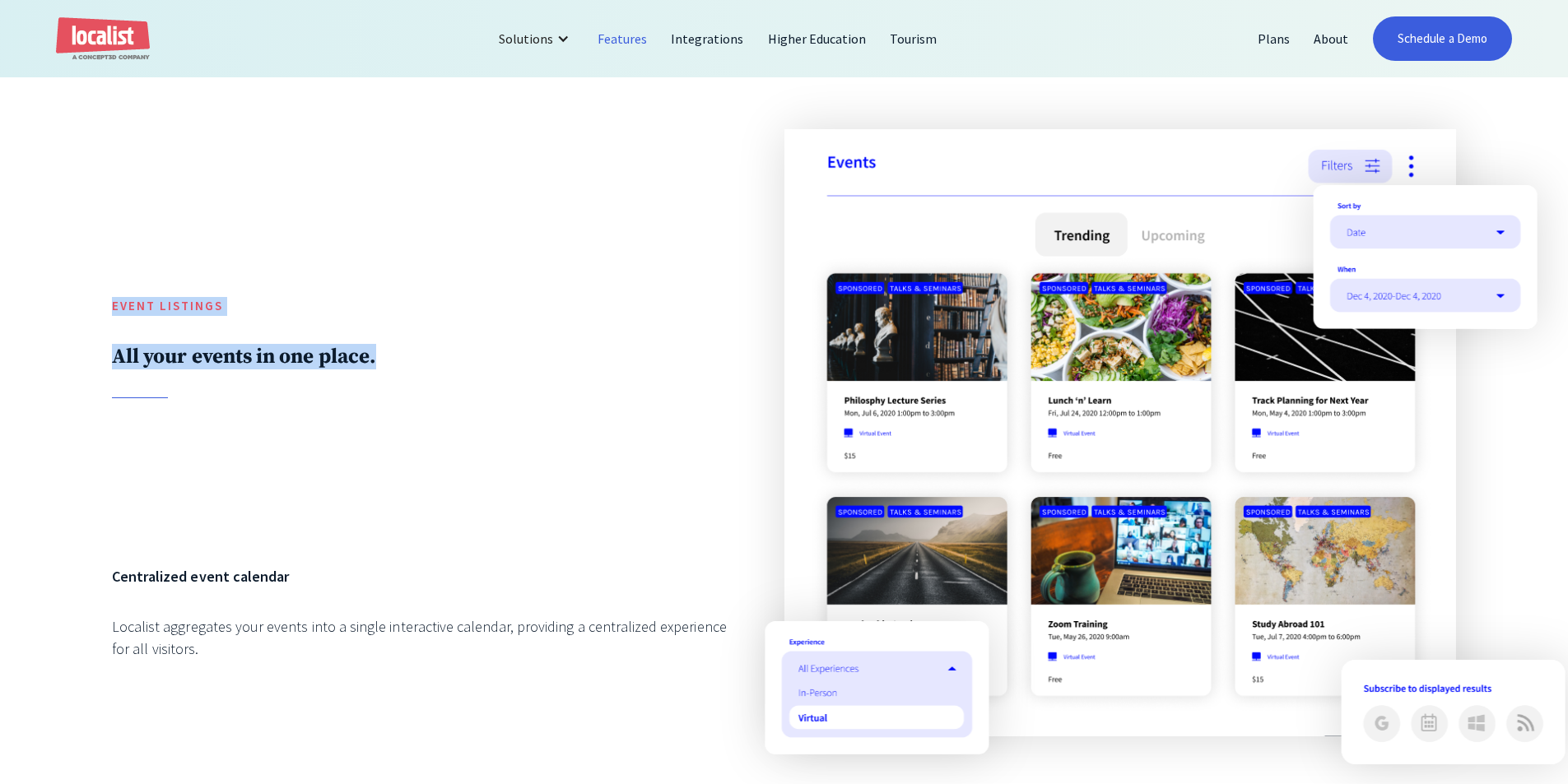
drag, startPoint x: 95, startPoint y: 306, endPoint x: 417, endPoint y: 372, distance: 328.7
click at [417, 372] on div "Event Listings All your events in one place. Centralized event calendar Localis…" at bounding box center [784, 569] width 1568 height 1103
click at [417, 369] on h2 "All your events in one place." at bounding box center [420, 357] width 615 height 26
drag, startPoint x: 409, startPoint y: 378, endPoint x: 50, endPoint y: 305, distance: 366.3
click at [50, 305] on div "Event Listings All your events in one place. Centralized event calendar Localis…" at bounding box center [784, 569] width 1568 height 1103
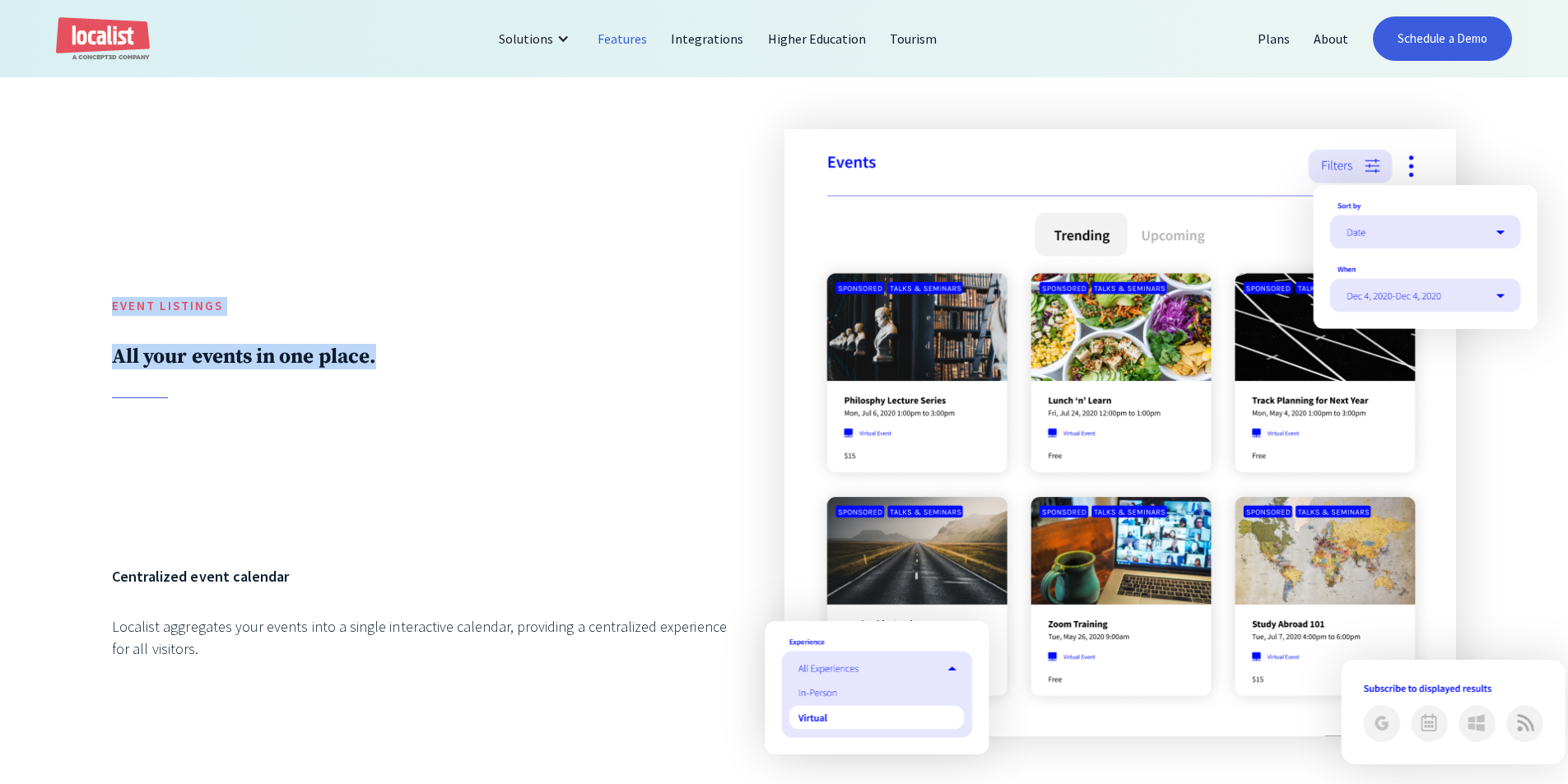
click at [50, 305] on div "Event Listings All your events in one place. Centralized event calendar Localis…" at bounding box center [784, 569] width 1568 height 1103
drag, startPoint x: 150, startPoint y: 378, endPoint x: 68, endPoint y: 305, distance: 109.8
click at [67, 305] on div "Event Listings All your events in one place. Centralized event calendar Localis…" at bounding box center [784, 569] width 1568 height 1103
click at [68, 305] on div "Event Listings All your events in one place. Centralized event calendar Localis…" at bounding box center [784, 569] width 1568 height 1103
drag, startPoint x: 68, startPoint y: 305, endPoint x: 528, endPoint y: 369, distance: 464.4
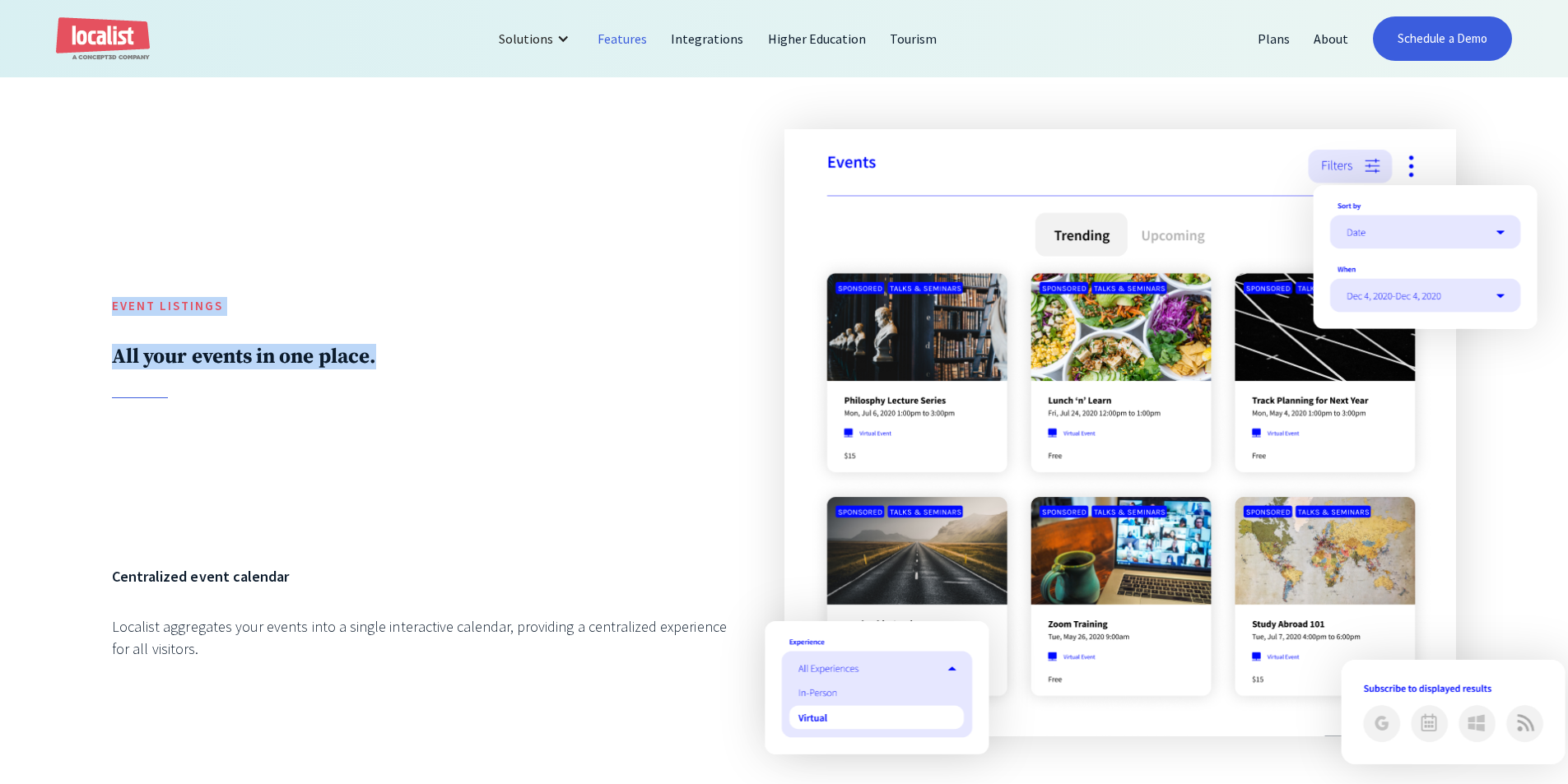
click at [528, 369] on div "Event Listings All your events in one place. Centralized event calendar Localis…" at bounding box center [784, 569] width 1568 height 1103
click at [528, 367] on h2 "All your events in one place." at bounding box center [420, 357] width 615 height 26
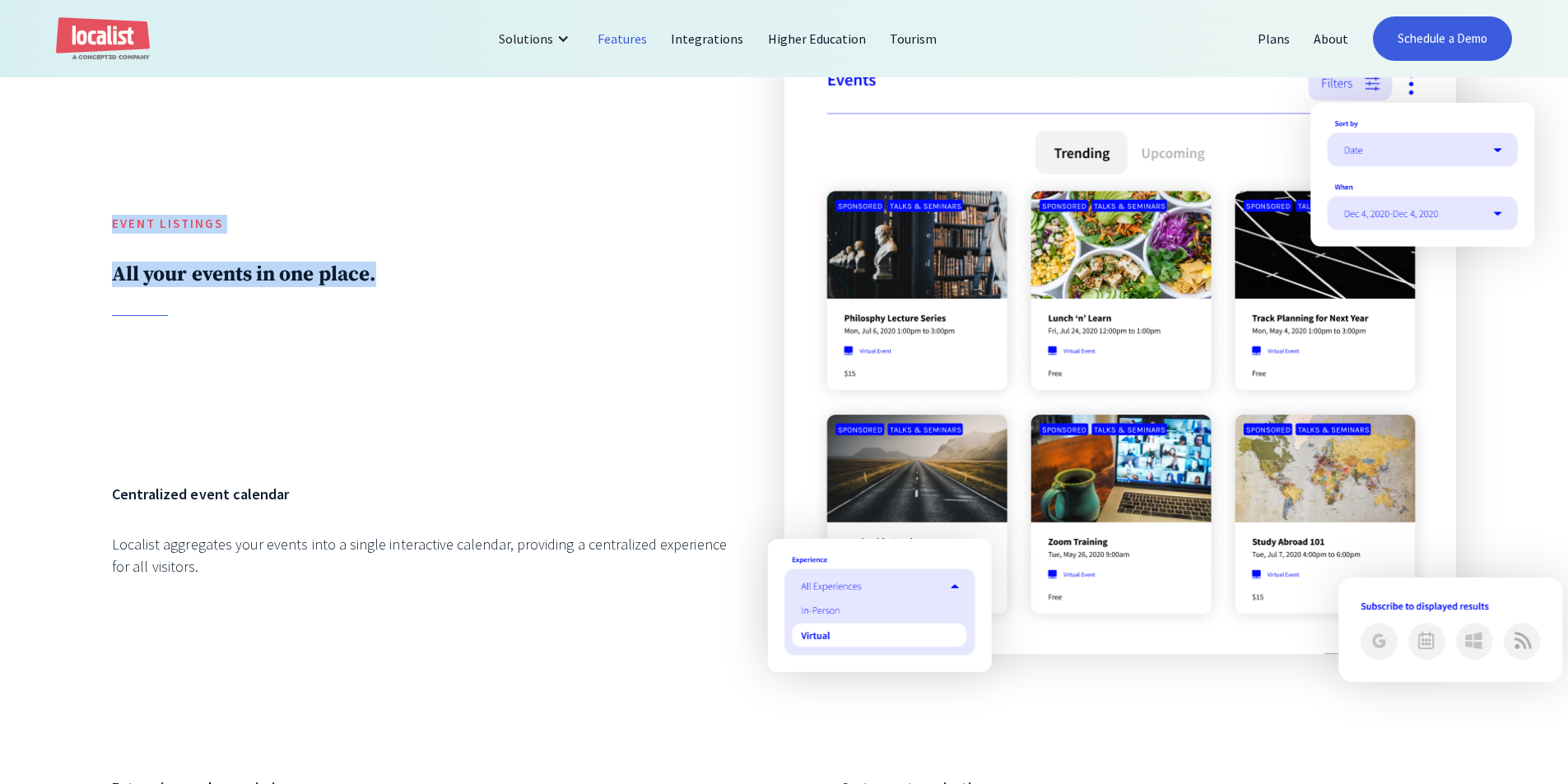
click at [560, 247] on div "Event Listings All your events in one place." at bounding box center [420, 236] width 615 height 379
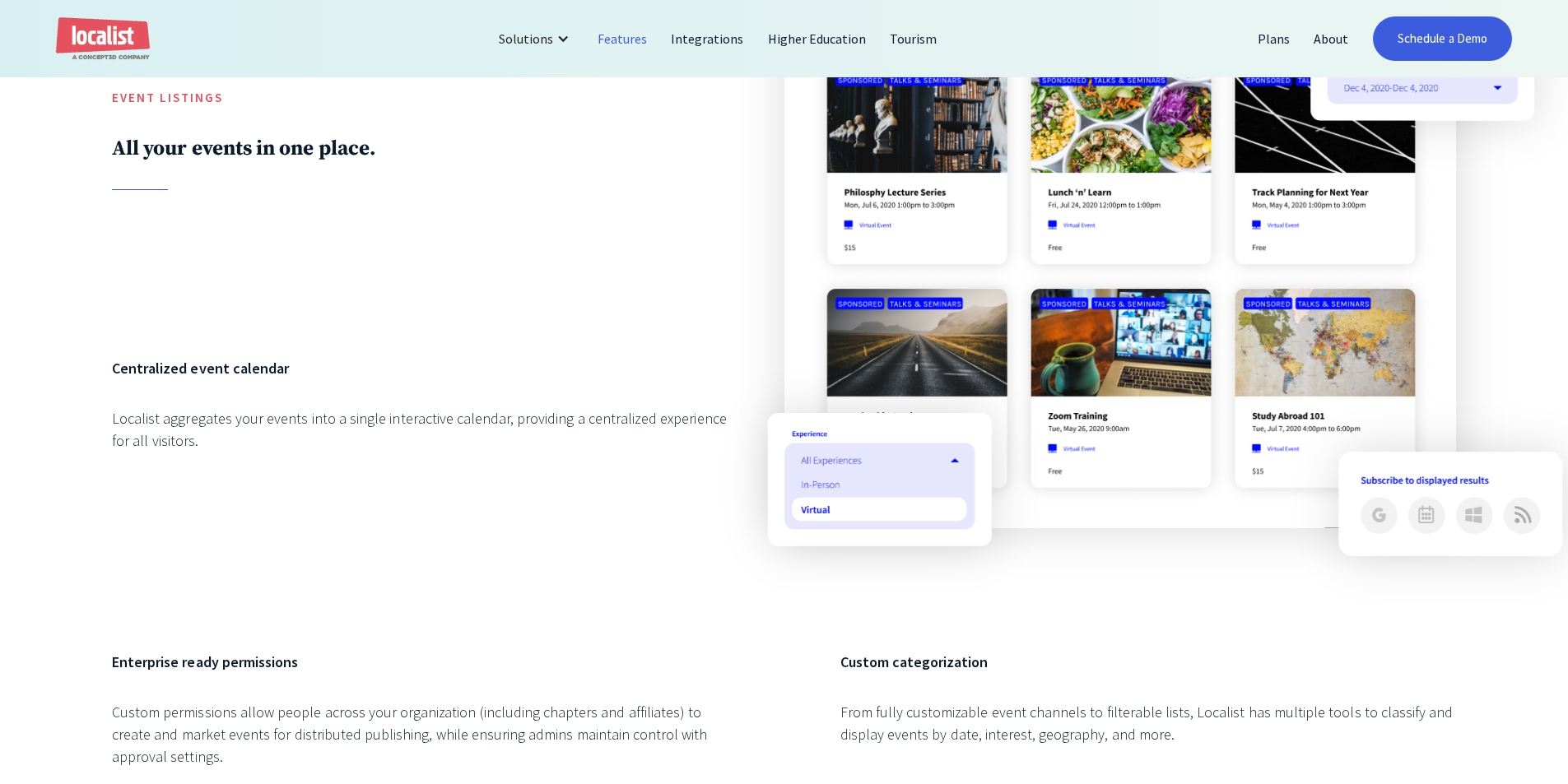
scroll to position [2057, 0]
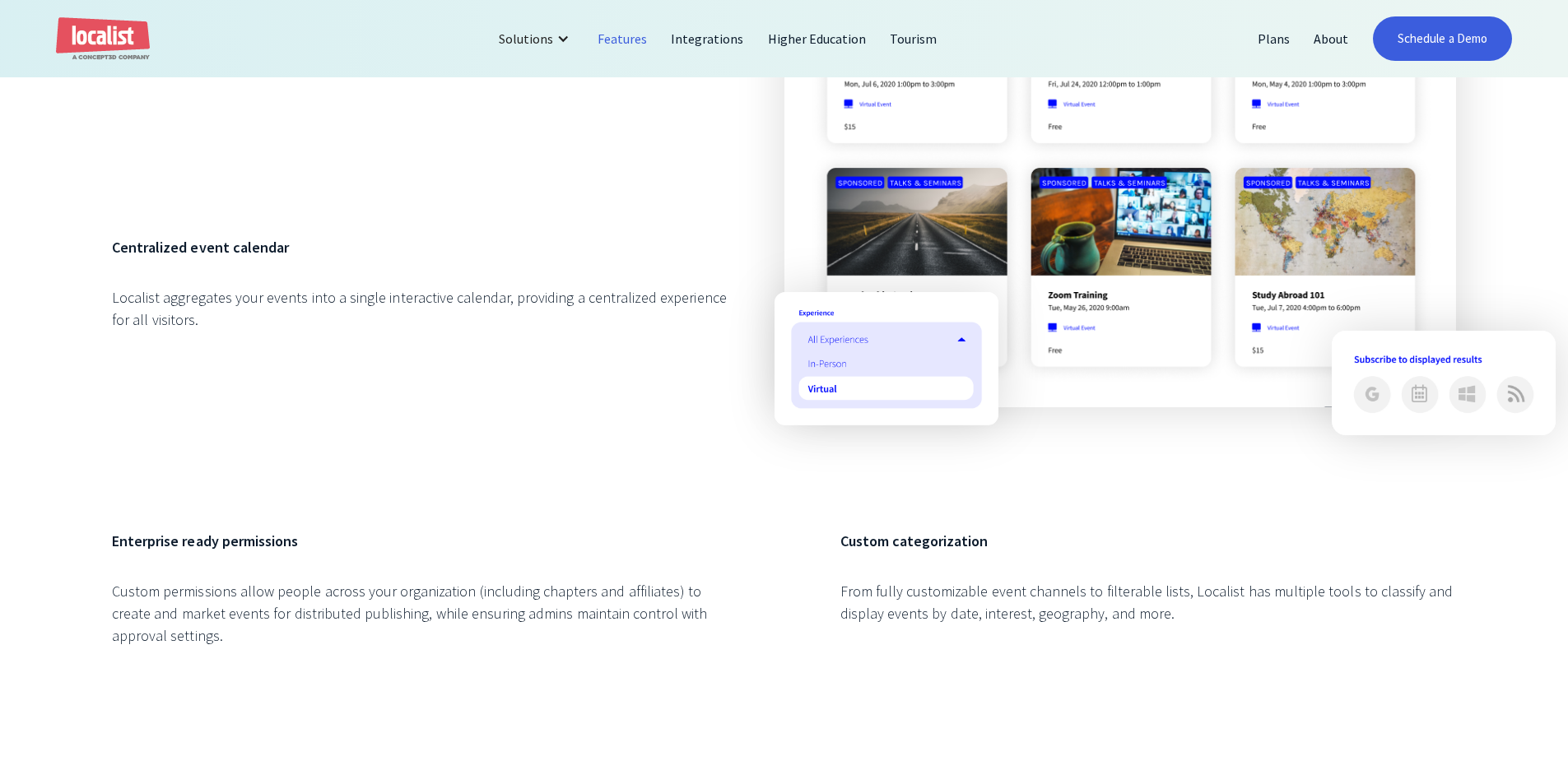
click at [498, 412] on div "Centralized event calendar Localist aggregates your events into a single intera…" at bounding box center [420, 355] width 615 height 239
